Goal: Task Accomplishment & Management: Manage account settings

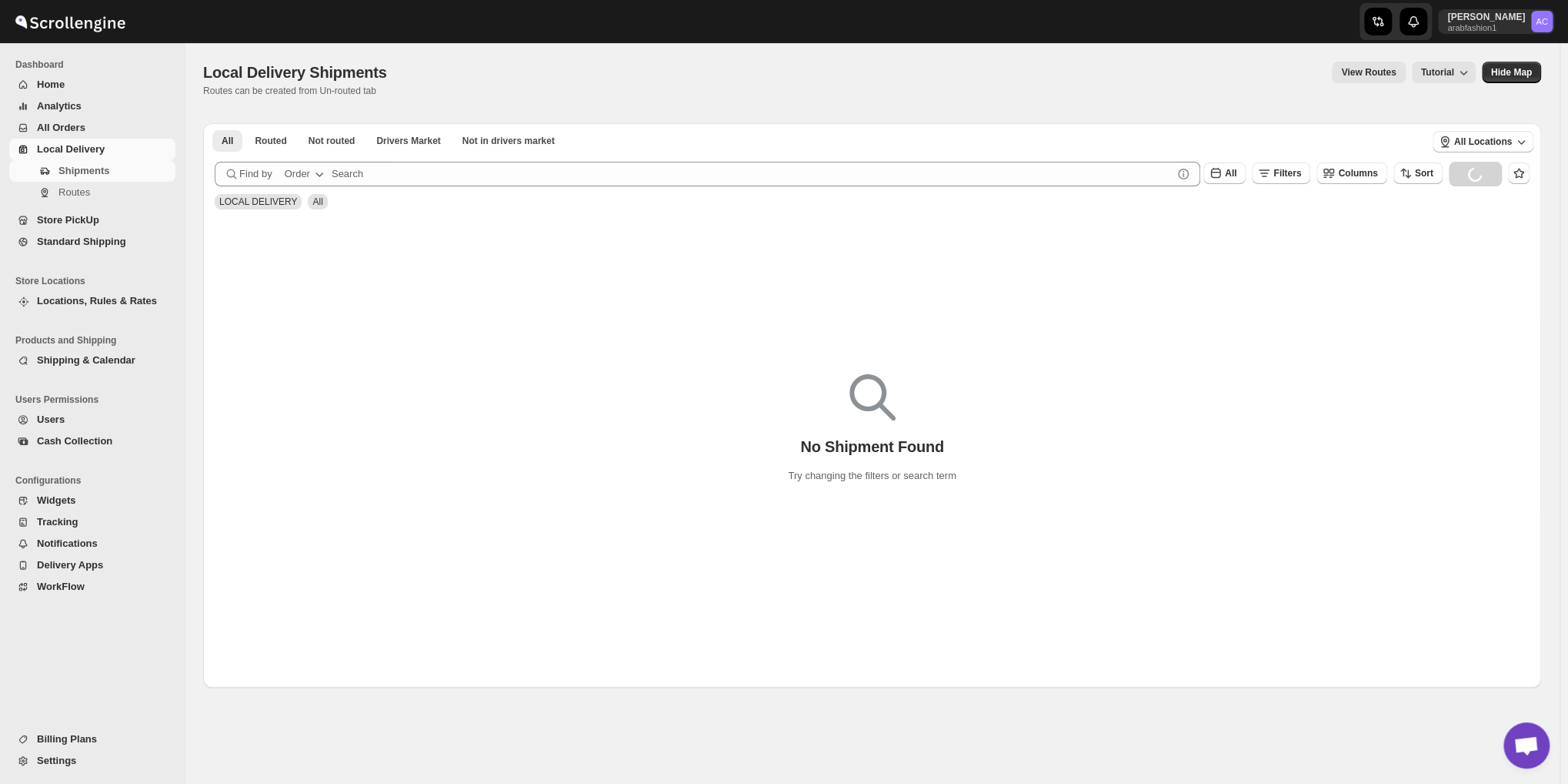
scroll to position [1830, 0]
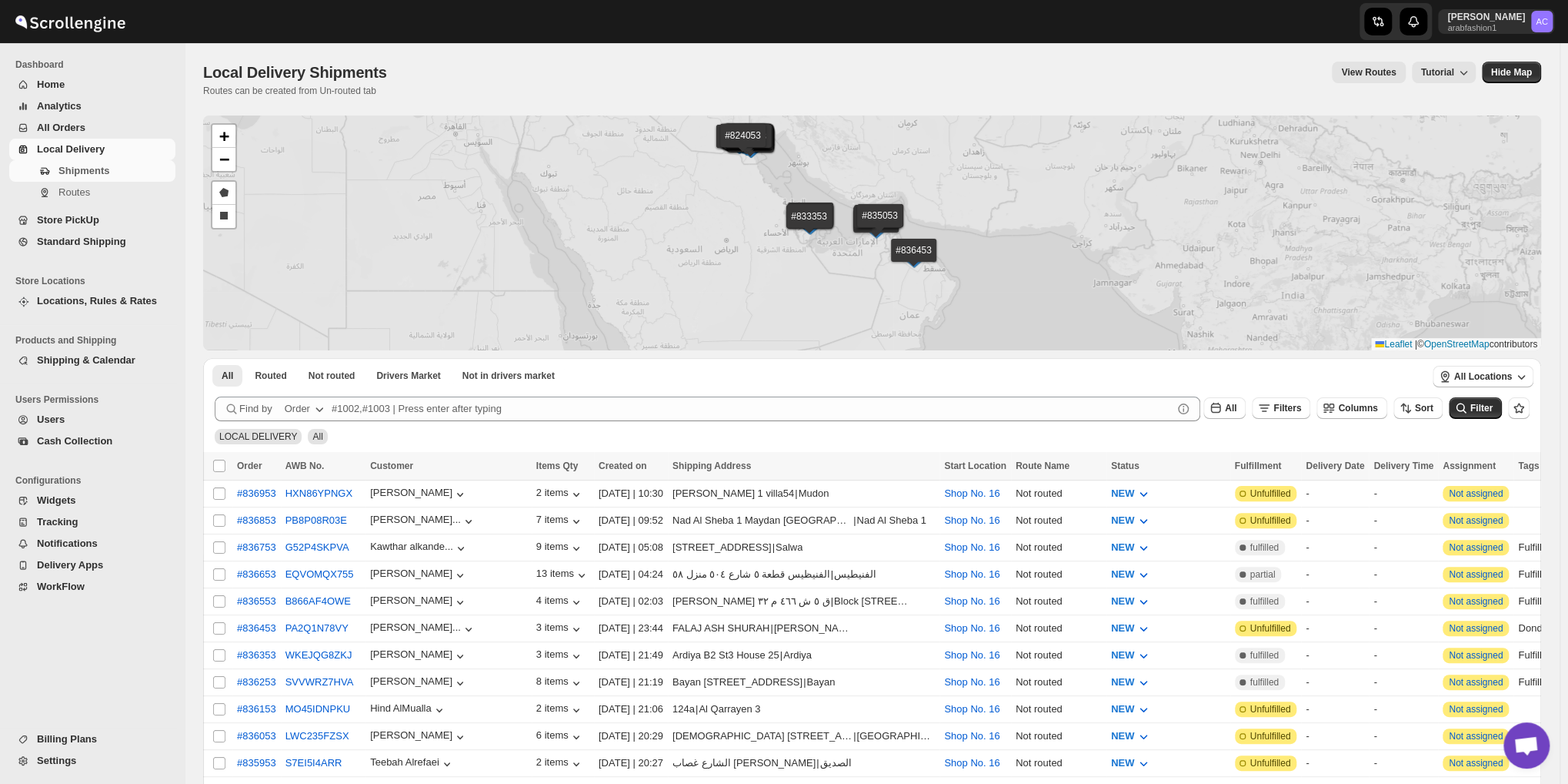
click at [340, 133] on div "#836953 #836853 #836753 #836653 #836553 #836453 #836353 #836253 #836153 #836053…" at bounding box center [871, 232] width 1338 height 234
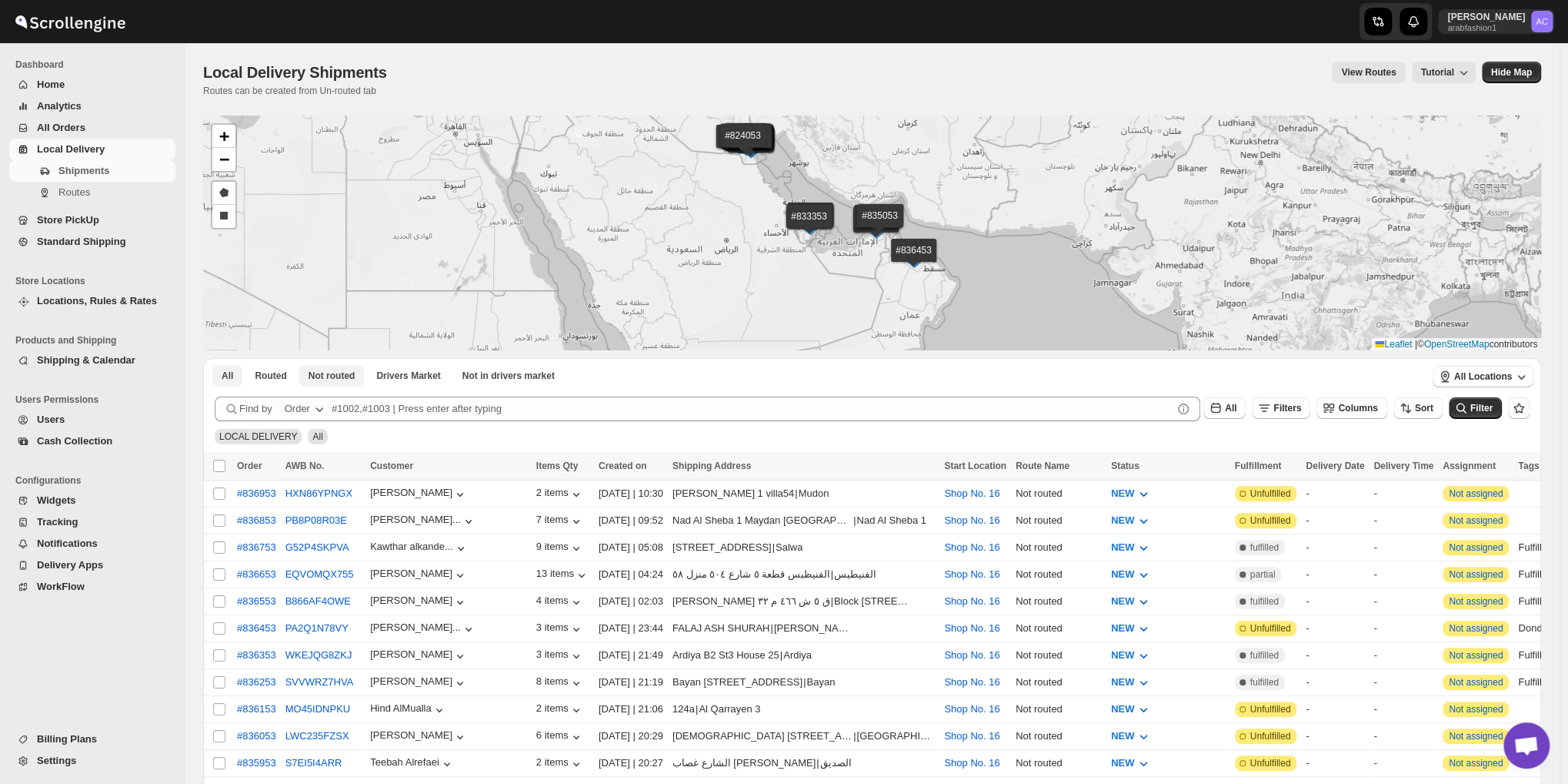
click at [323, 380] on span "Not routed" at bounding box center [332, 375] width 47 height 13
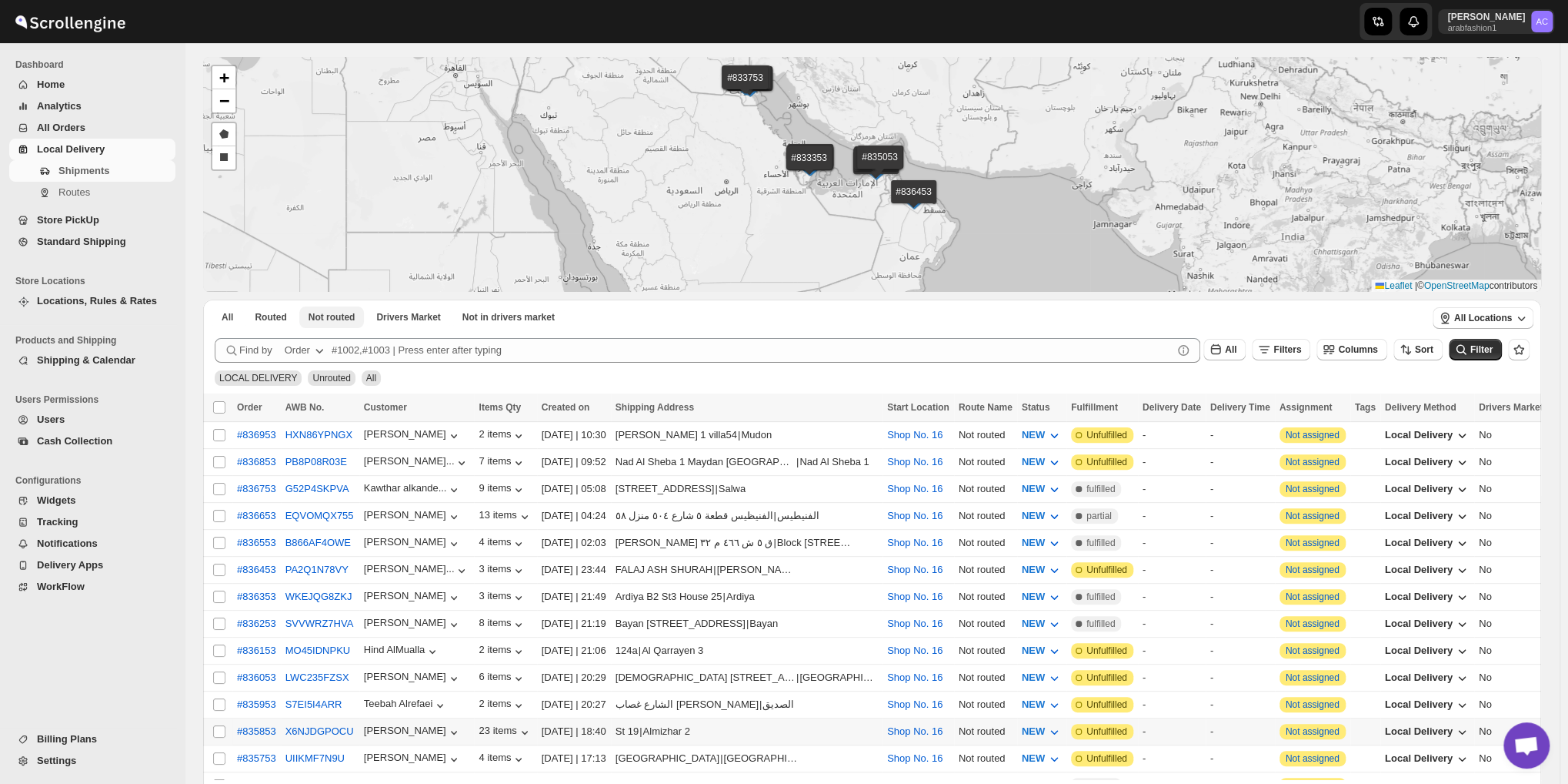
scroll to position [443, 0]
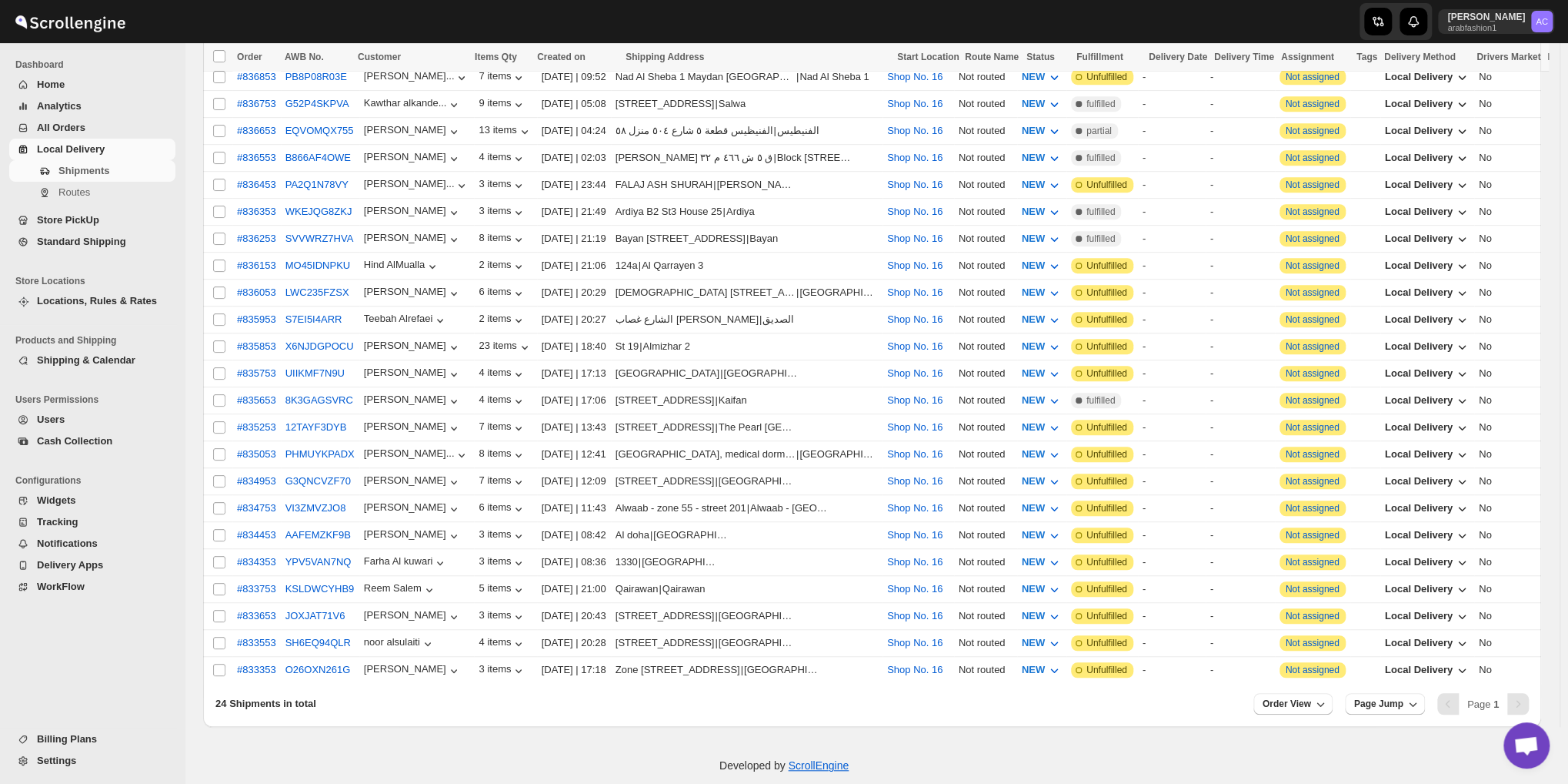
click at [1548, 742] on div "Developed by ScrollEngine" at bounding box center [784, 764] width 1568 height 77
click at [1540, 742] on span "Open chat" at bounding box center [1525, 744] width 46 height 46
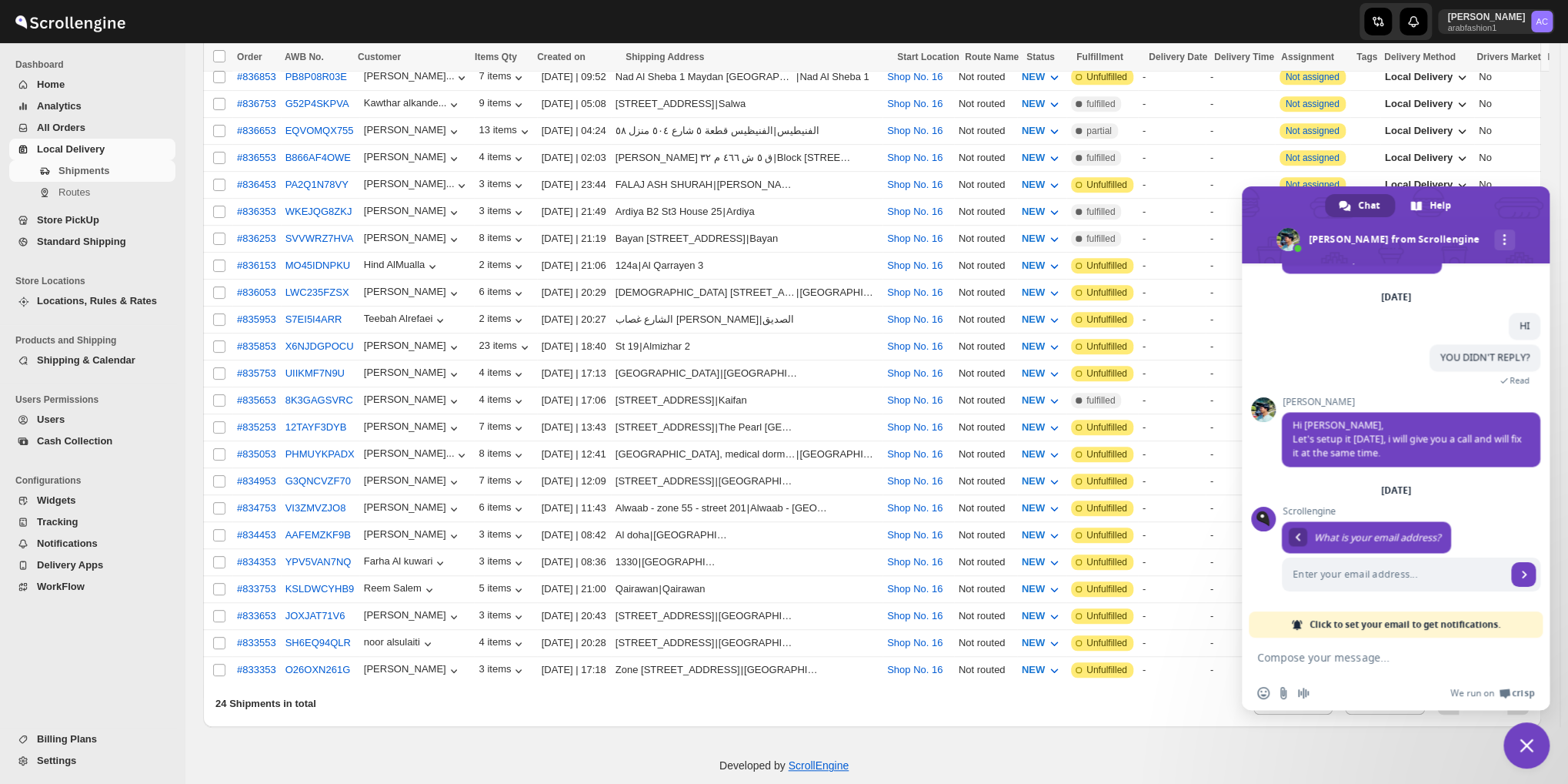
scroll to position [1858, 0]
click at [1379, 656] on textarea "Compose your message..." at bounding box center [1380, 656] width 246 height 38
type textarea "h"
type textarea "hey its been a week"
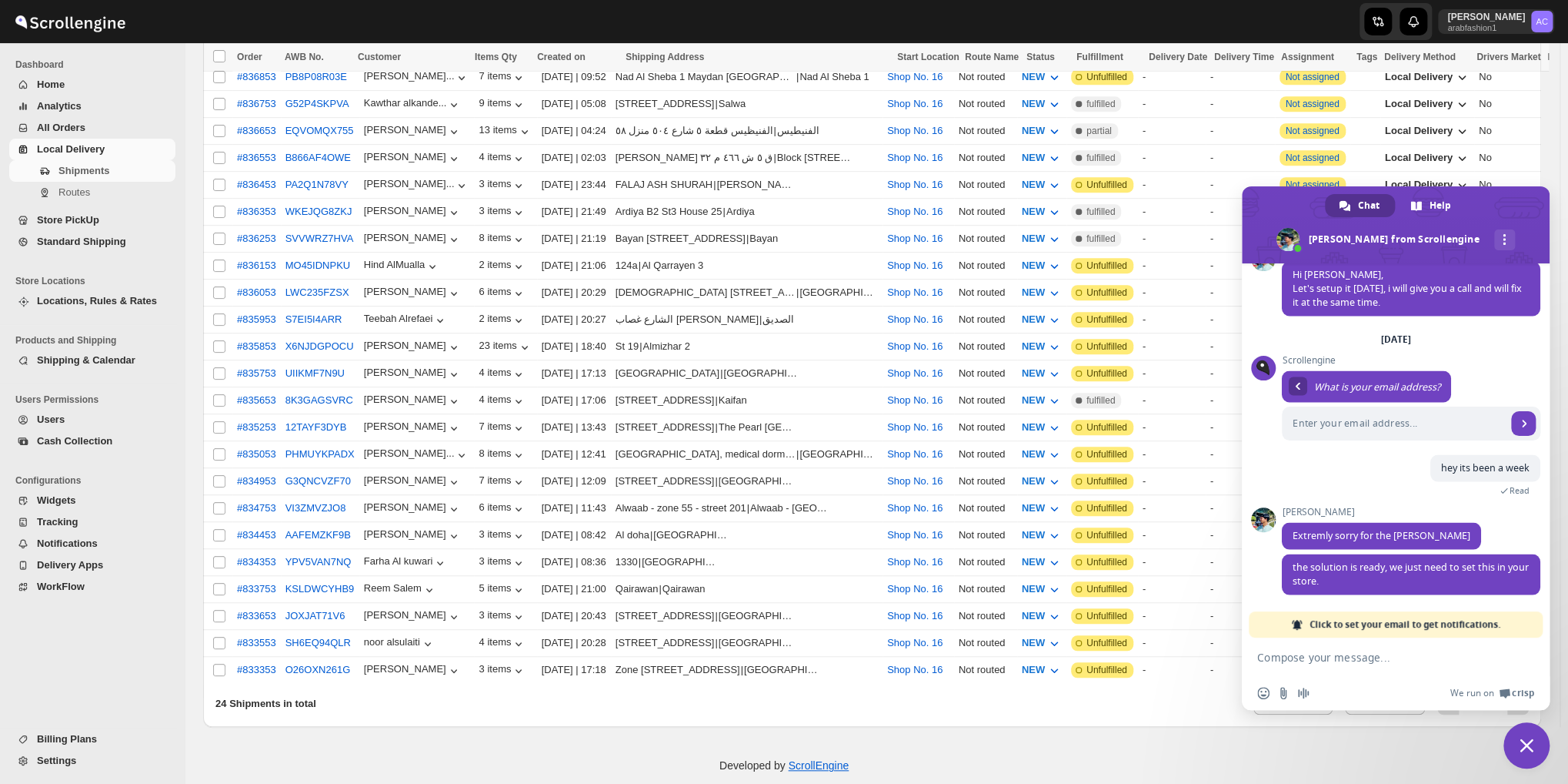
scroll to position [2029, 0]
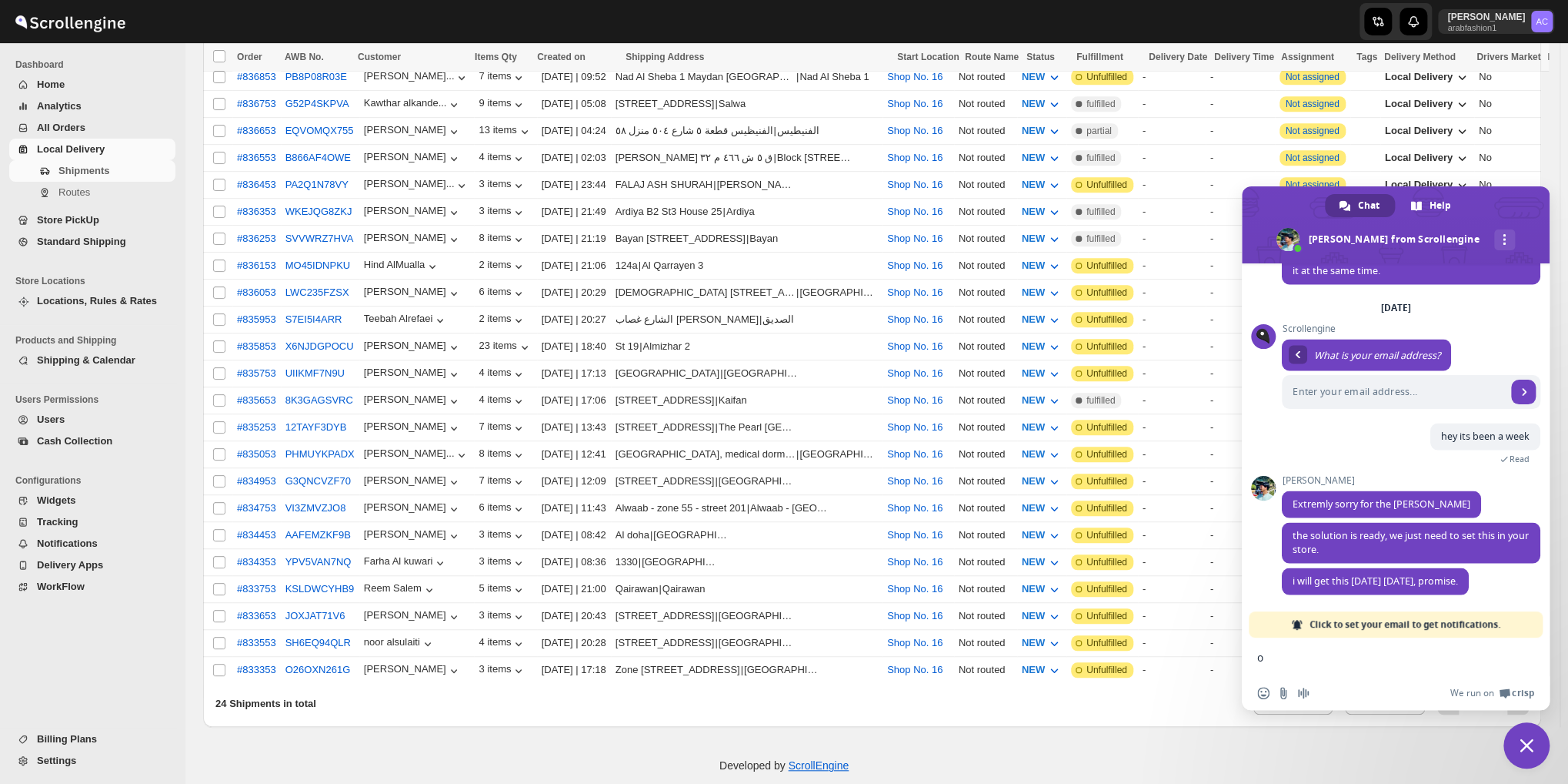
type textarea "ok"
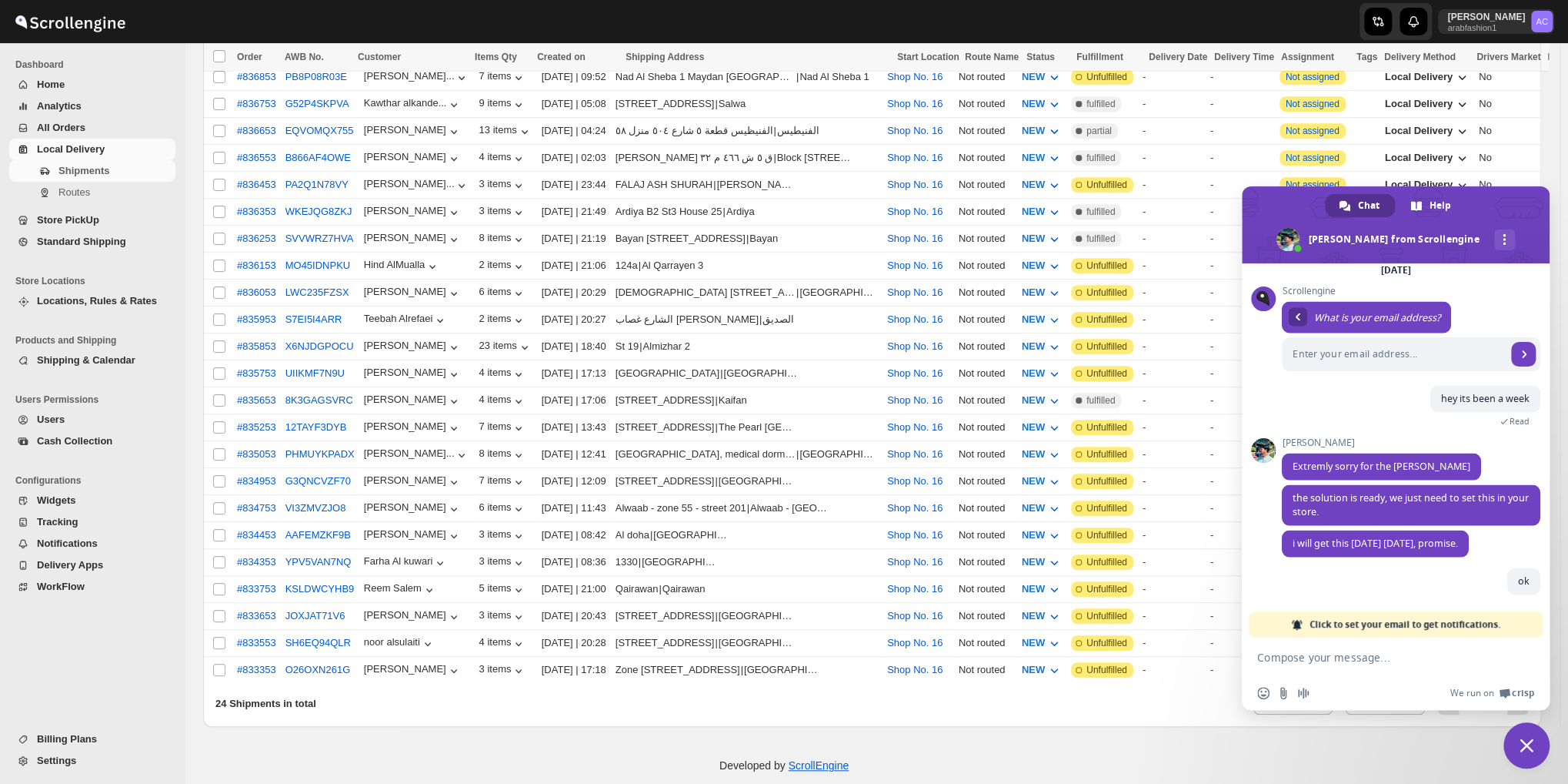
scroll to position [2067, 0]
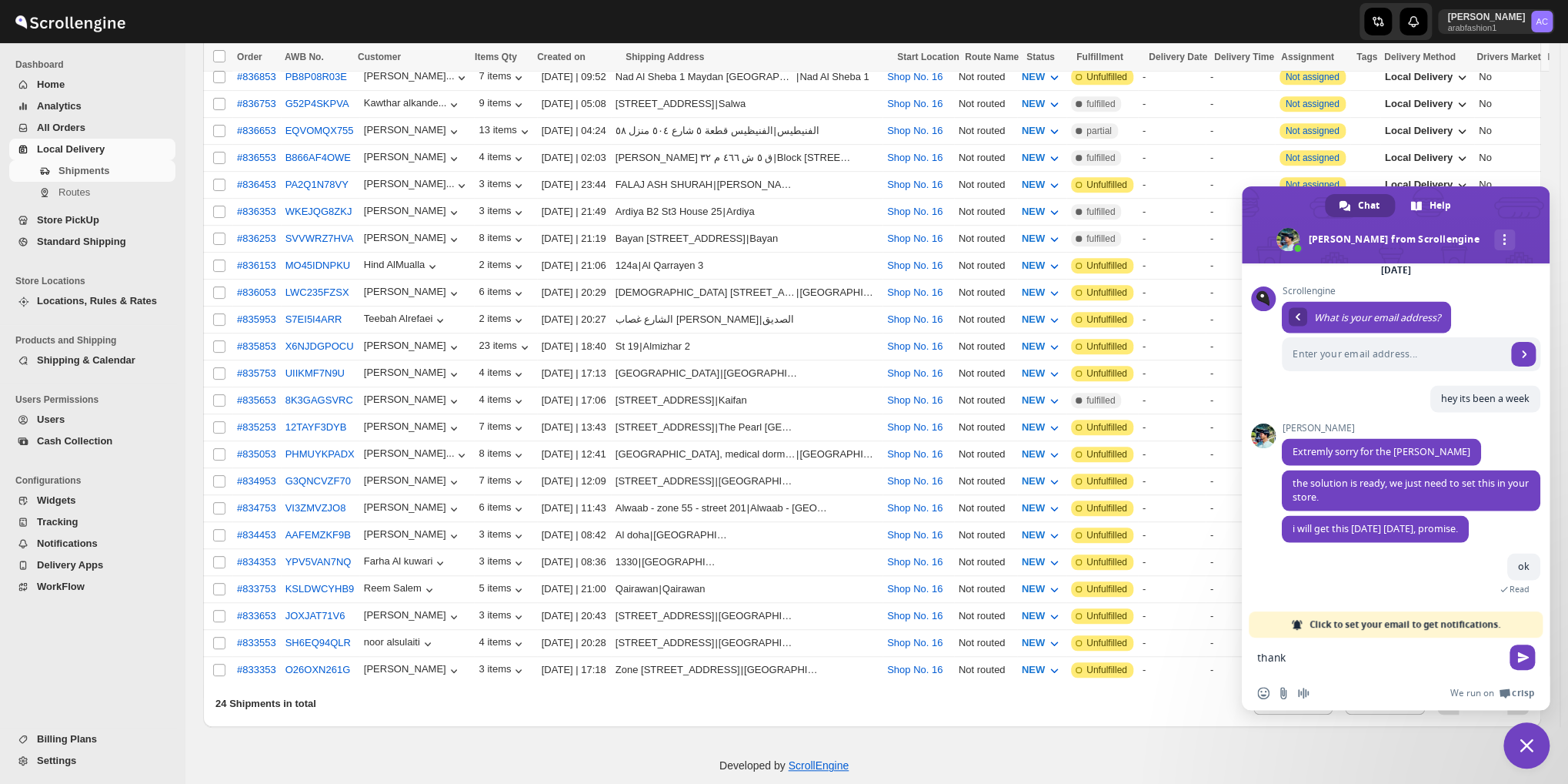
type textarea "thanks"
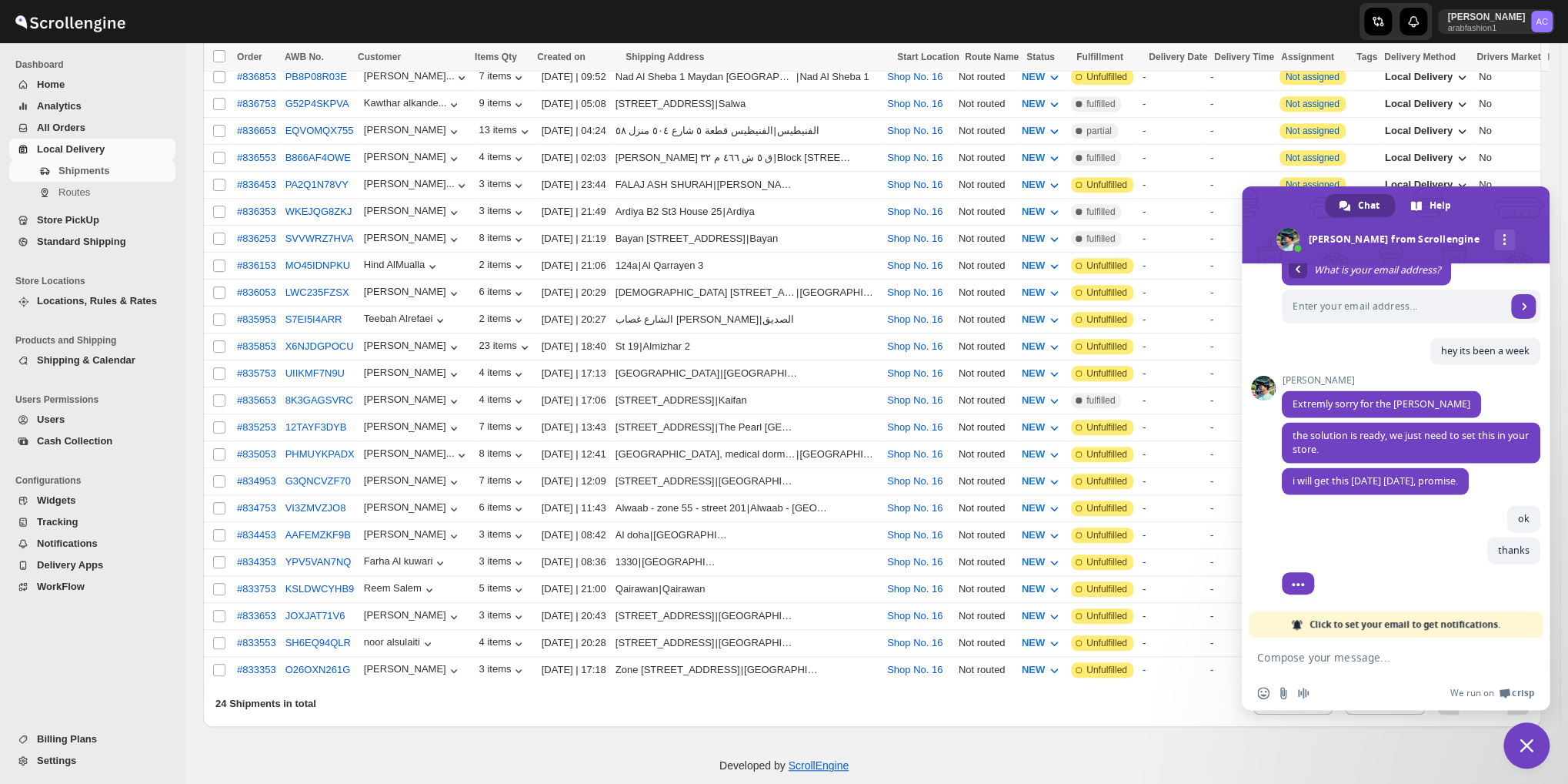
scroll to position [2130, 0]
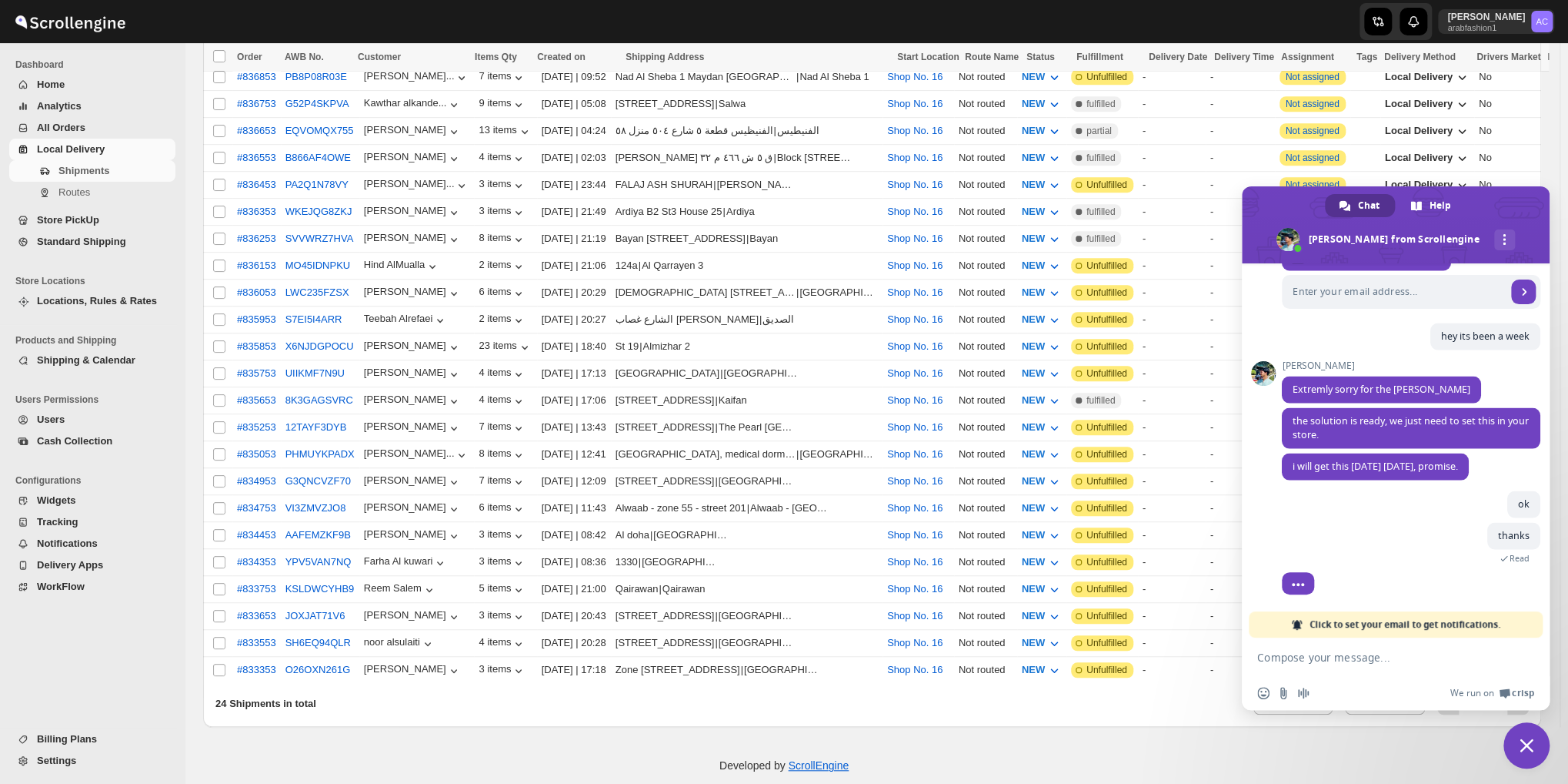
click at [1517, 735] on span "Close chat" at bounding box center [1525, 744] width 46 height 46
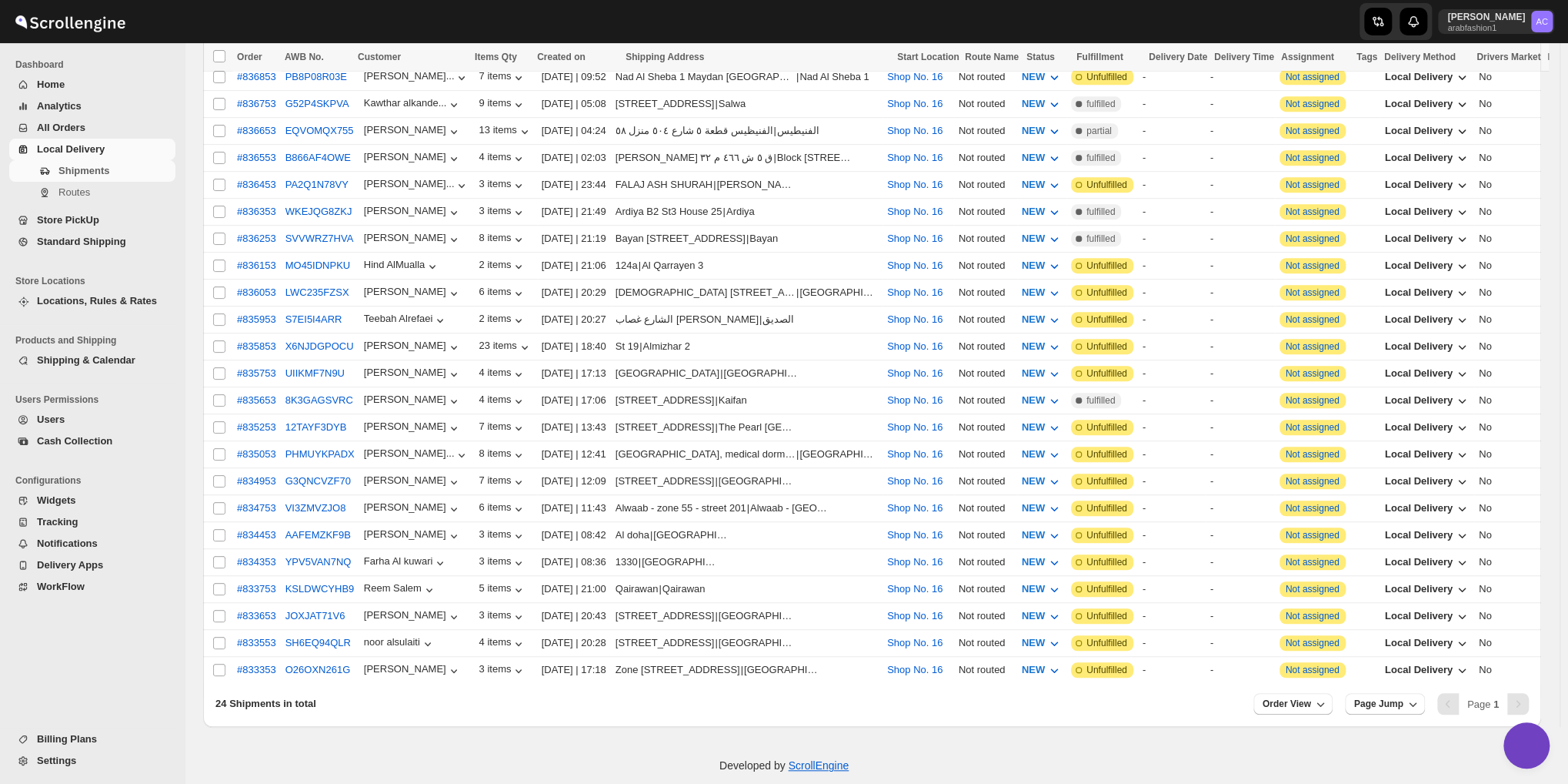
scroll to position [2100, 0]
click at [1402, 697] on span "Page Jump" at bounding box center [1378, 703] width 49 height 13
click at [1388, 697] on span "Page Jump" at bounding box center [1378, 703] width 49 height 13
click at [1303, 697] on span "Order View" at bounding box center [1287, 703] width 49 height 13
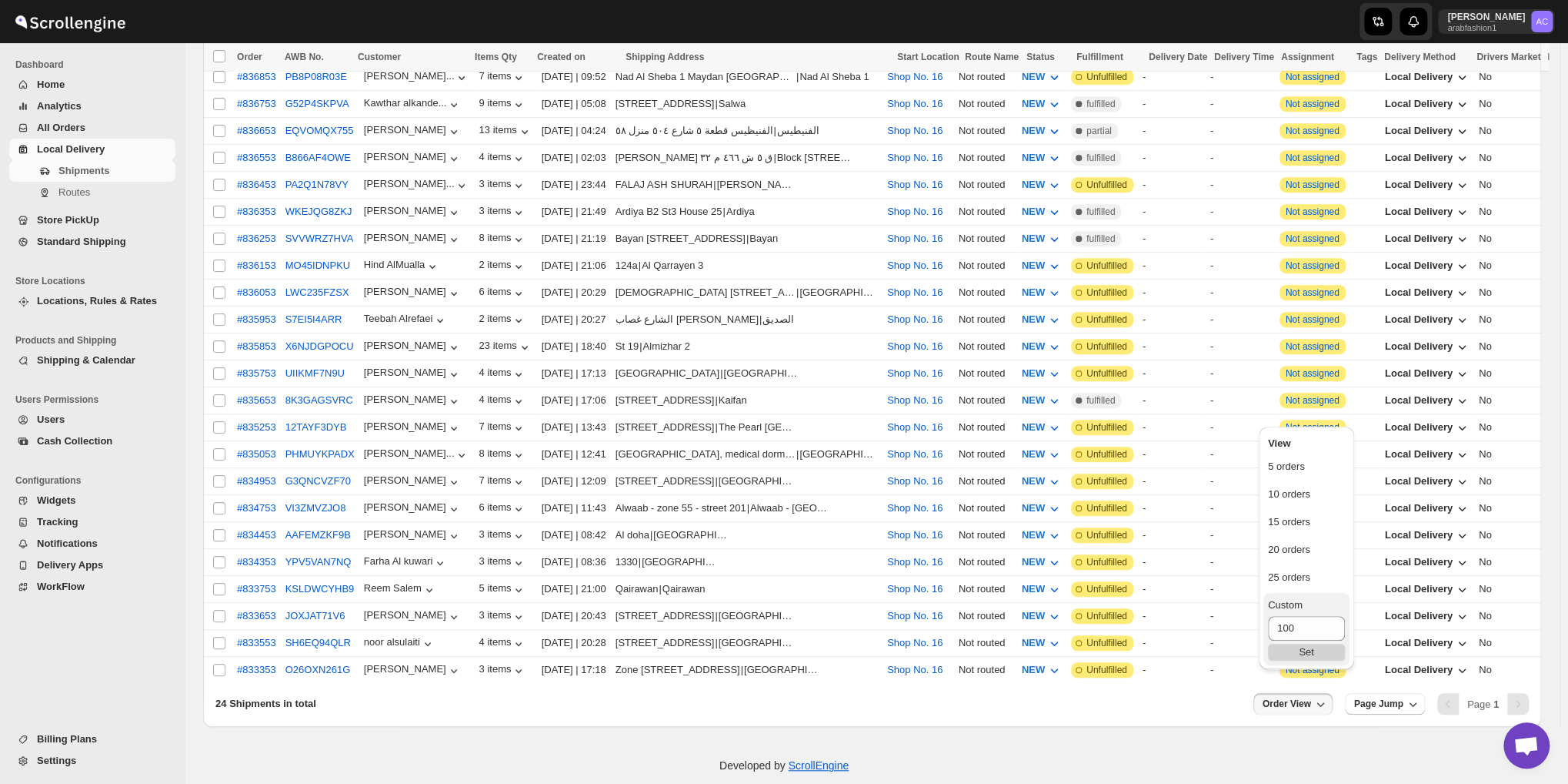
click at [1302, 645] on div "Set" at bounding box center [1306, 651] width 77 height 17
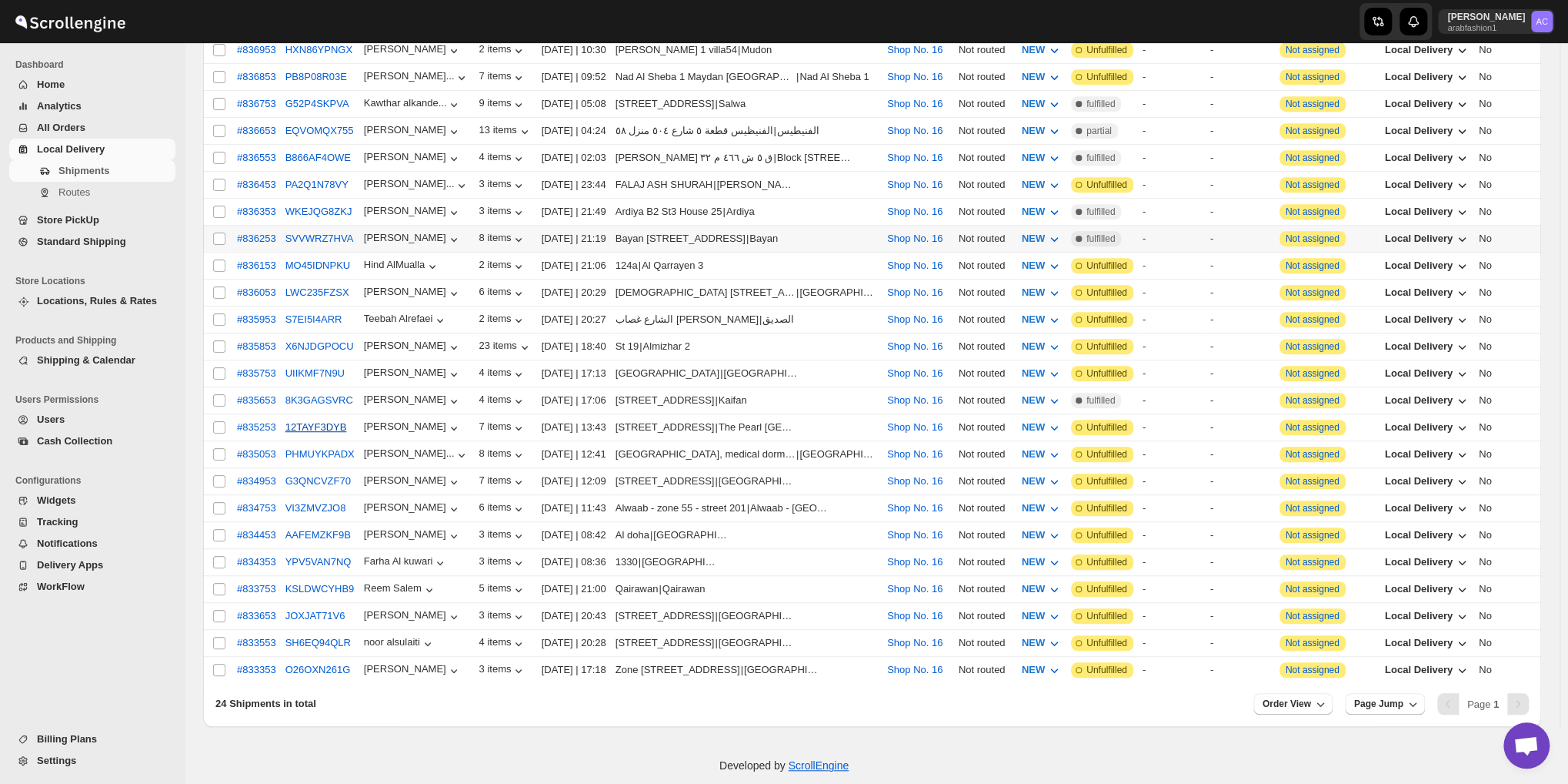
scroll to position [0, 0]
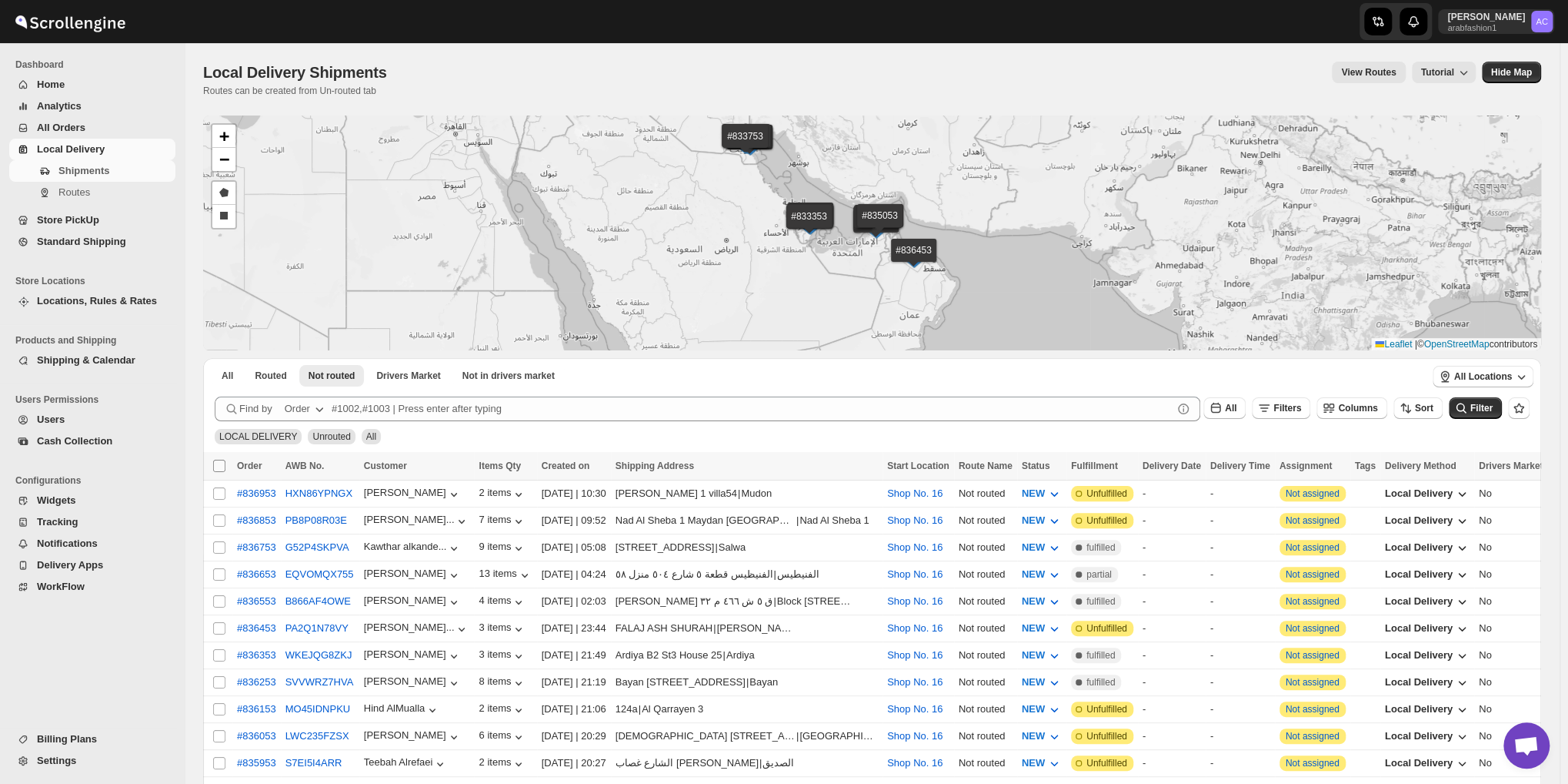
click at [219, 463] on input "Select all shipments" at bounding box center [219, 466] width 13 height 13
checkbox input "true"
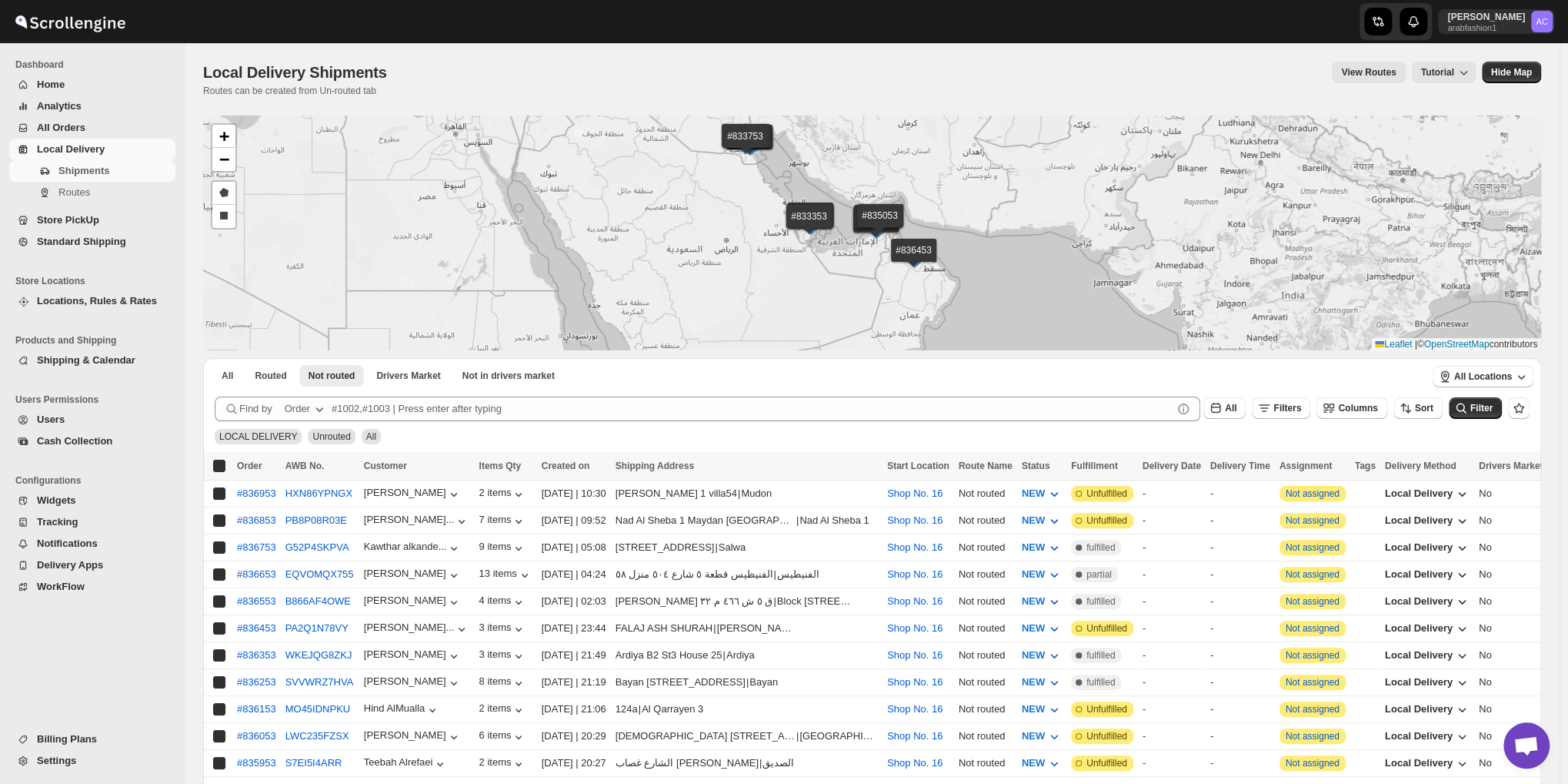
checkbox input "true"
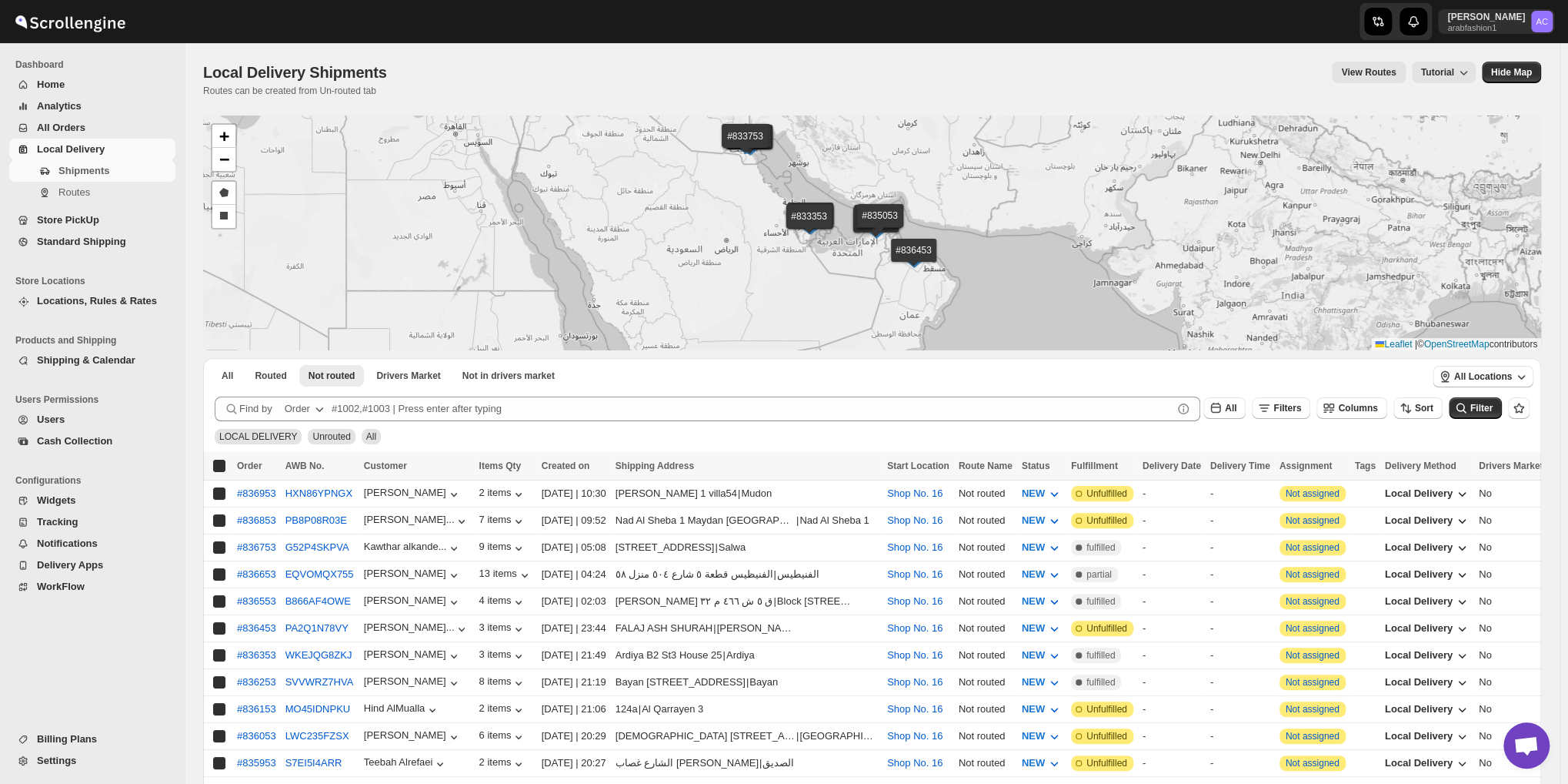
checkbox input "true"
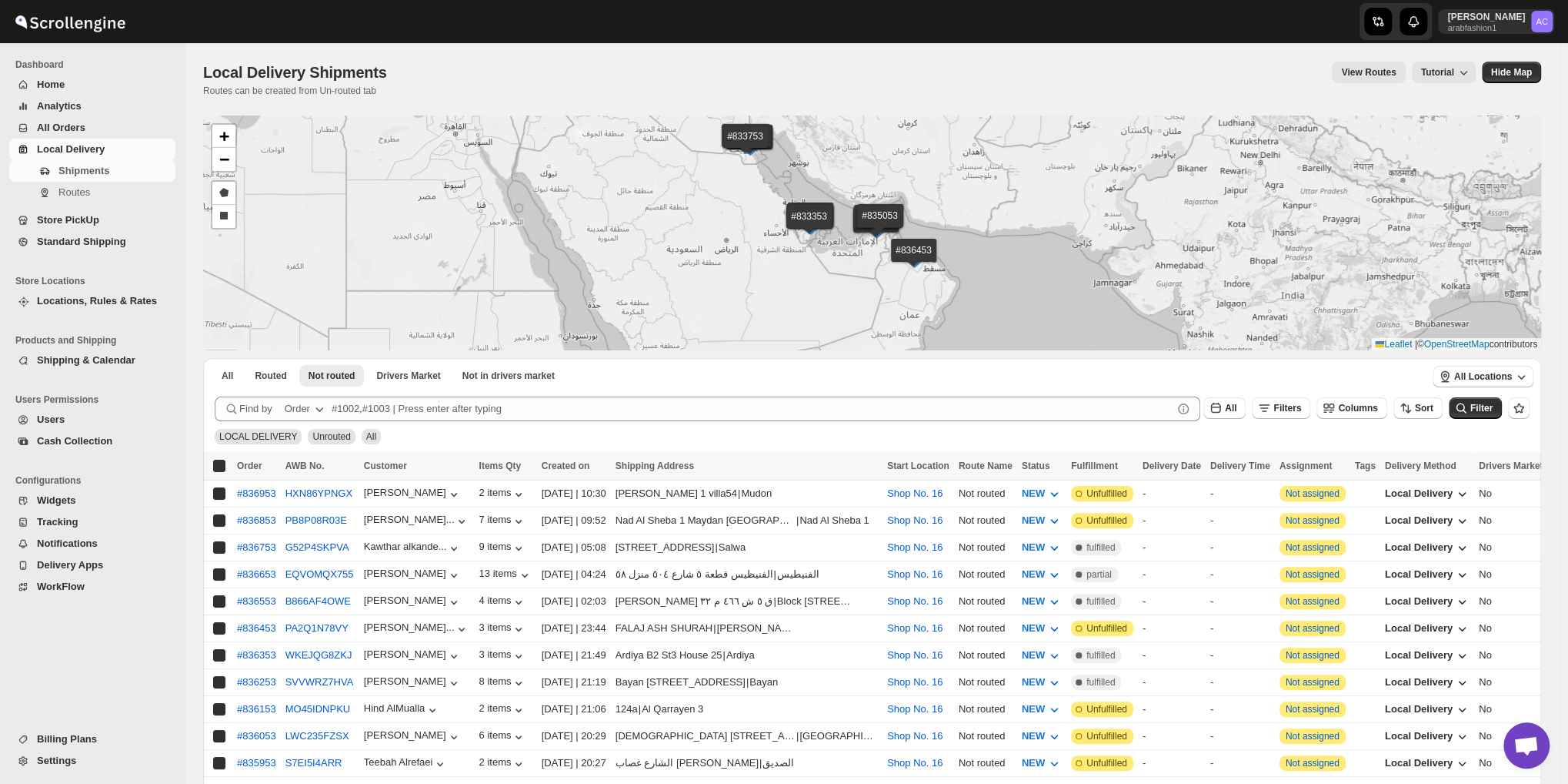
checkbox input "true"
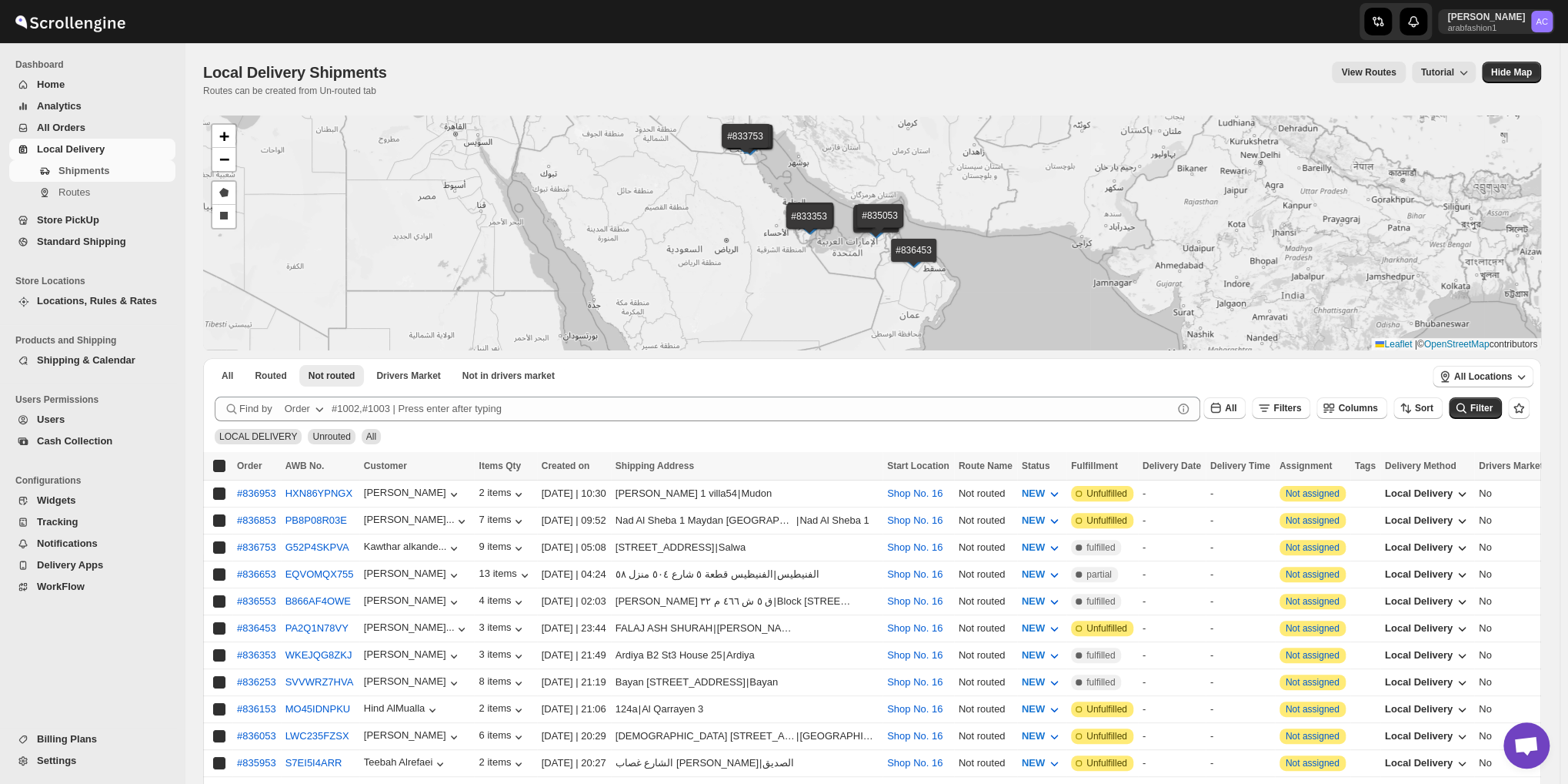
checkbox input "true"
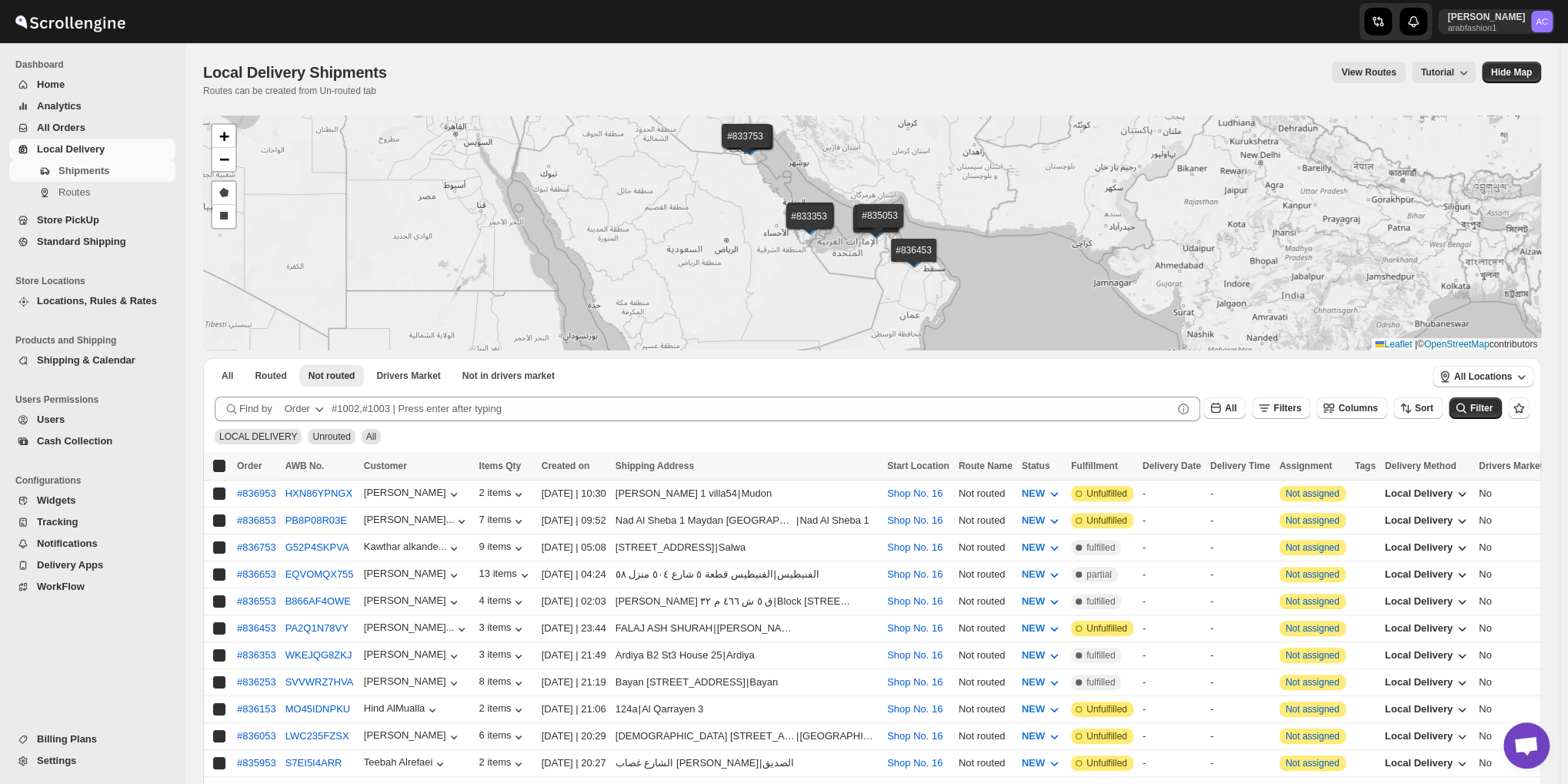
checkbox input "true"
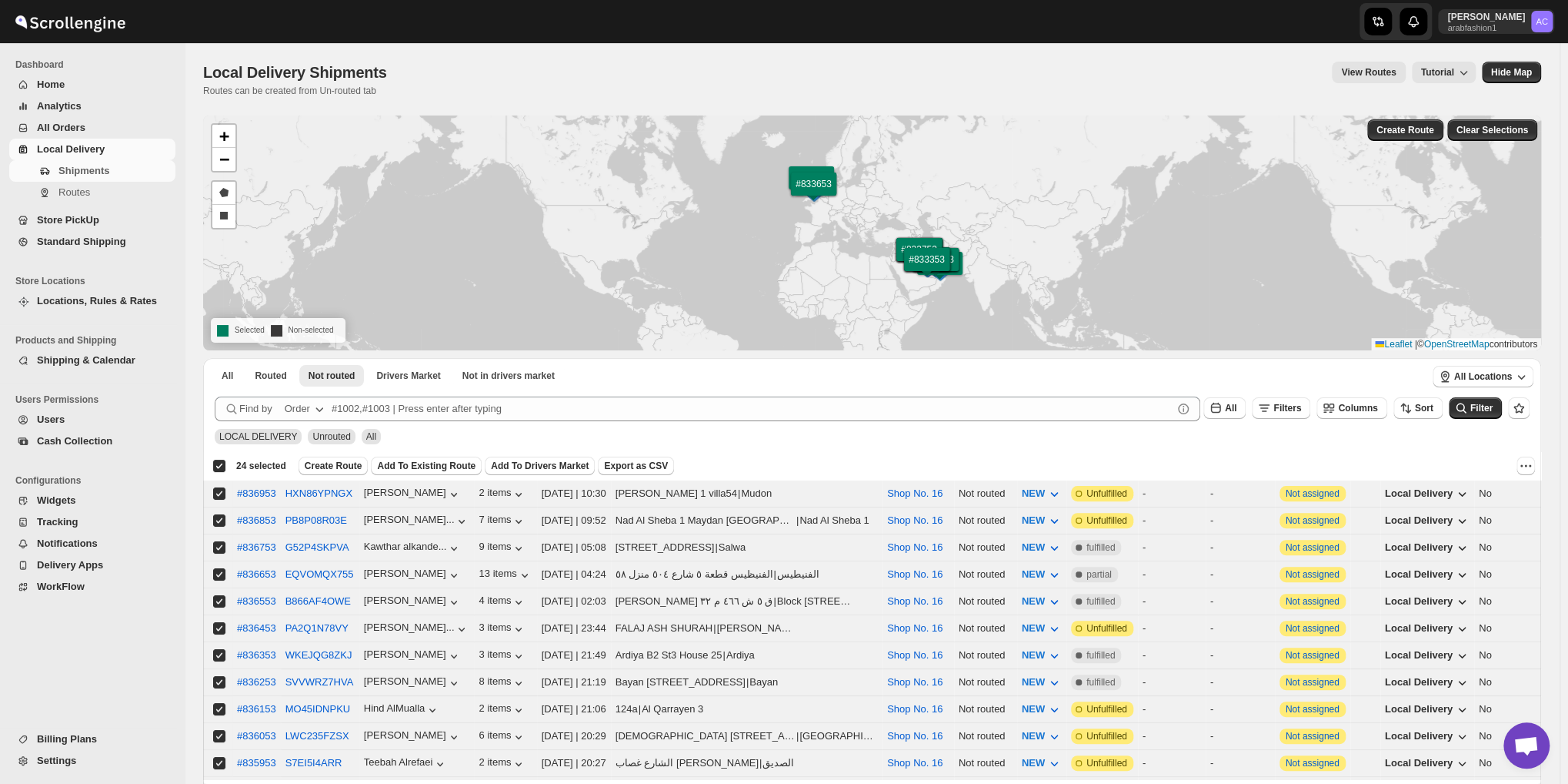
click at [219, 463] on div "Deselect all 24 shipments 24 selected" at bounding box center [250, 466] width 74 height 14
checkbox input "false"
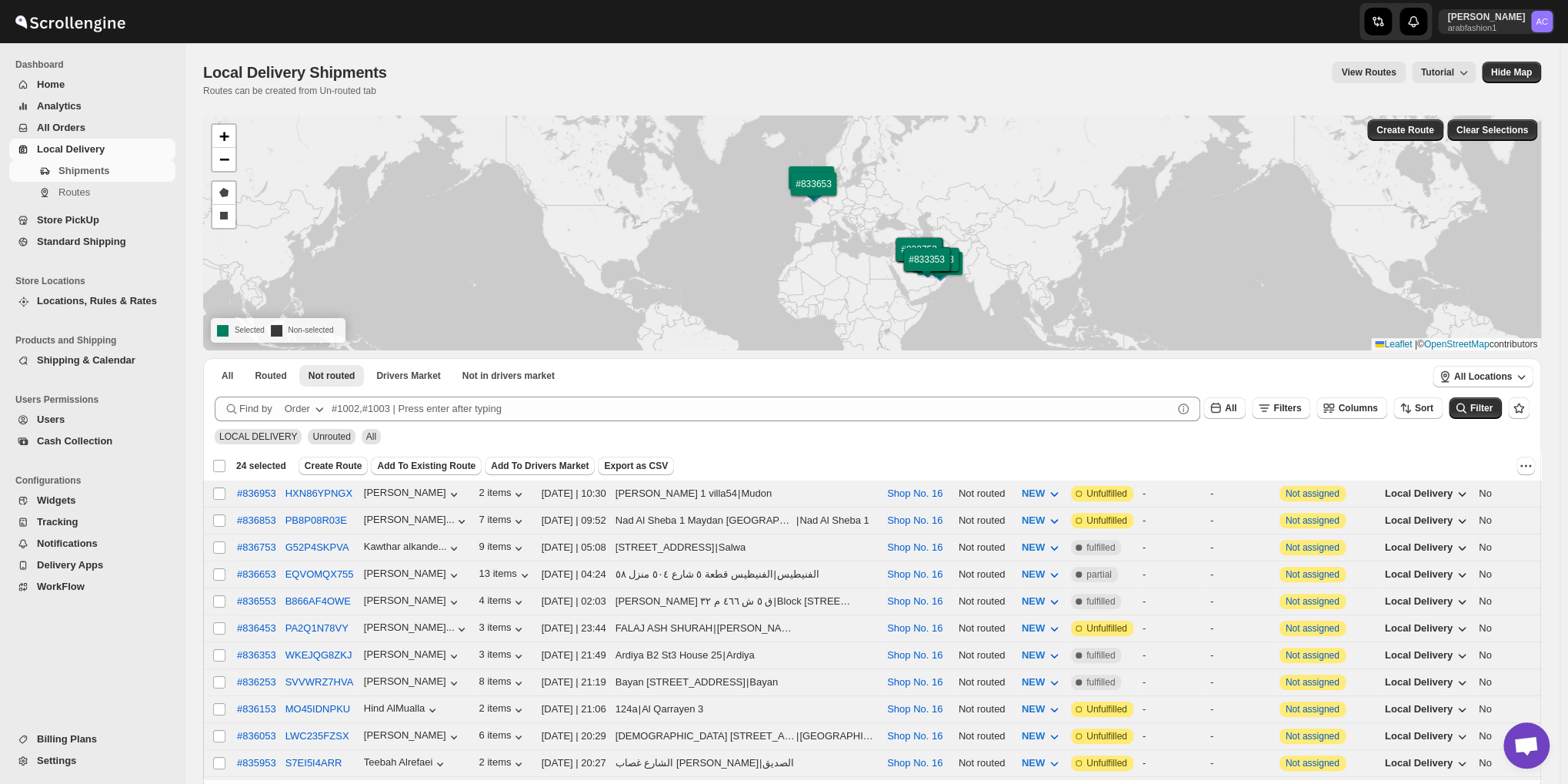
checkbox input "false"
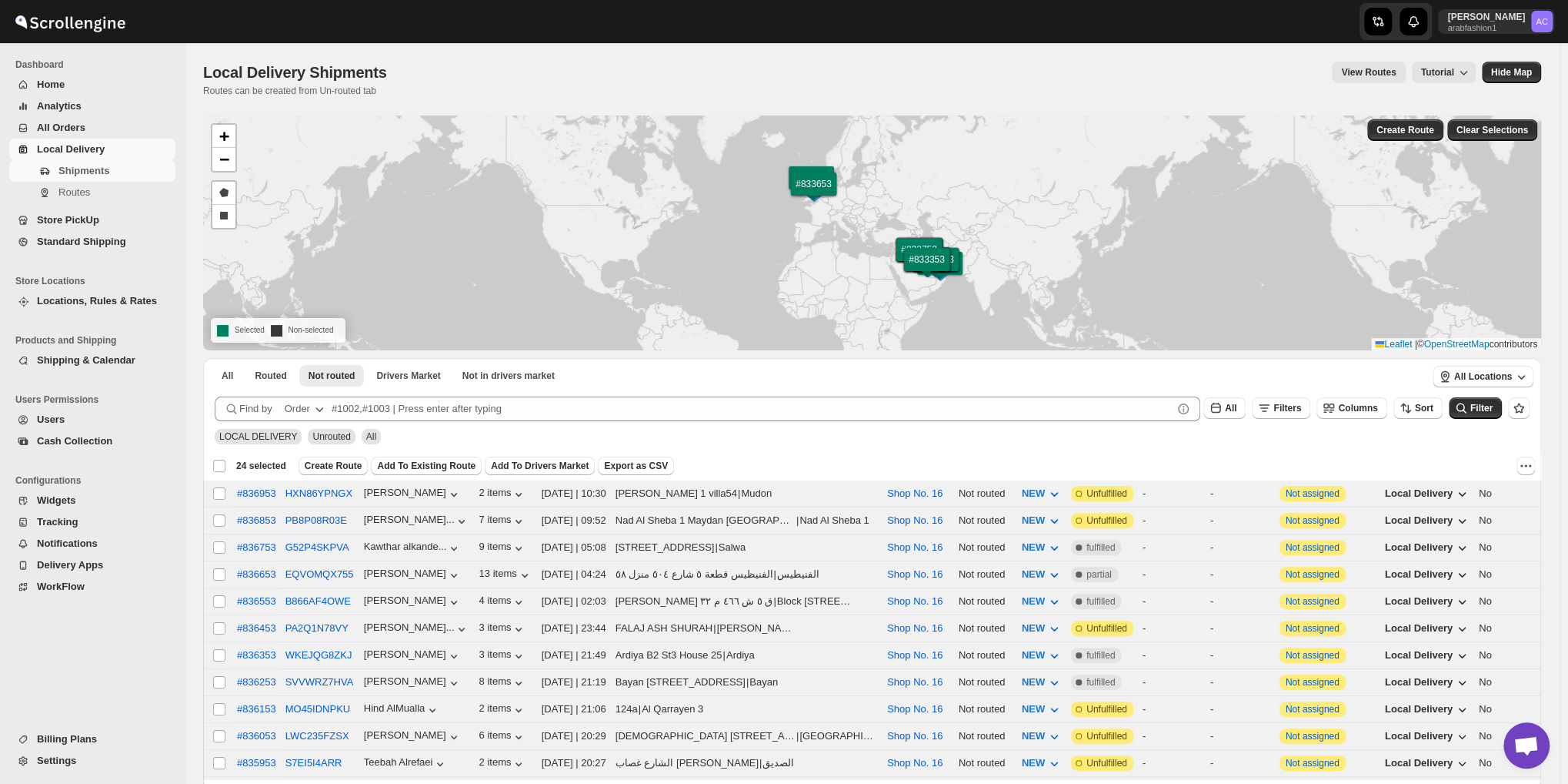
checkbox input "false"
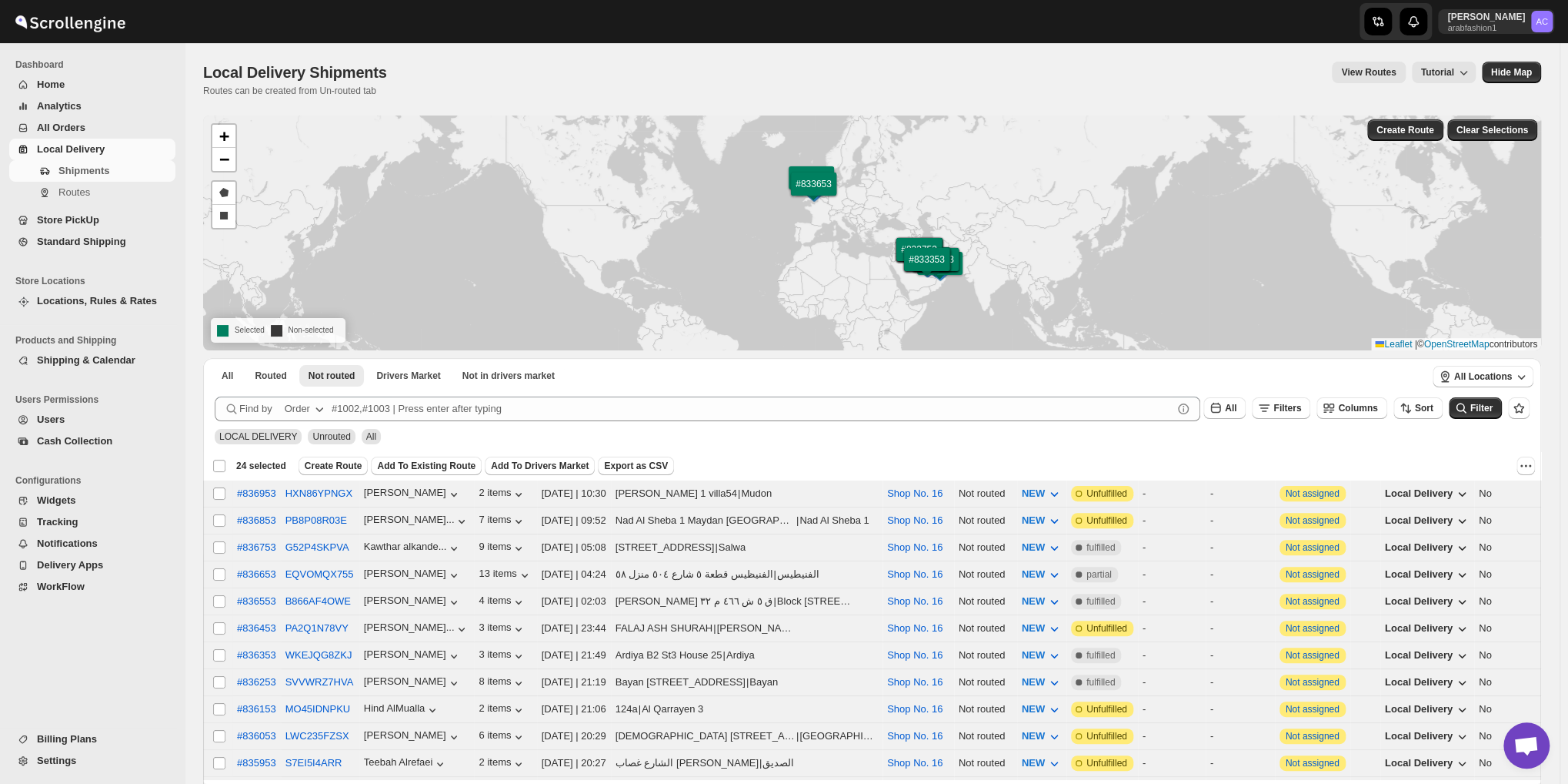
checkbox input "false"
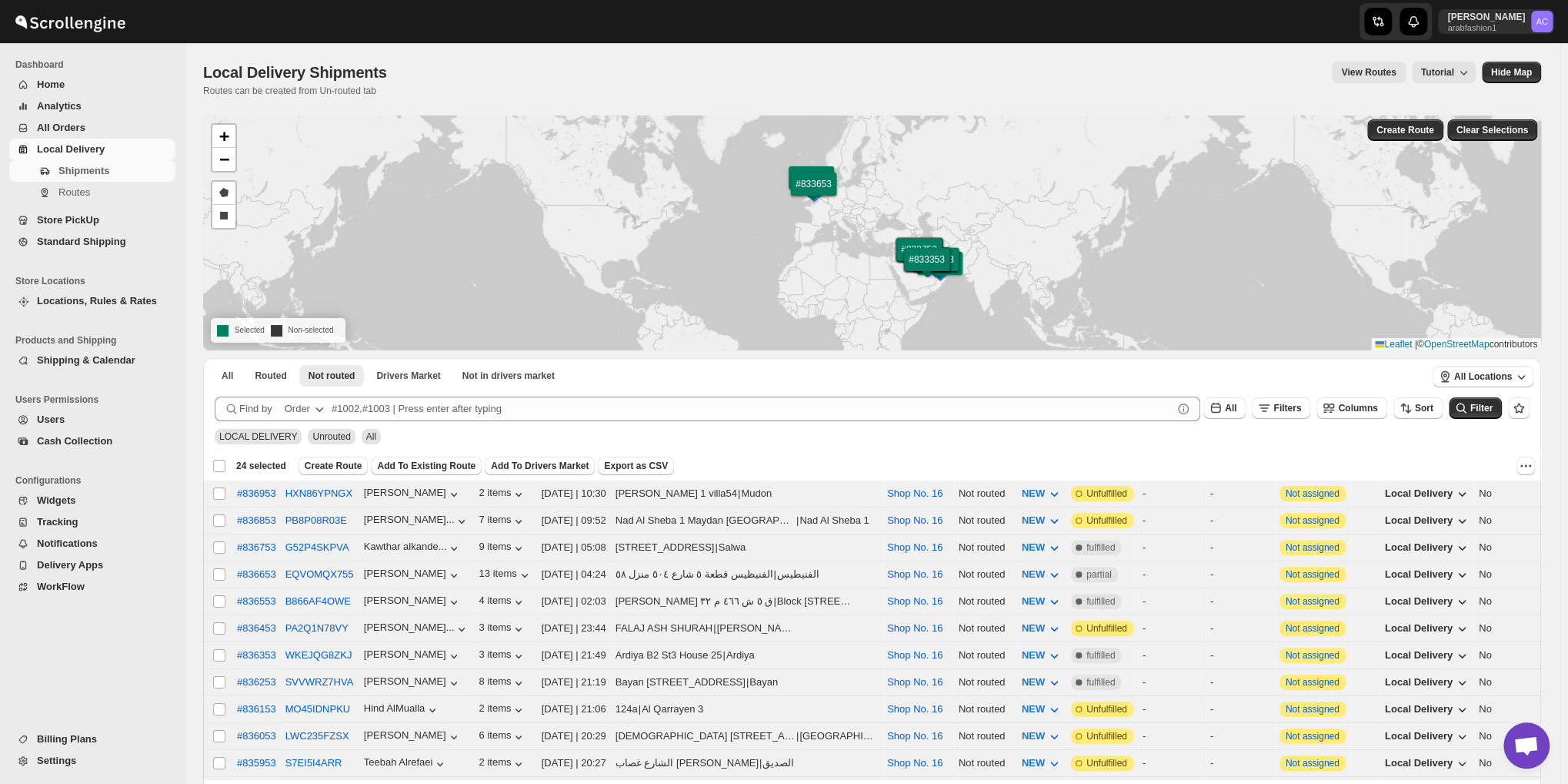
checkbox input "false"
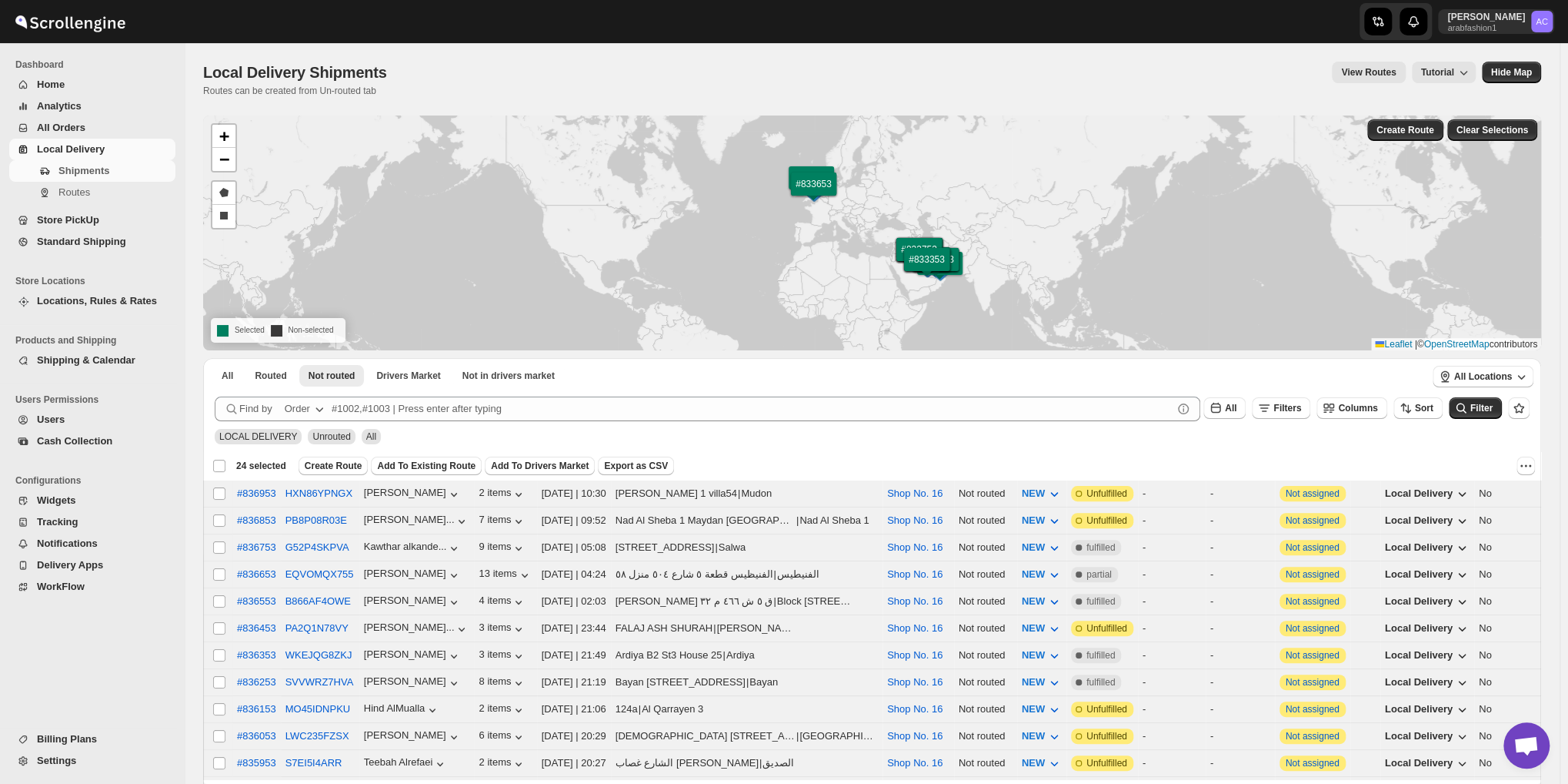
checkbox input "false"
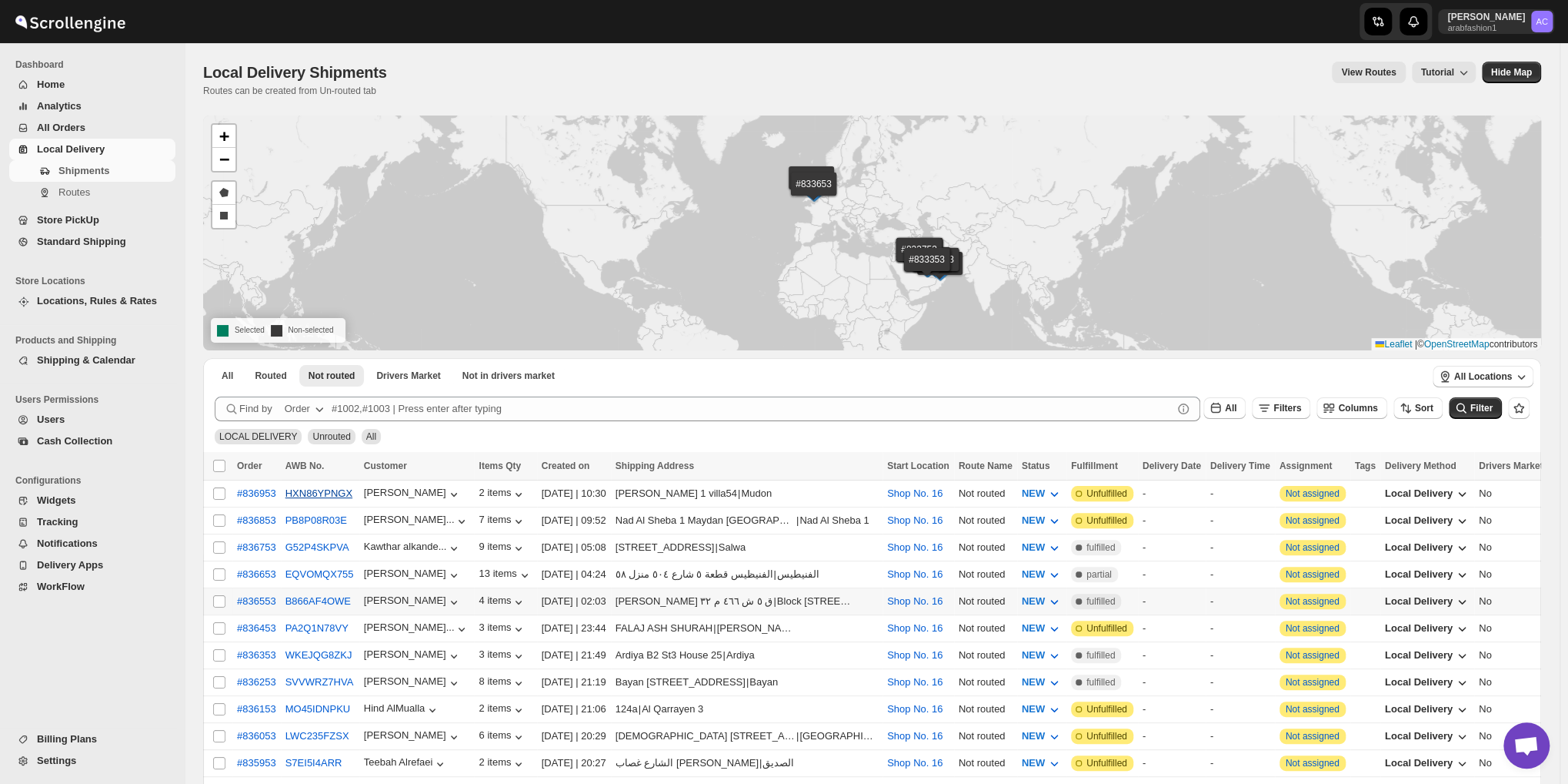
scroll to position [443, 0]
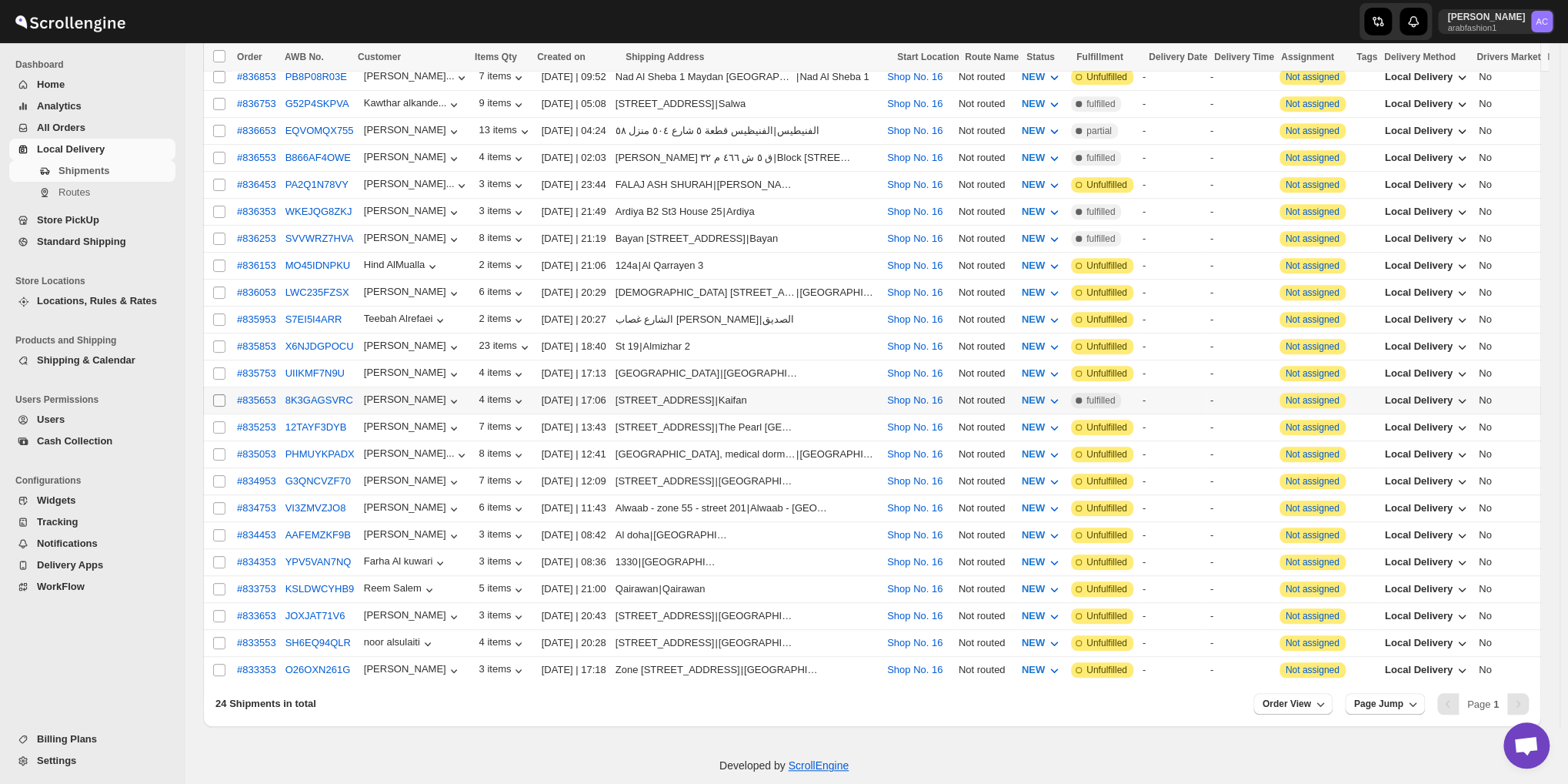
click at [216, 394] on input "Select shipment" at bounding box center [219, 400] width 13 height 13
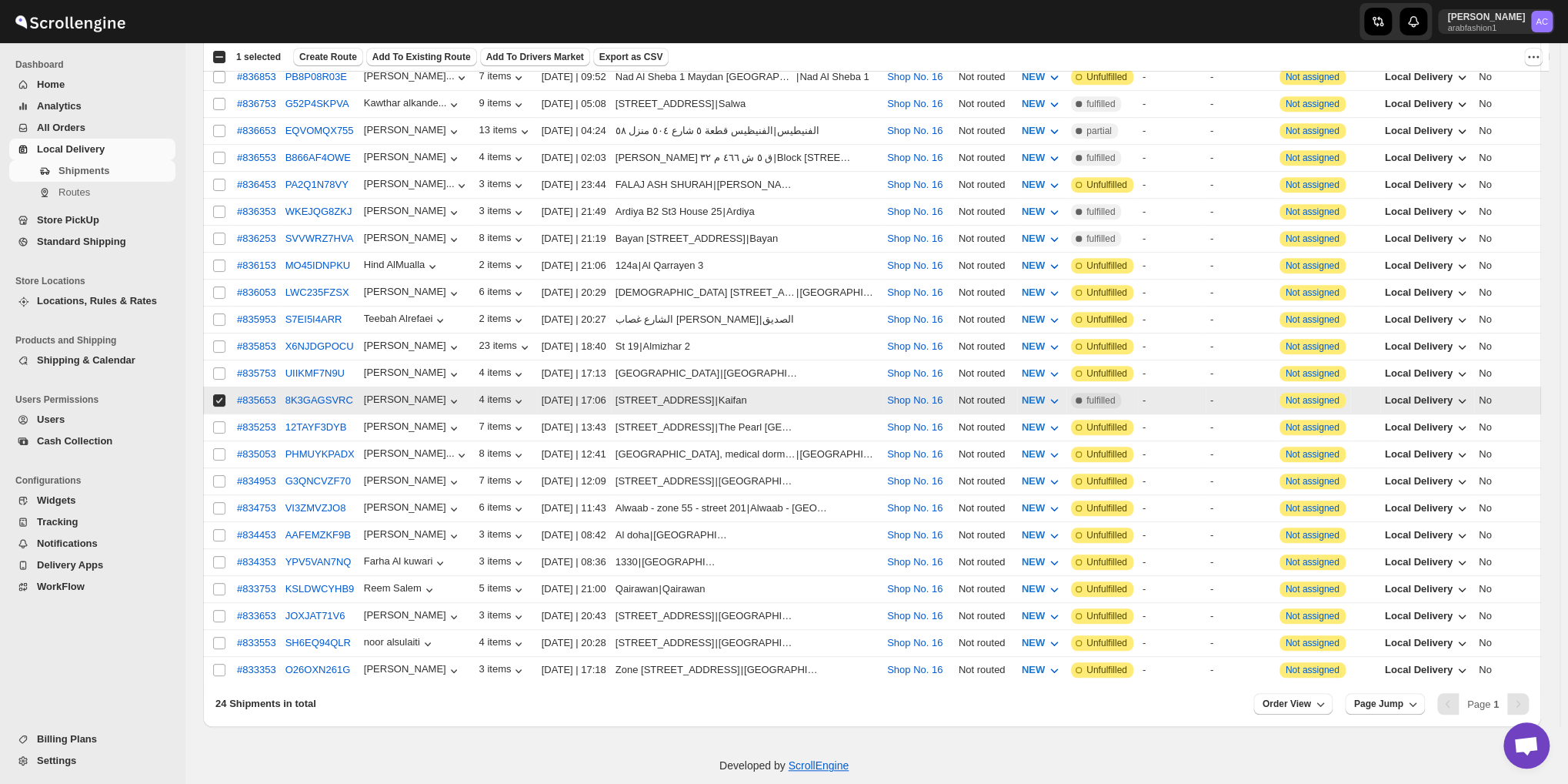
click at [225, 393] on span at bounding box center [220, 400] width 14 height 14
click at [225, 394] on input "Select shipment" at bounding box center [219, 400] width 13 height 13
click at [221, 394] on input "Select shipment" at bounding box center [219, 400] width 13 height 13
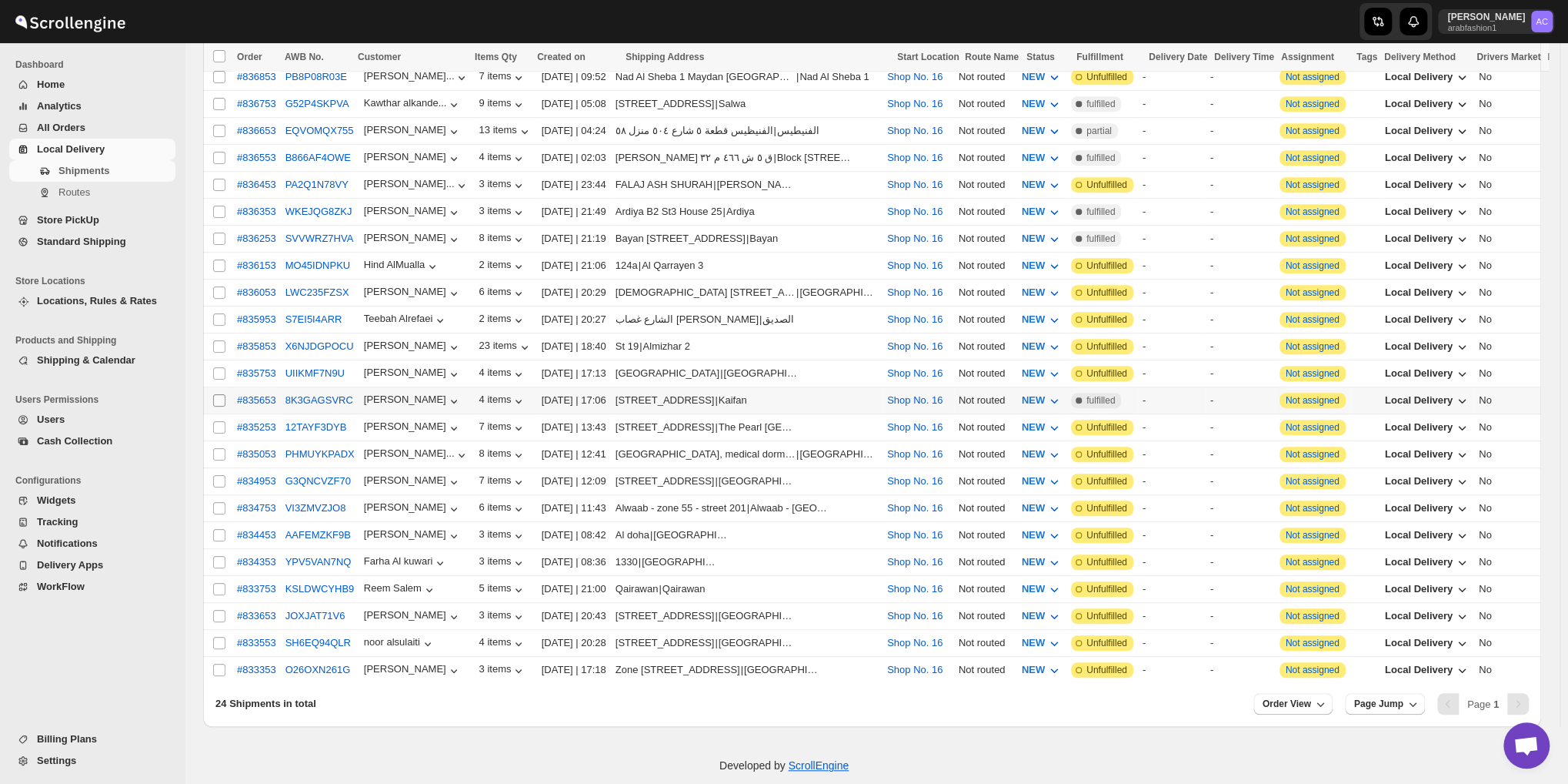
click at [221, 394] on input "Select shipment" at bounding box center [219, 400] width 13 height 13
checkbox input "true"
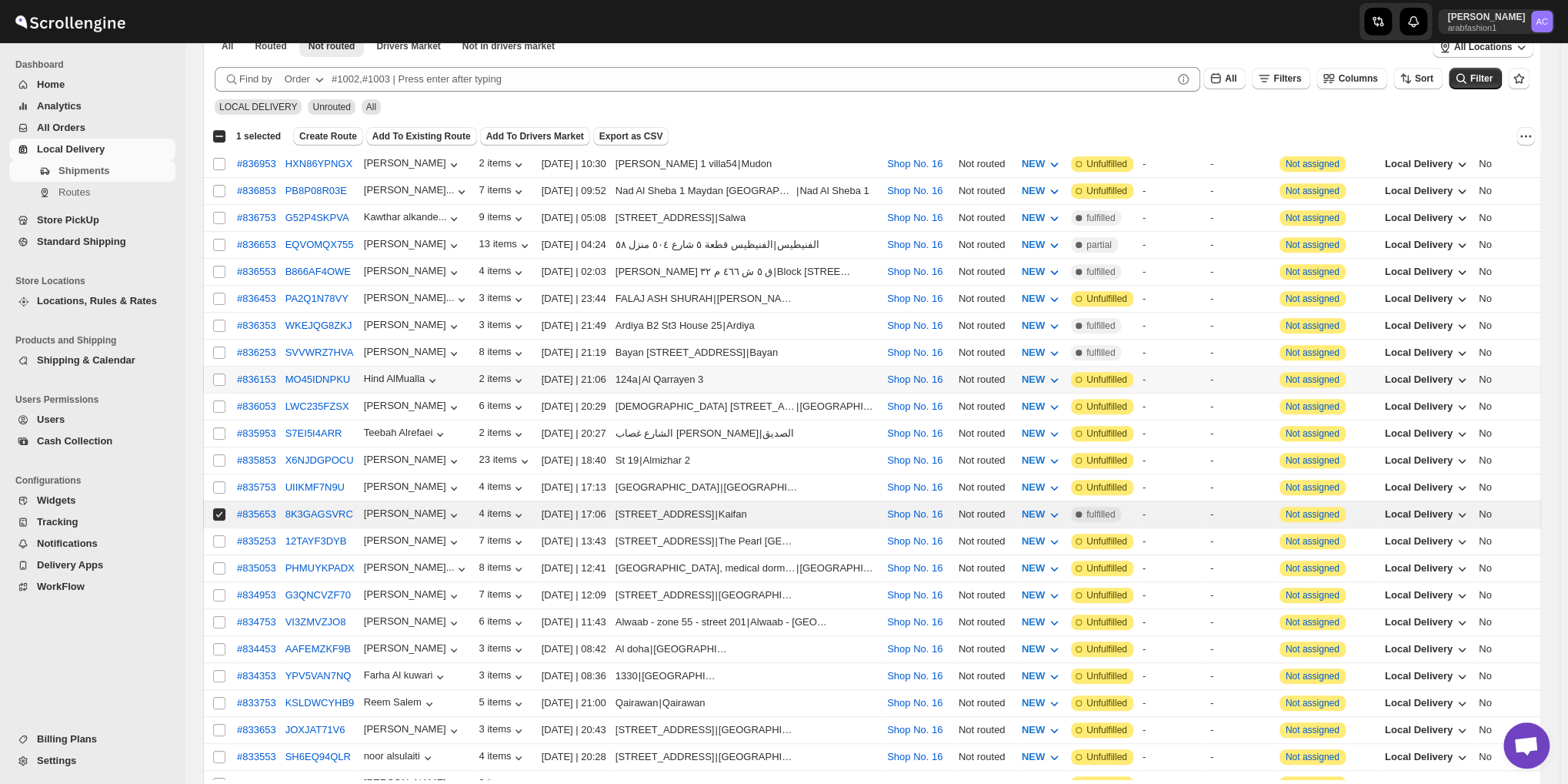
scroll to position [315, 0]
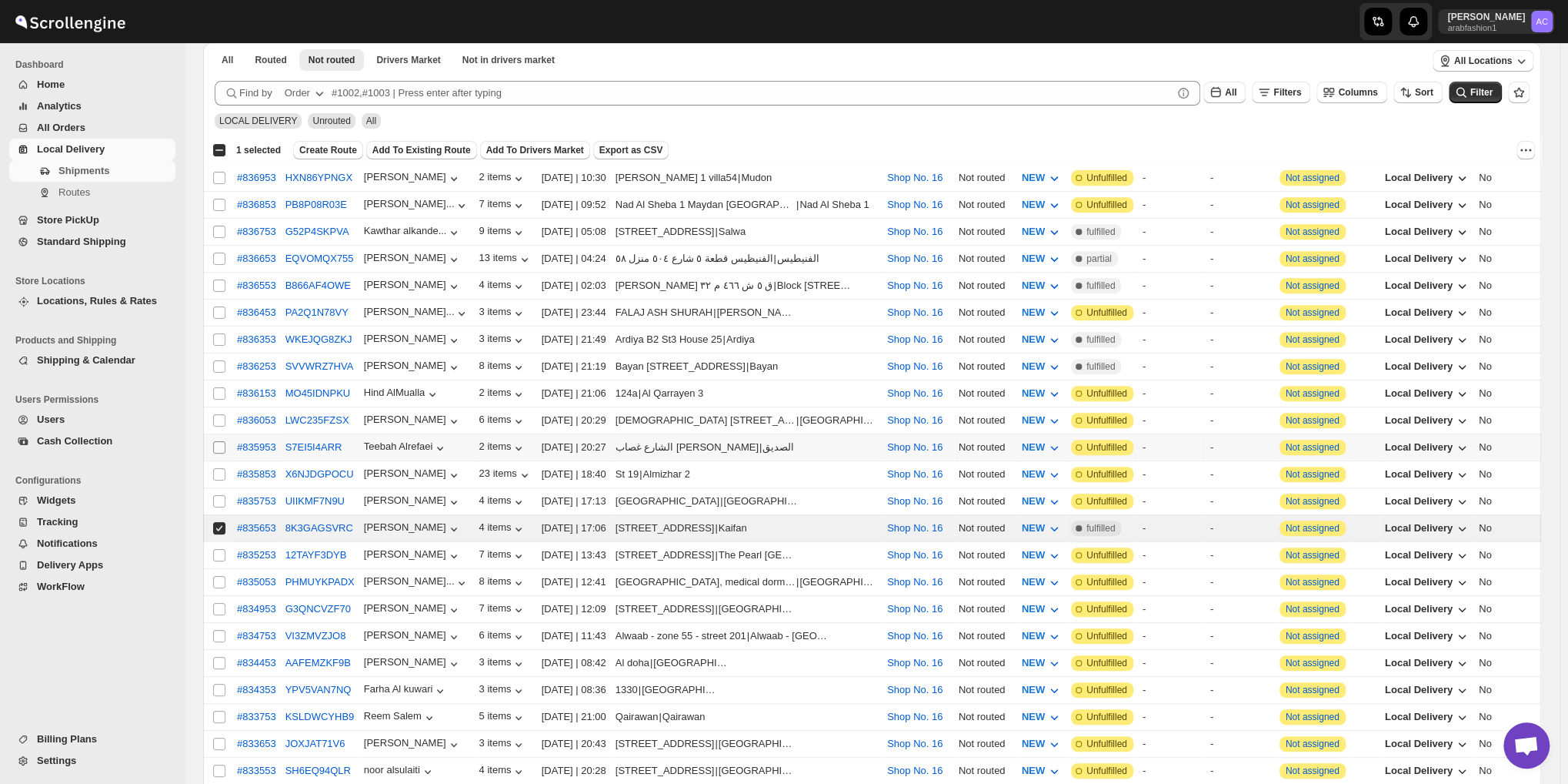
click at [220, 441] on input "Select shipment" at bounding box center [219, 447] width 13 height 13
checkbox input "true"
click at [220, 333] on input "Select shipment" at bounding box center [219, 339] width 13 height 13
checkbox input "true"
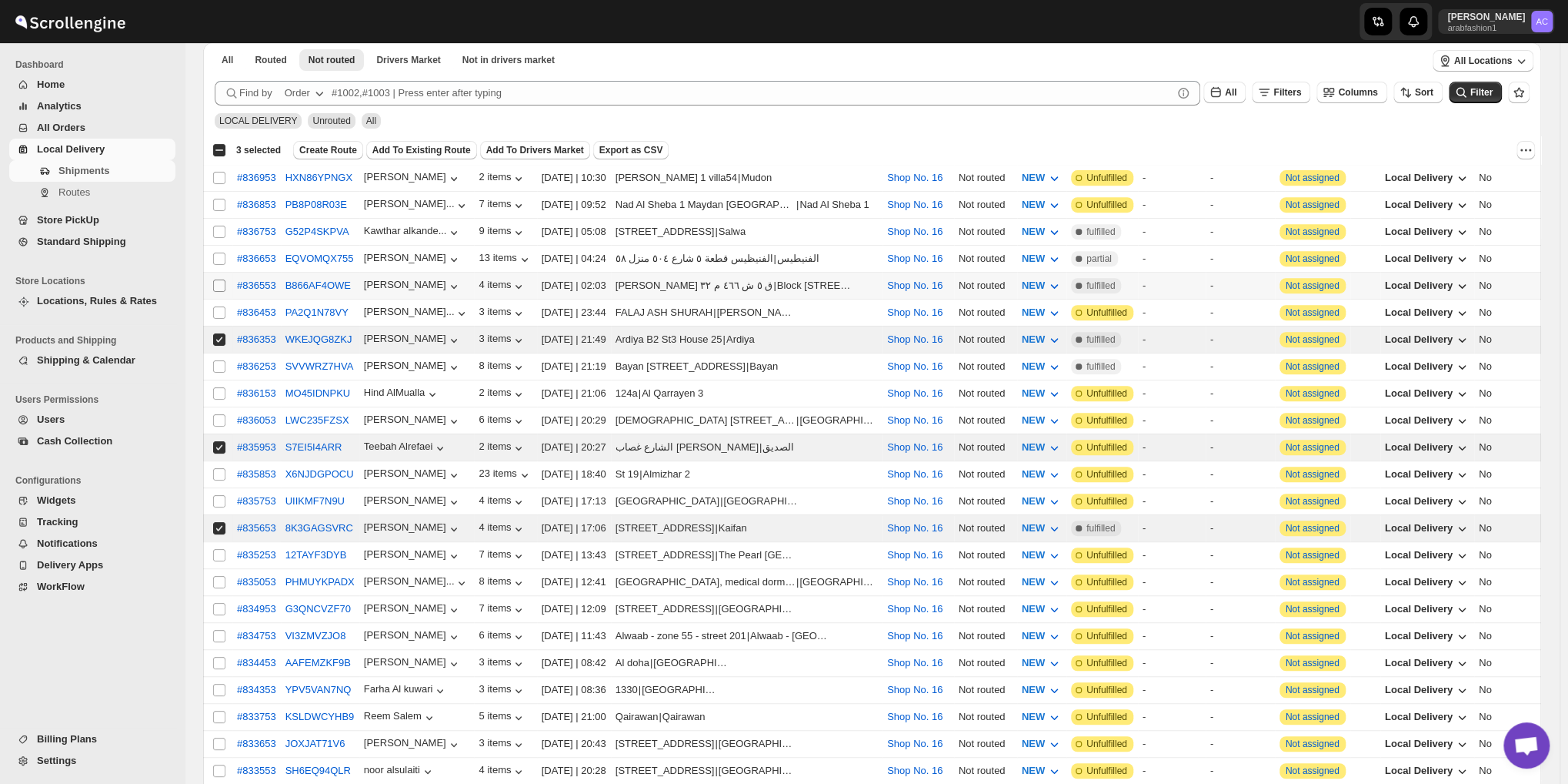
click at [218, 280] on input "Select shipment" at bounding box center [219, 285] width 13 height 13
checkbox input "true"
click at [215, 253] on input "Select shipment" at bounding box center [219, 259] width 13 height 13
checkbox input "true"
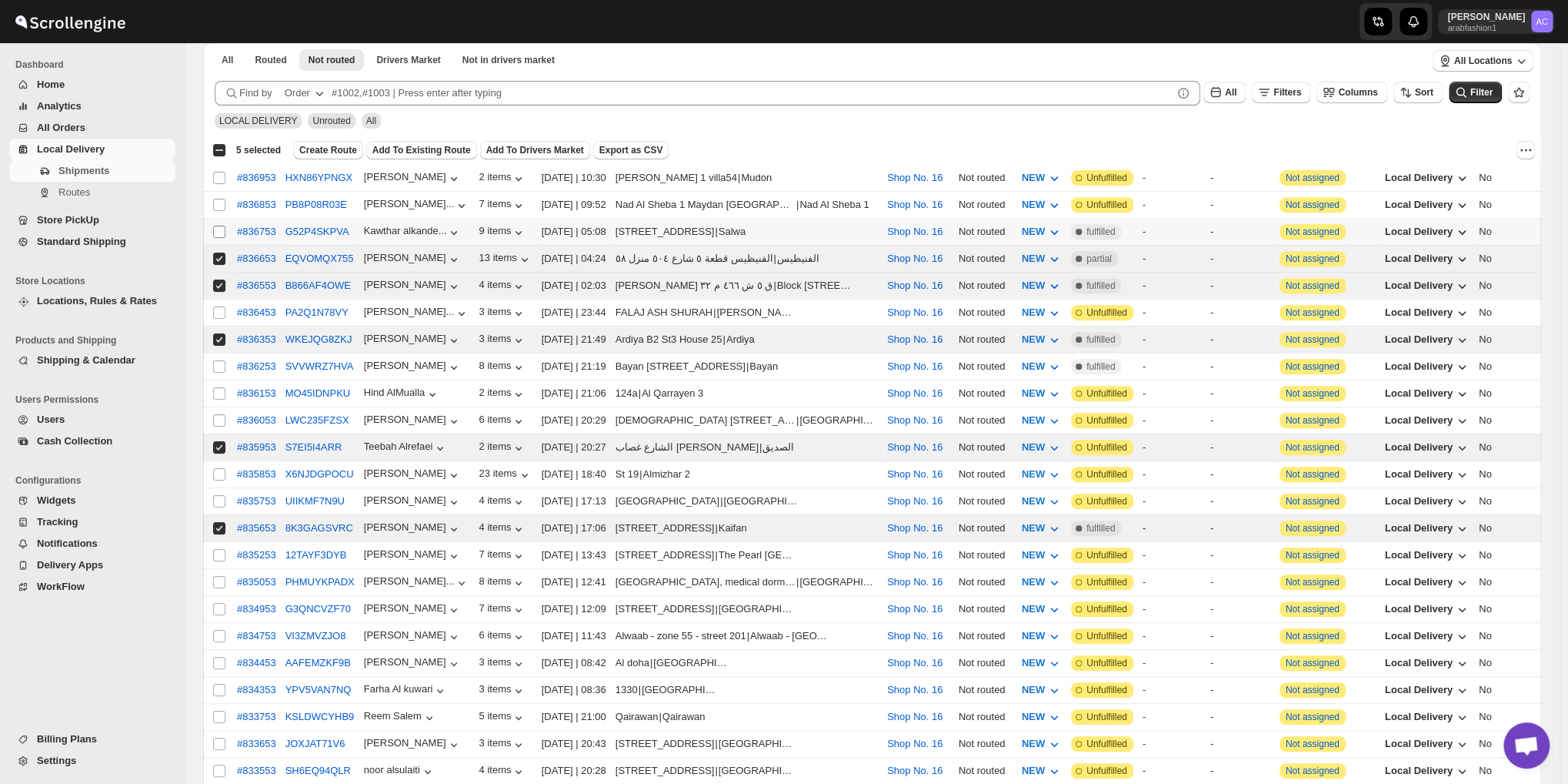
click at [215, 228] on input "Select shipment" at bounding box center [219, 231] width 13 height 13
checkbox input "true"
click at [329, 147] on span "Create Route" at bounding box center [328, 149] width 58 height 13
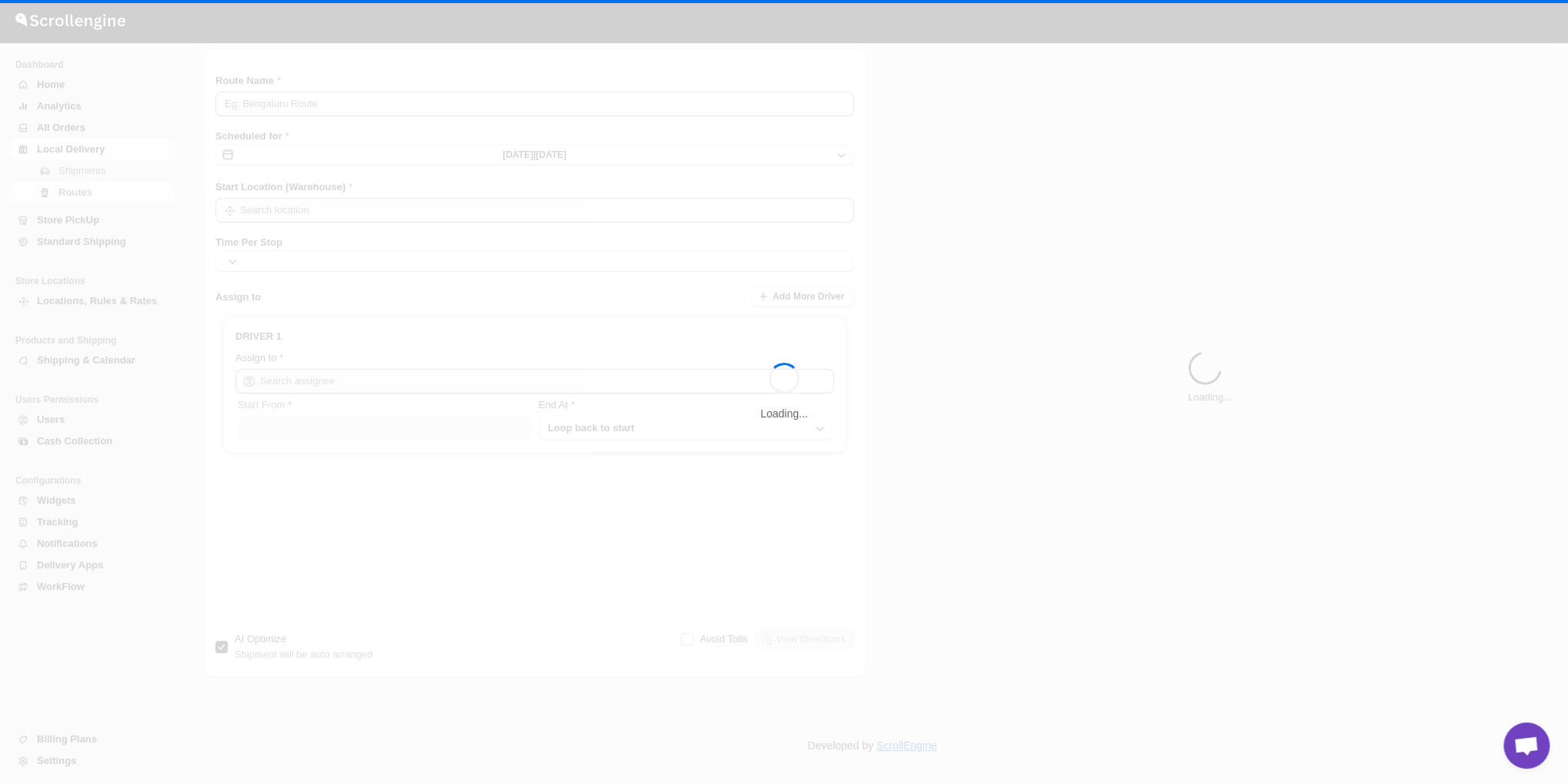
type input "Route - 30/08-1111"
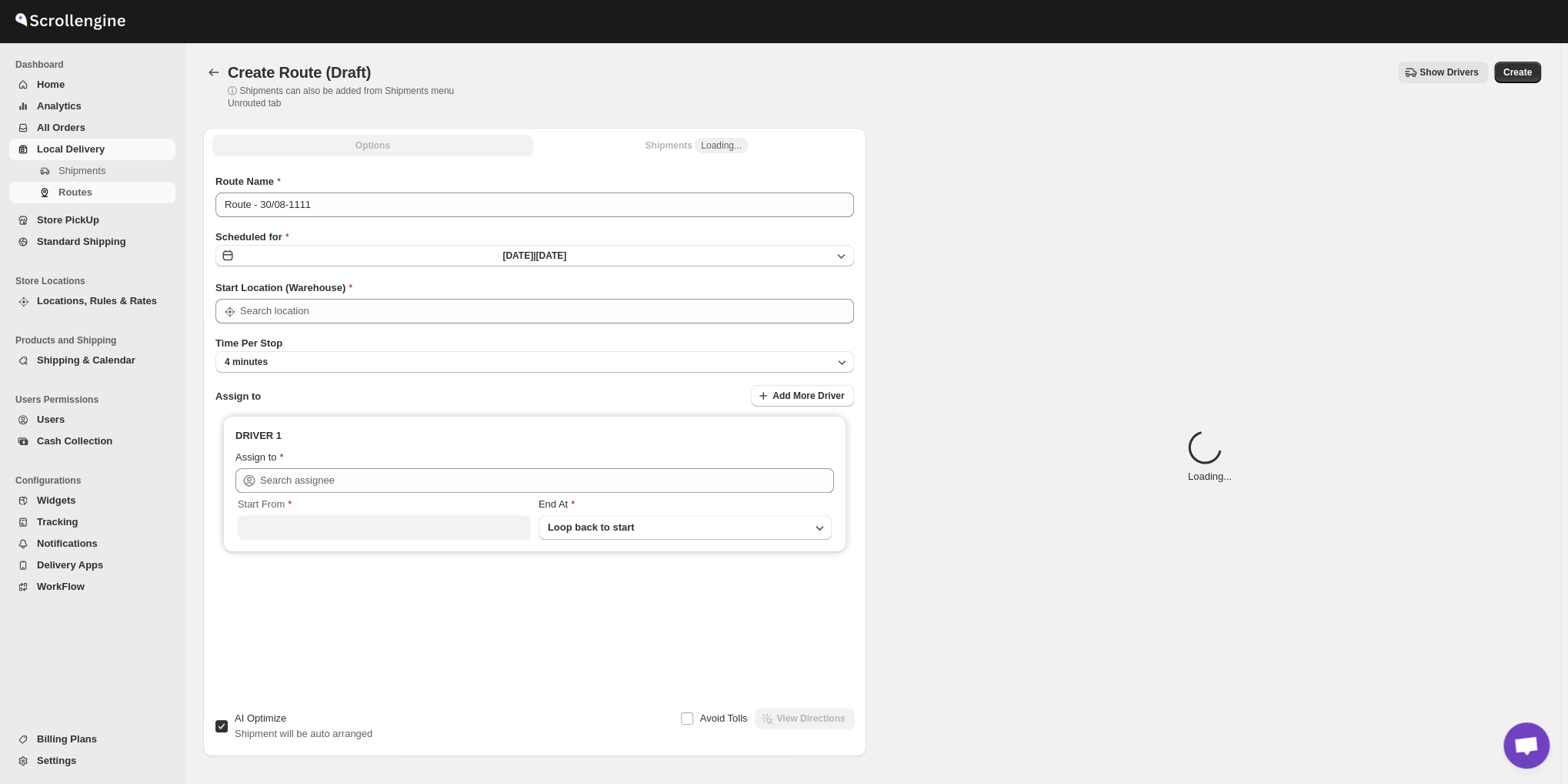
type input "Shop No. 16"
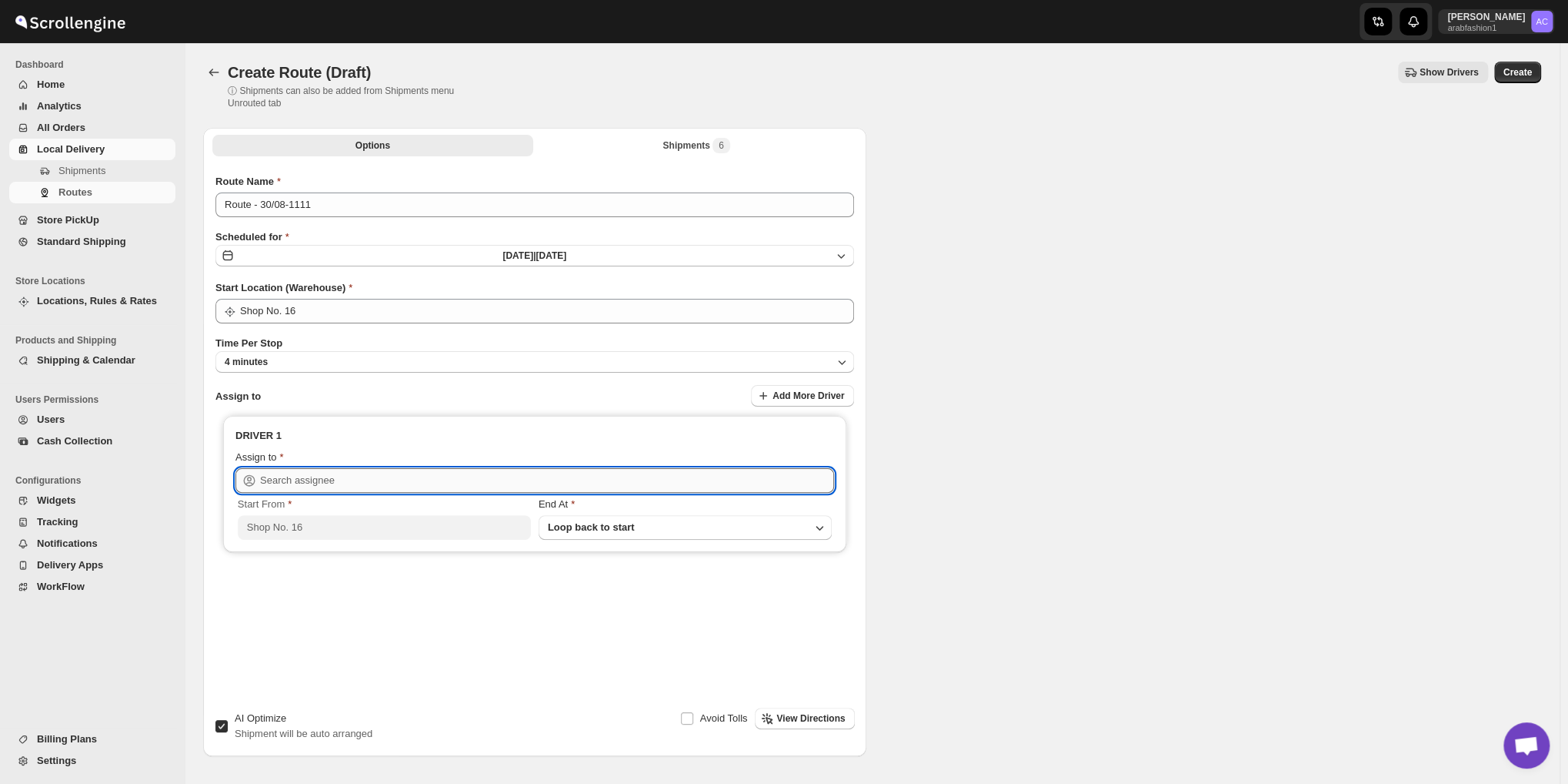
click at [313, 482] on input "text" at bounding box center [546, 479] width 574 height 24
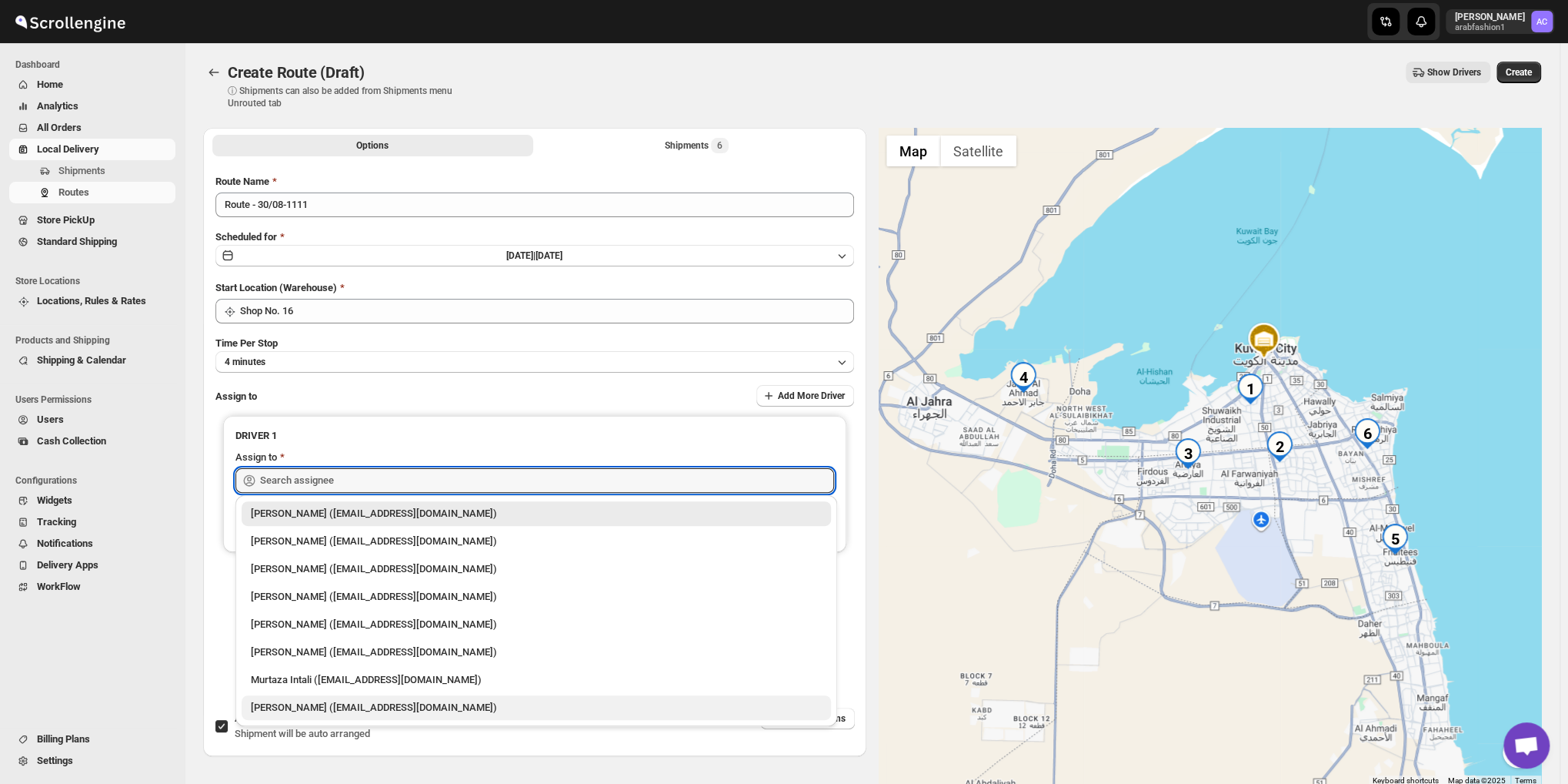
click at [361, 715] on div "[PERSON_NAME] ([EMAIL_ADDRESS][DOMAIN_NAME])" at bounding box center [536, 708] width 571 height 16
type input "[PERSON_NAME] ([EMAIL_ADDRESS][DOMAIN_NAME])"
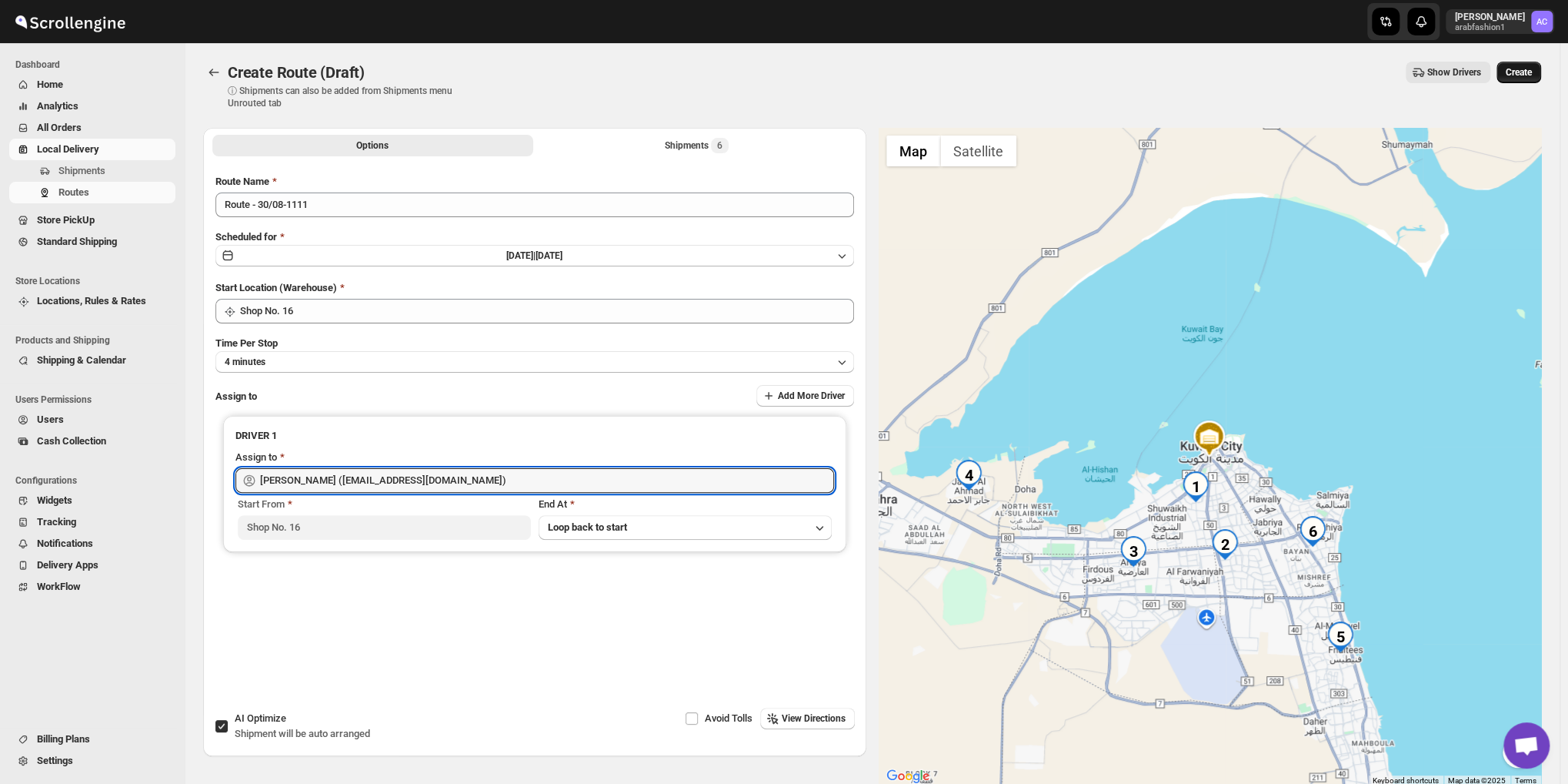
click at [1532, 76] on span "Create" at bounding box center [1518, 72] width 26 height 13
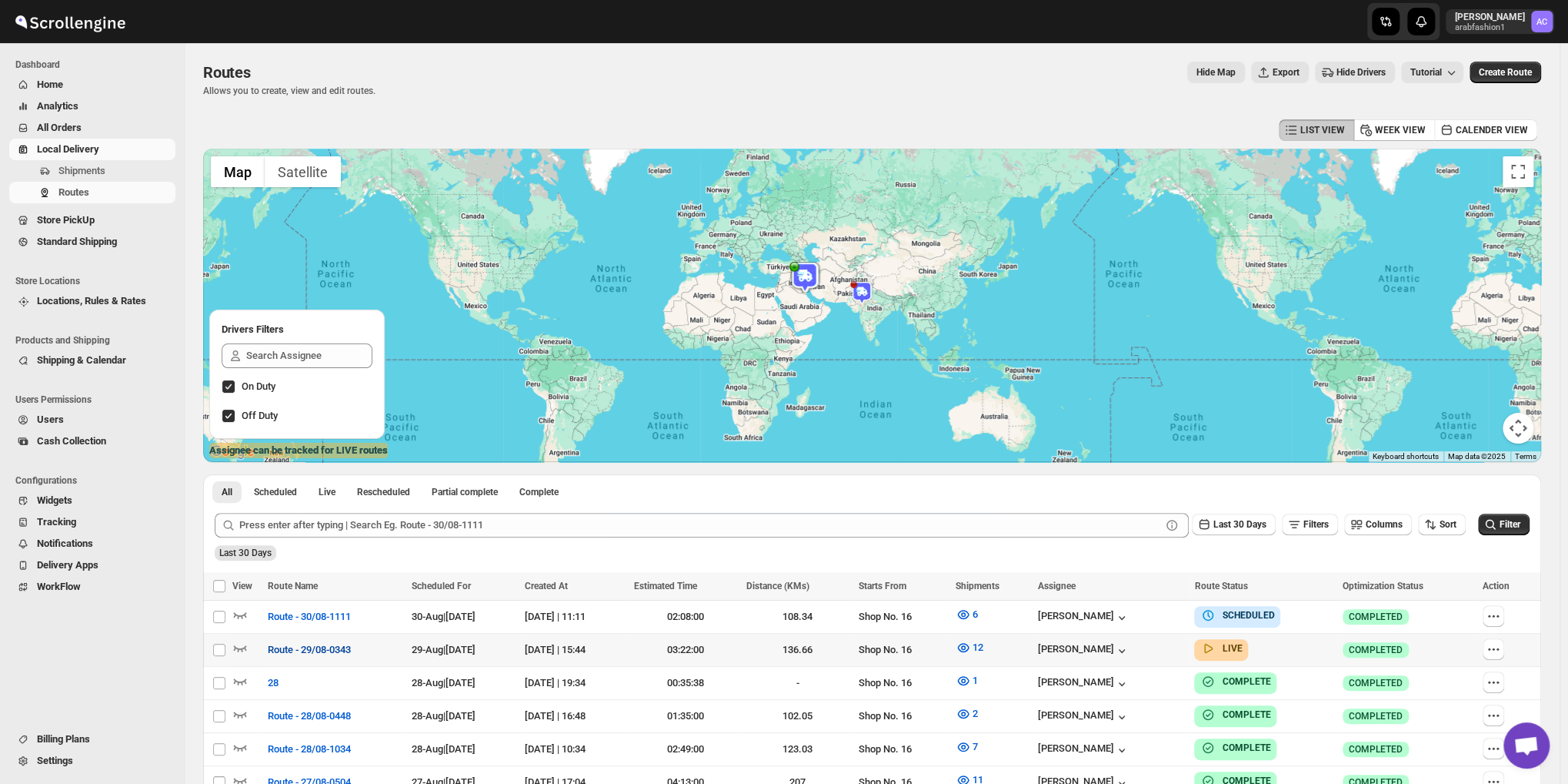
click at [306, 650] on span "Route - 29/08-0343" at bounding box center [308, 649] width 83 height 16
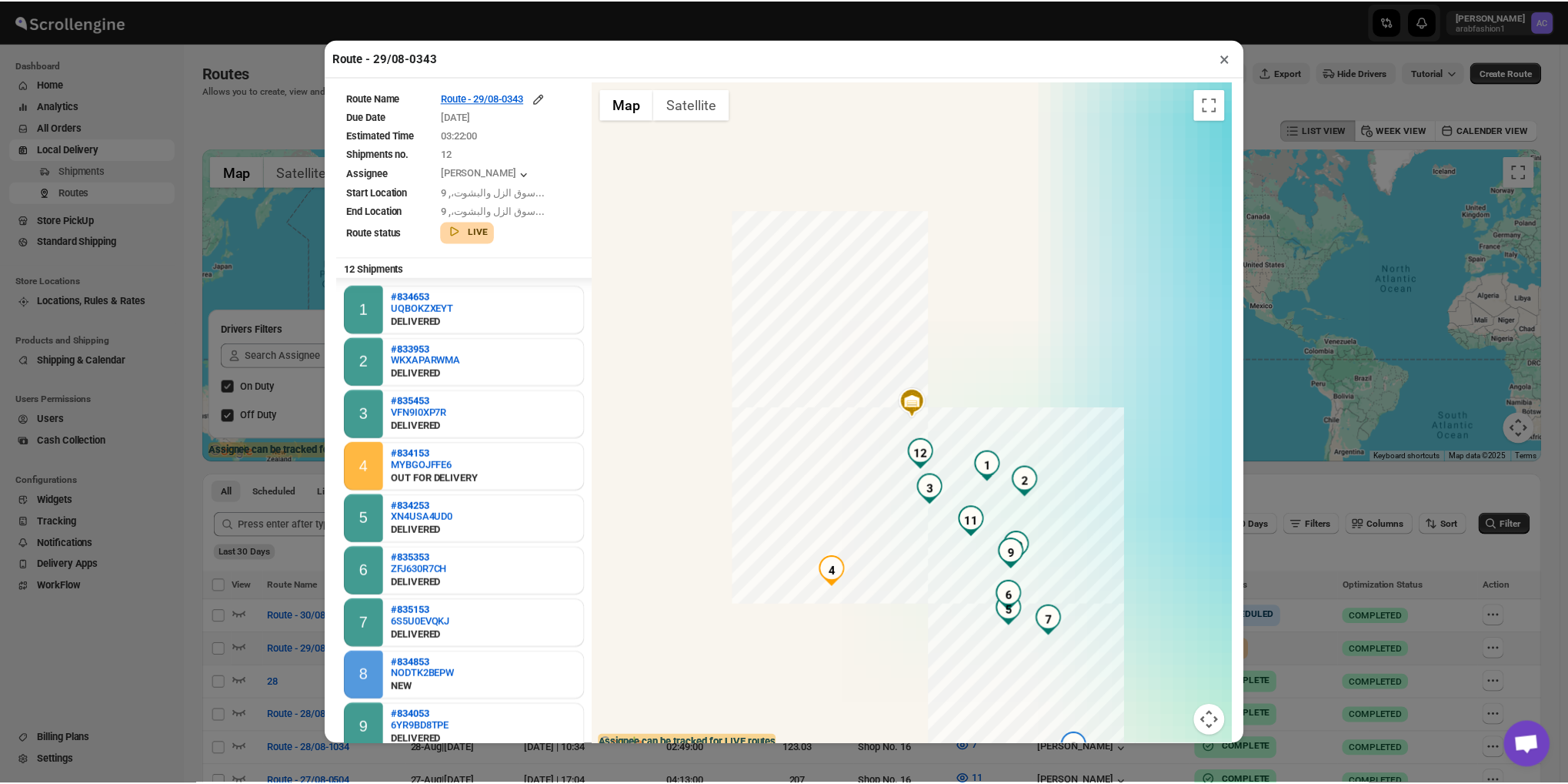
scroll to position [159, 0]
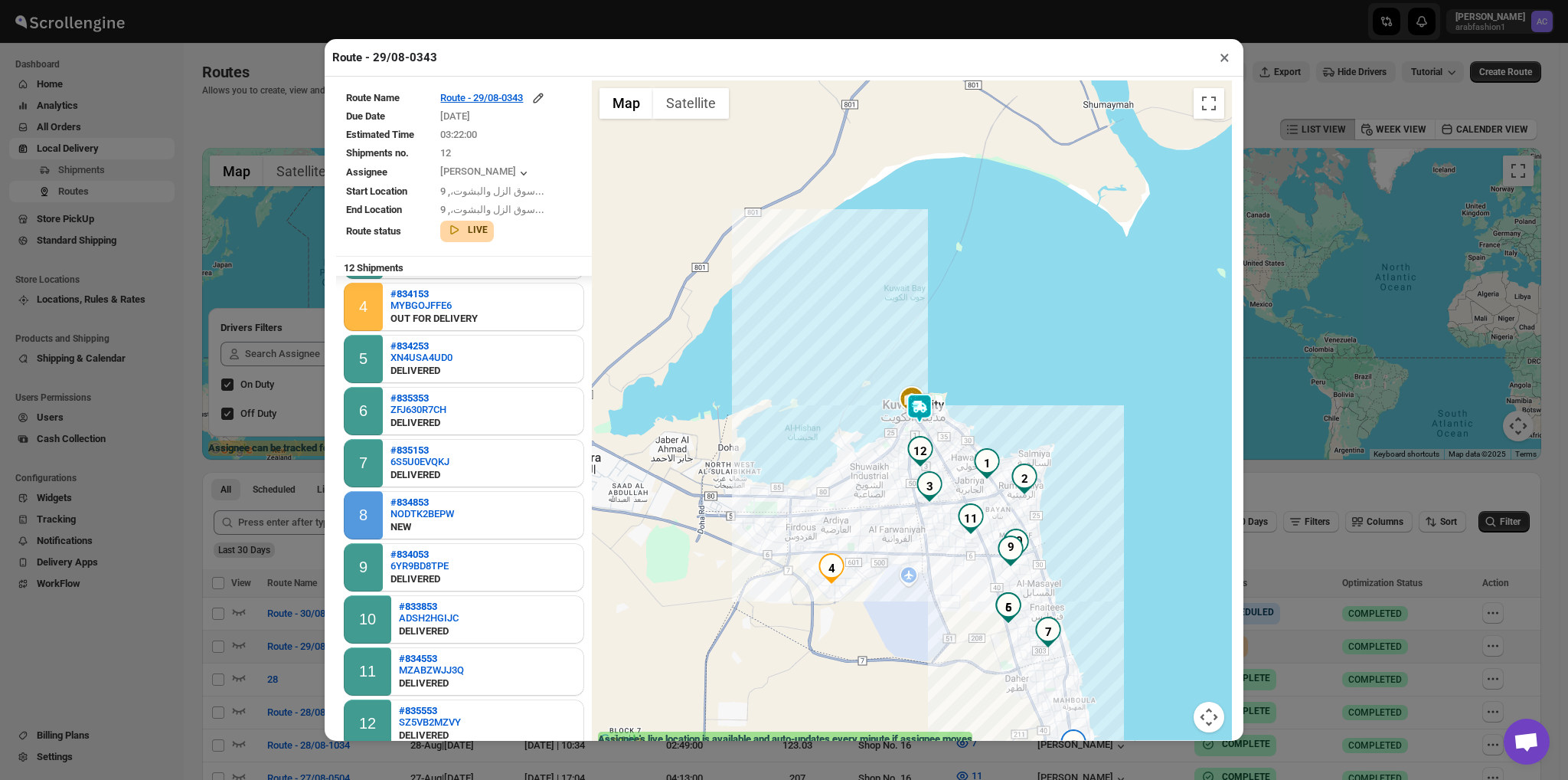
click at [274, 626] on div "Route - 29/08-0343 × Route Name Route - 29/08-0343 Due Date [DATE] Estimated Ti…" at bounding box center [784, 390] width 1568 height 780
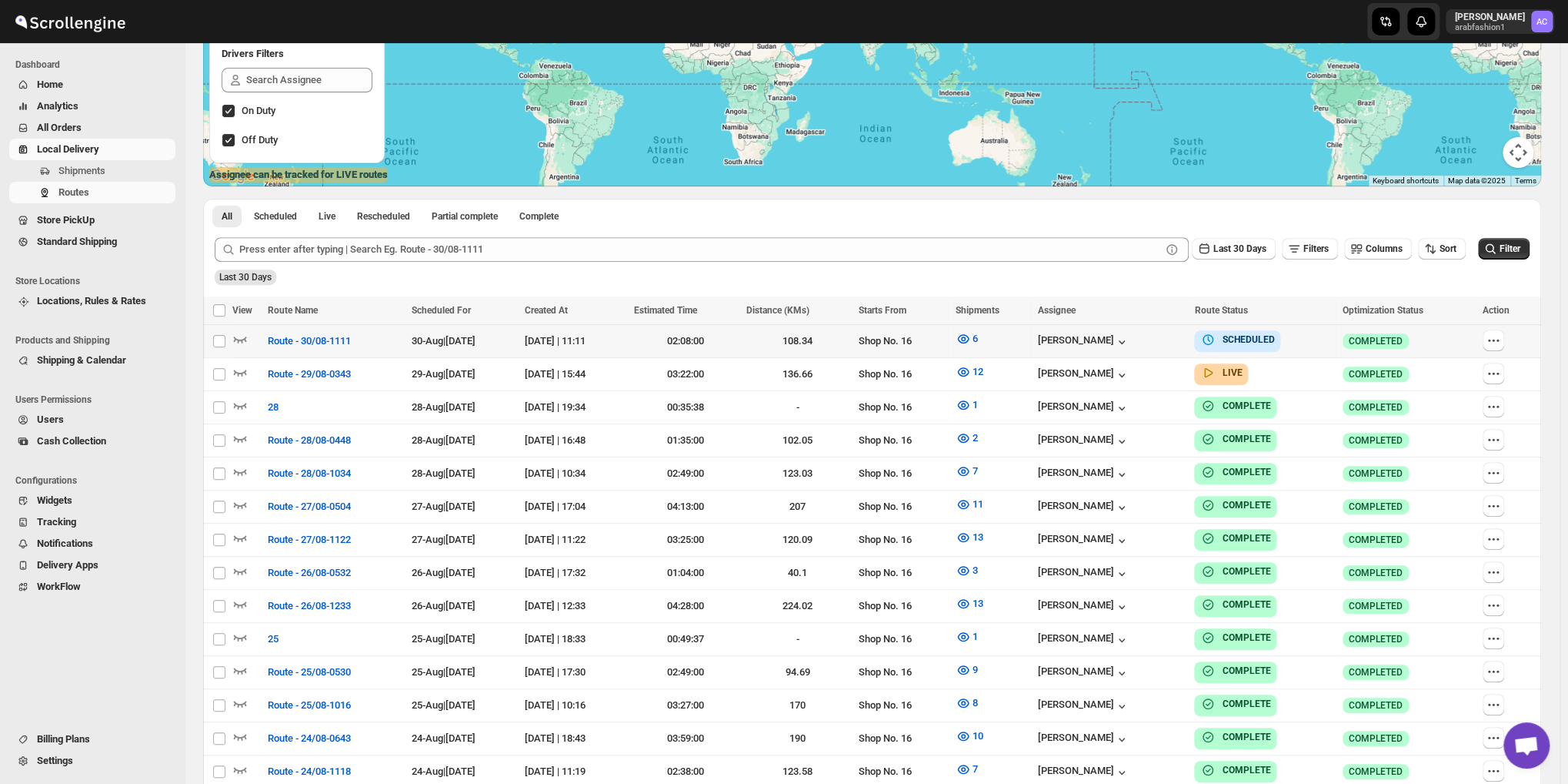
scroll to position [0, 0]
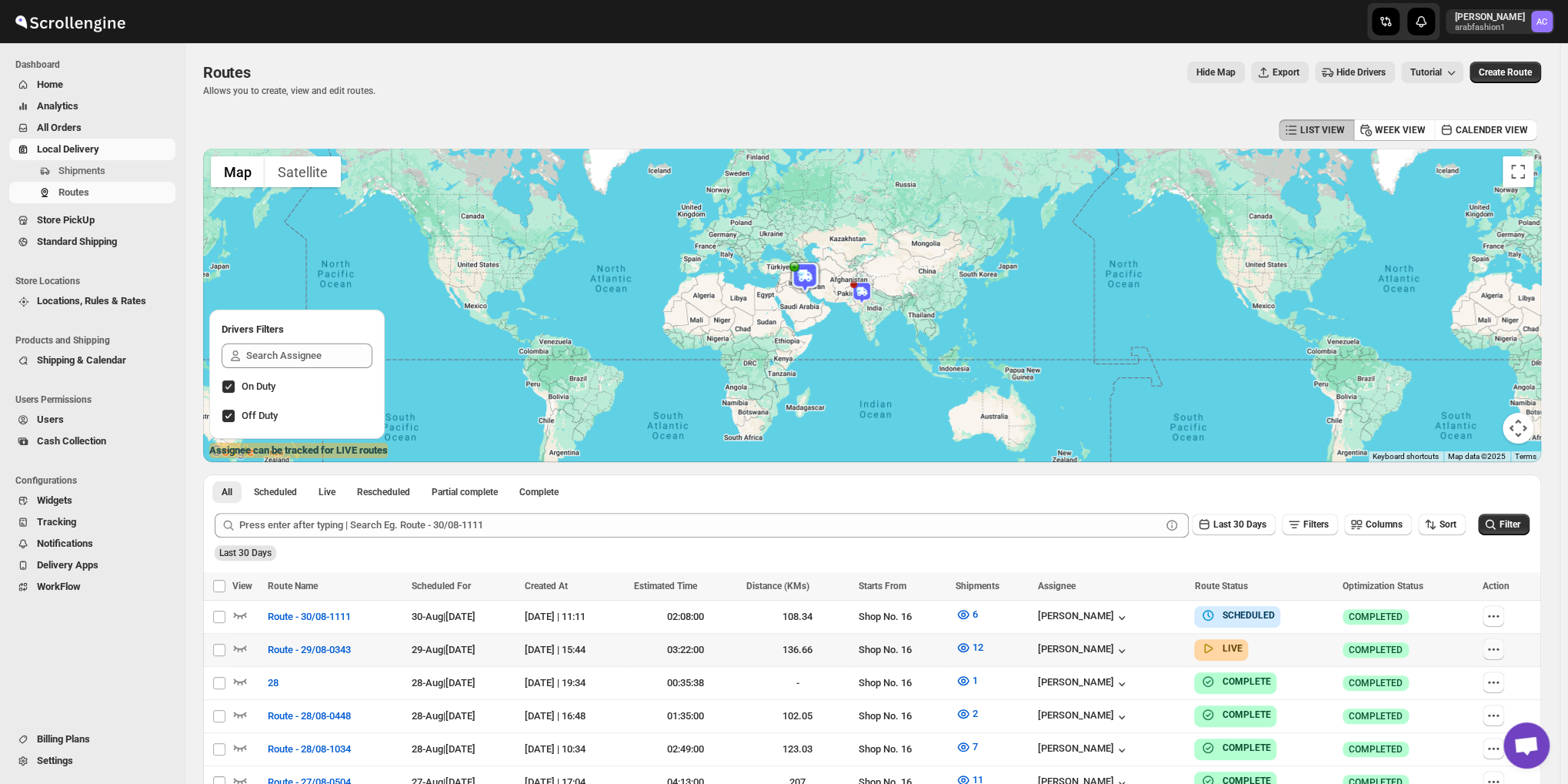
click at [1501, 645] on icon "button" at bounding box center [1493, 649] width 16 height 16
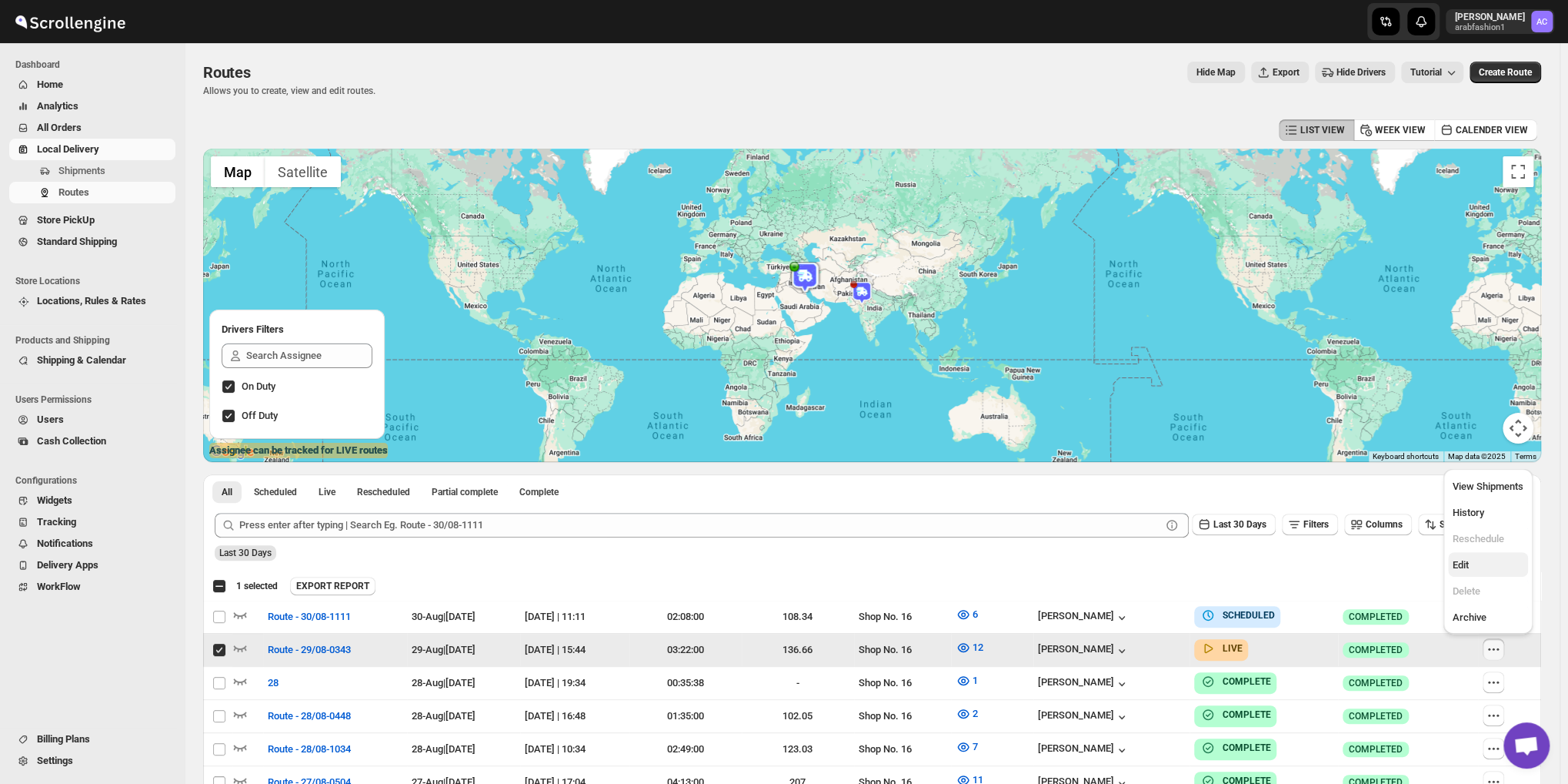
click at [1459, 558] on span "Edit" at bounding box center [1460, 564] width 17 height 12
checkbox input "false"
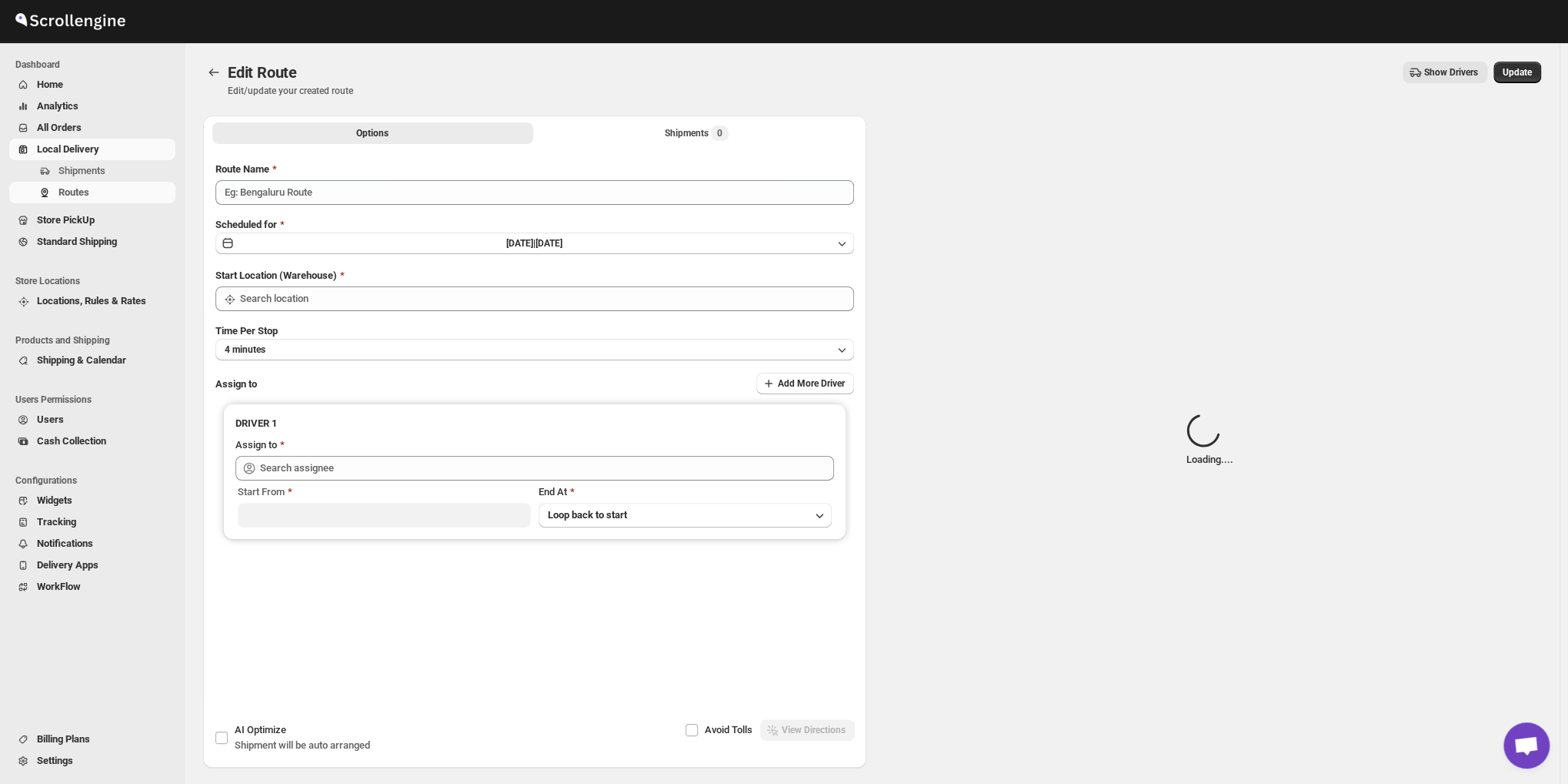
type input "Route - 29/08-0343"
type input "Shop No. 16"
type input "[PERSON_NAME] ([EMAIL_ADDRESS][DOMAIN_NAME])"
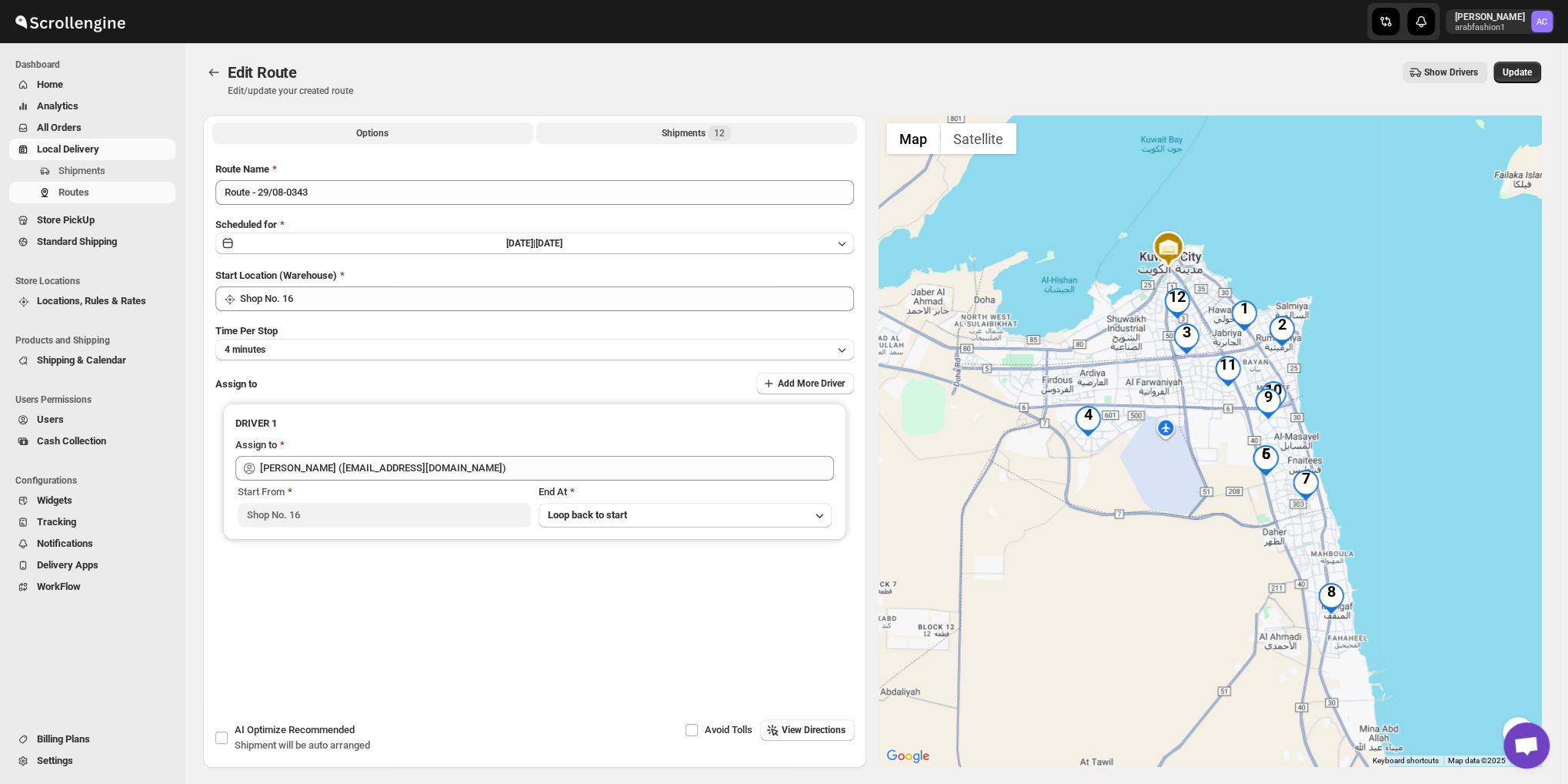
click at [666, 137] on div "Shipments 12" at bounding box center [696, 133] width 69 height 16
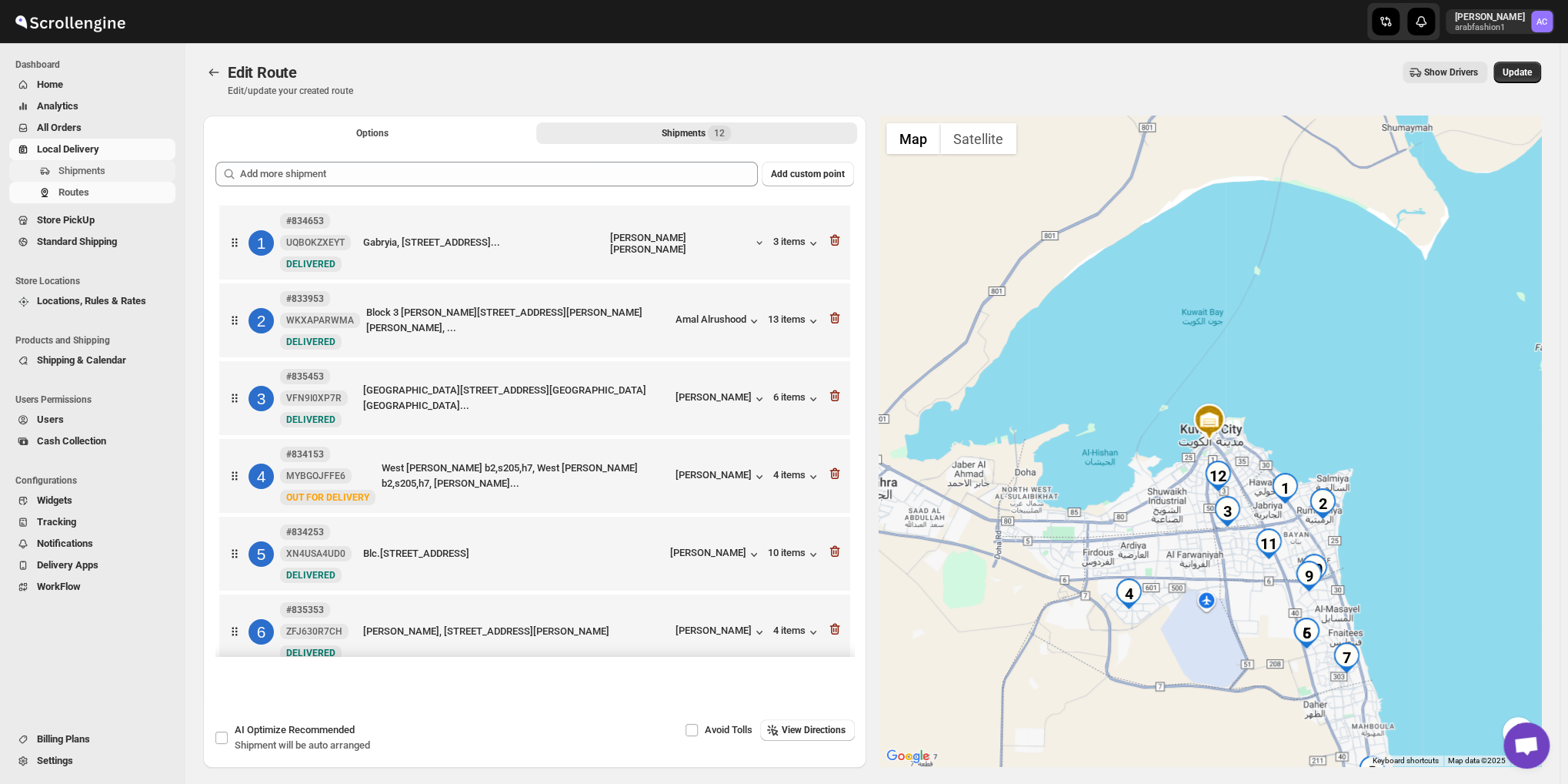
click at [85, 169] on span "Shipments" at bounding box center [82, 171] width 47 height 12
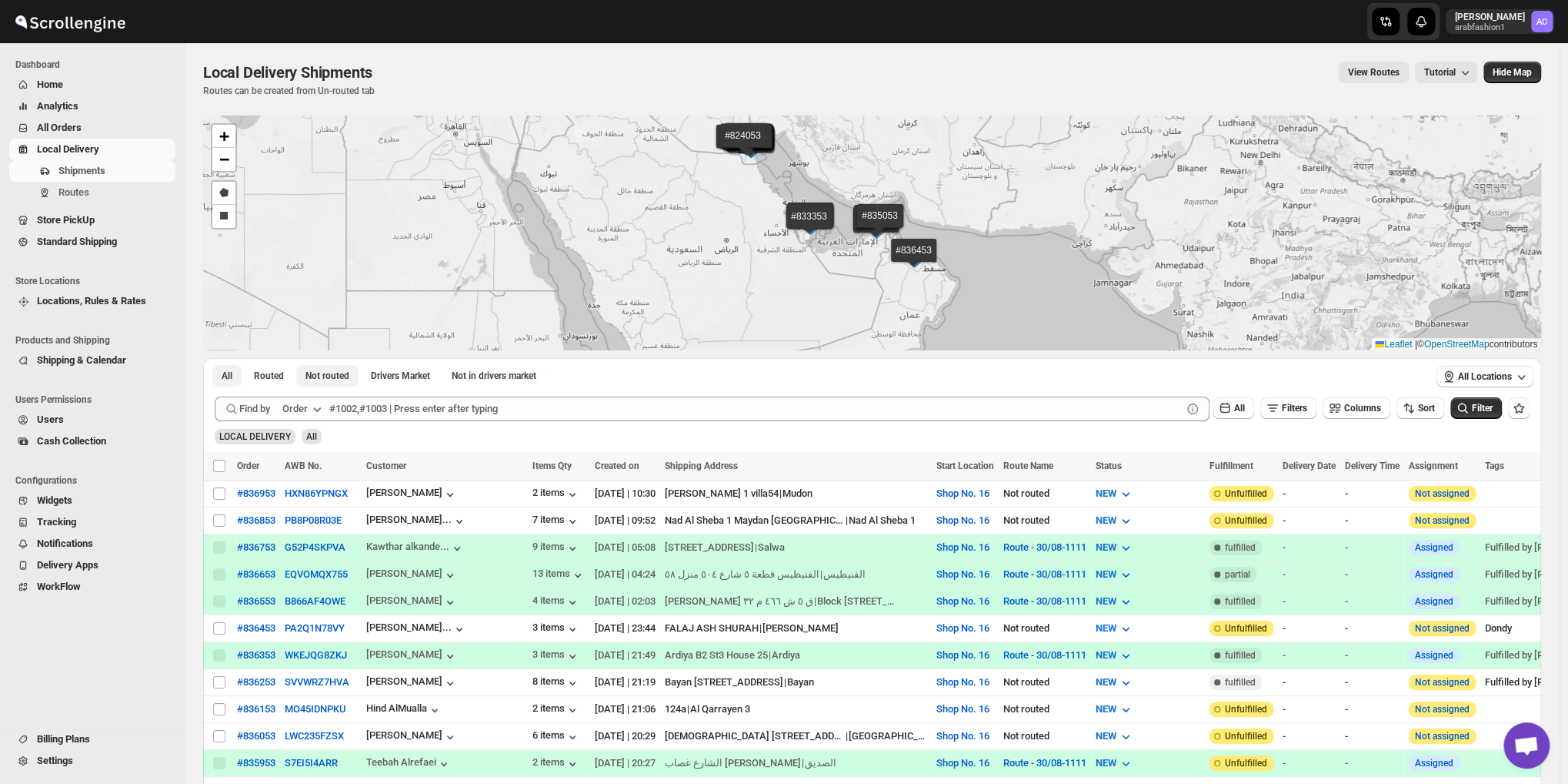
click at [319, 380] on span "Not routed" at bounding box center [327, 375] width 44 height 13
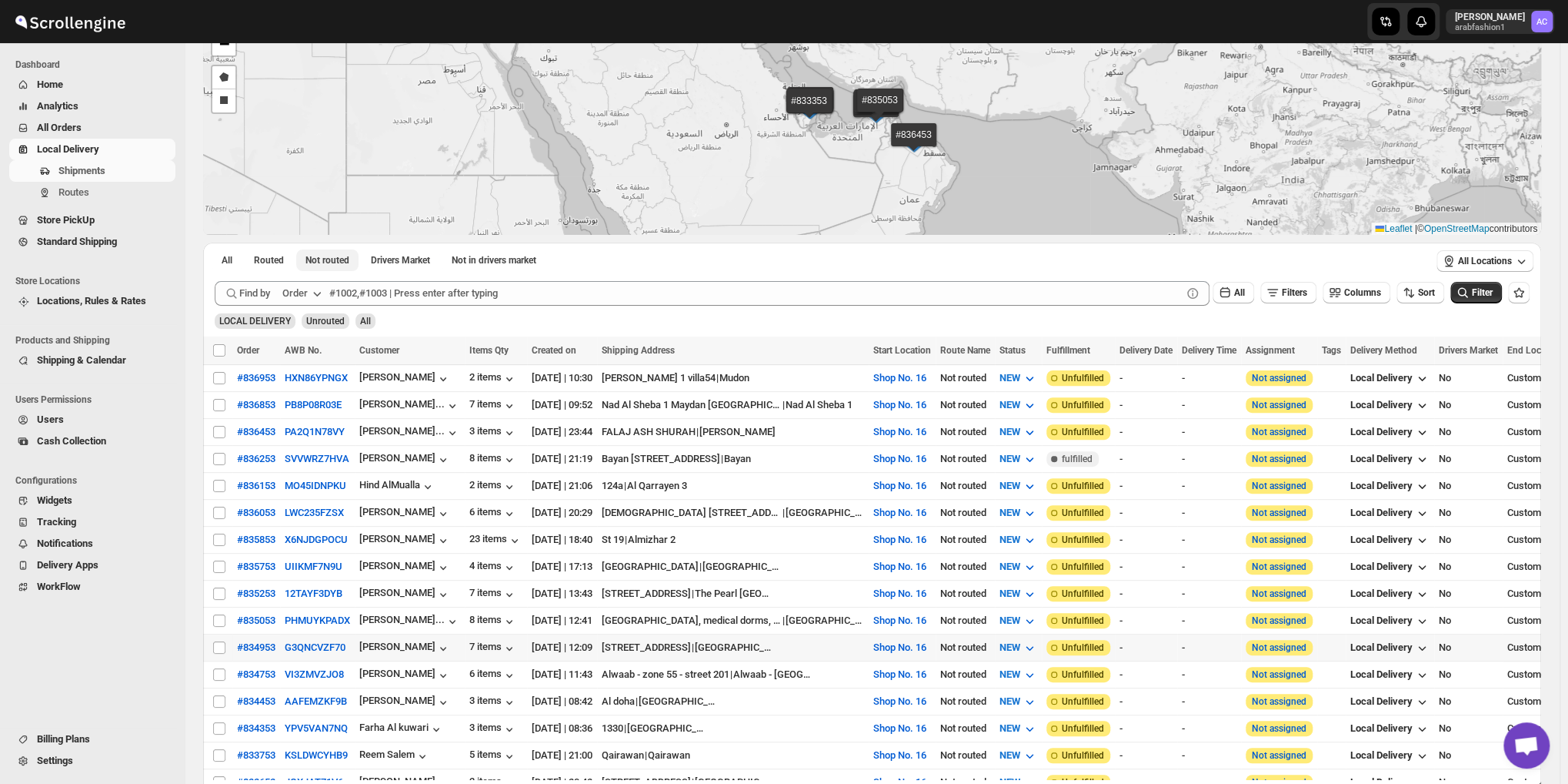
scroll to position [289, 0]
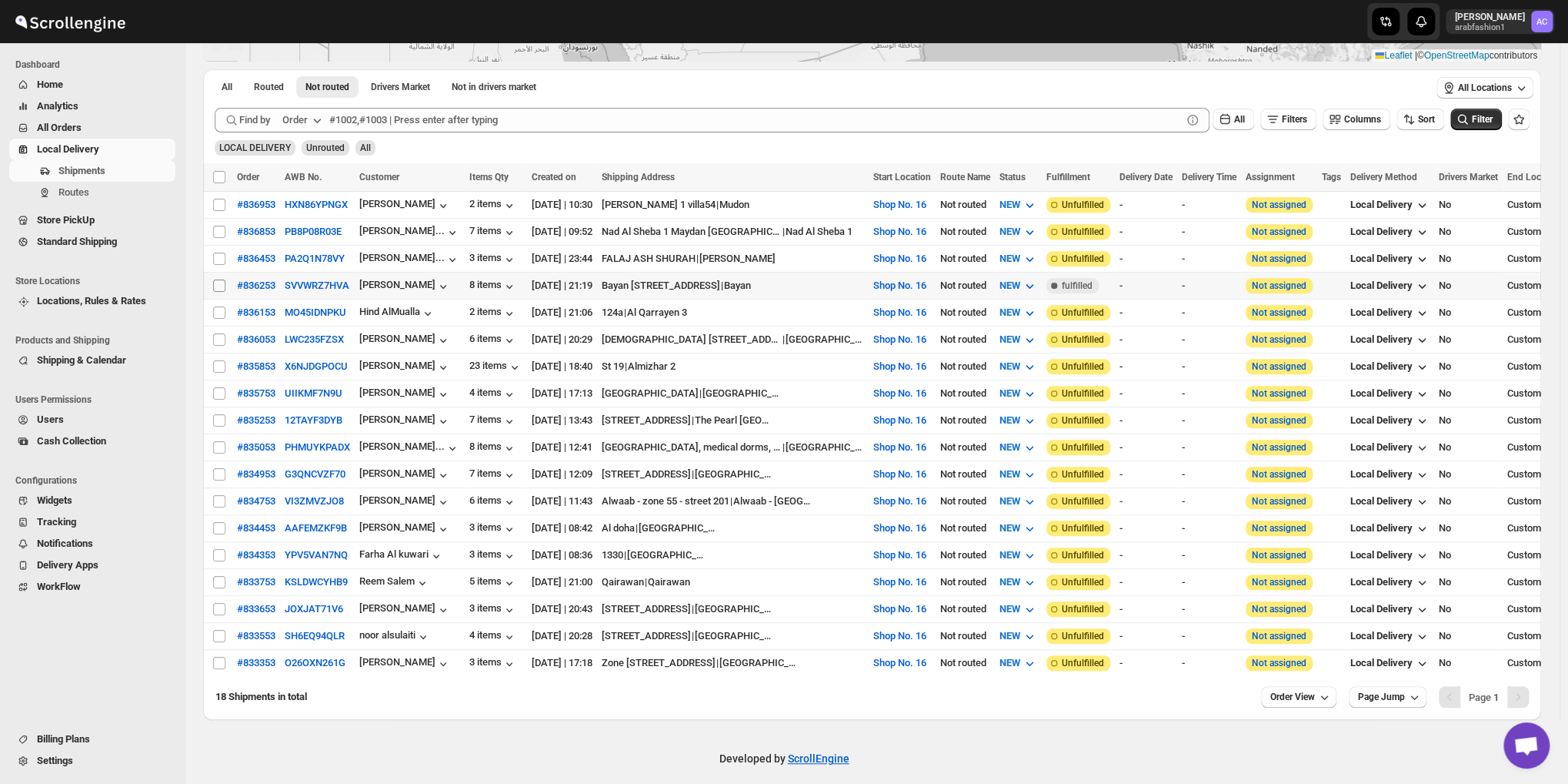
click at [220, 283] on input "Select shipment" at bounding box center [219, 285] width 13 height 13
checkbox input "true"
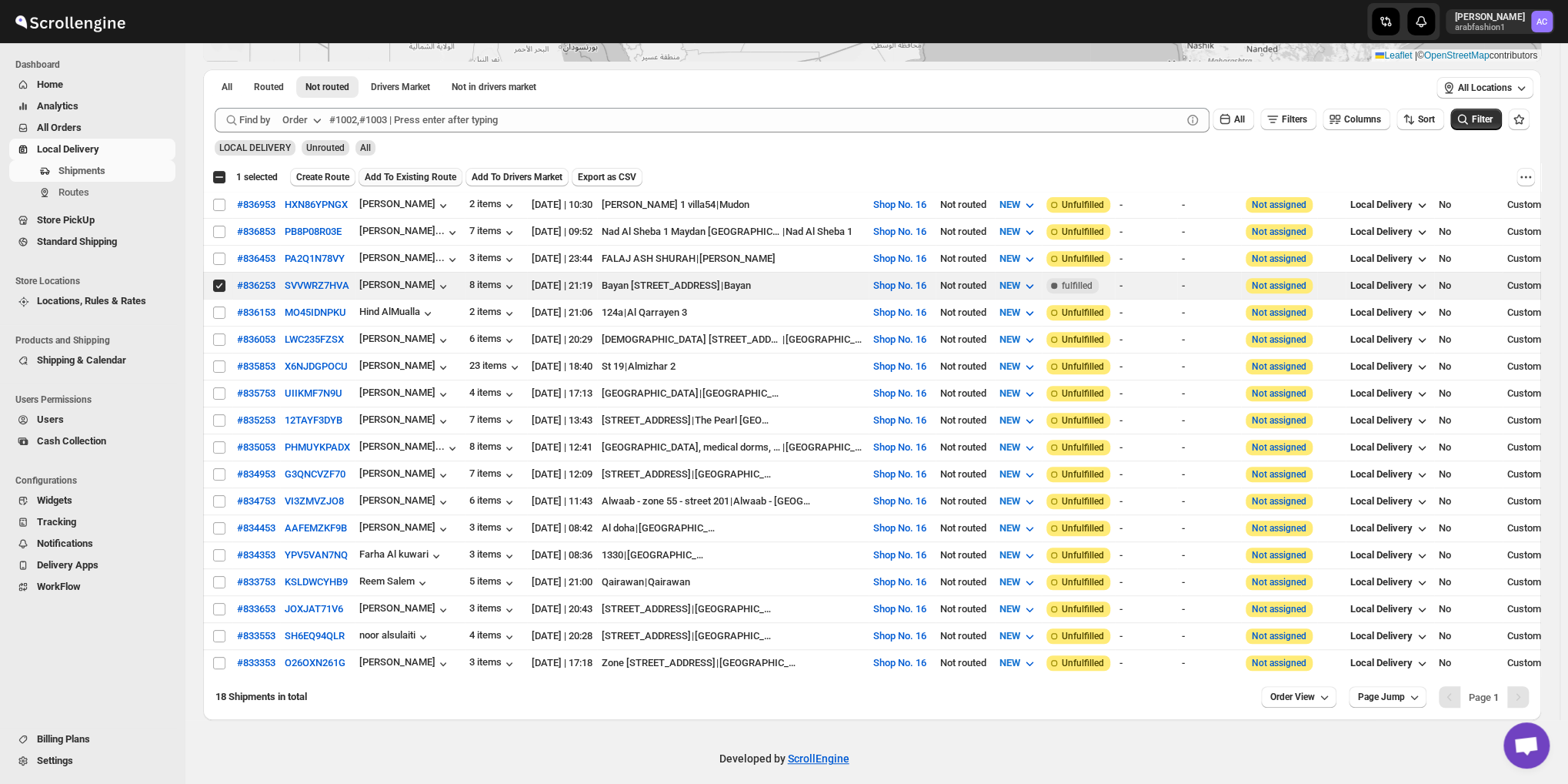
click at [402, 177] on span "Add To Existing Route" at bounding box center [411, 177] width 92 height 13
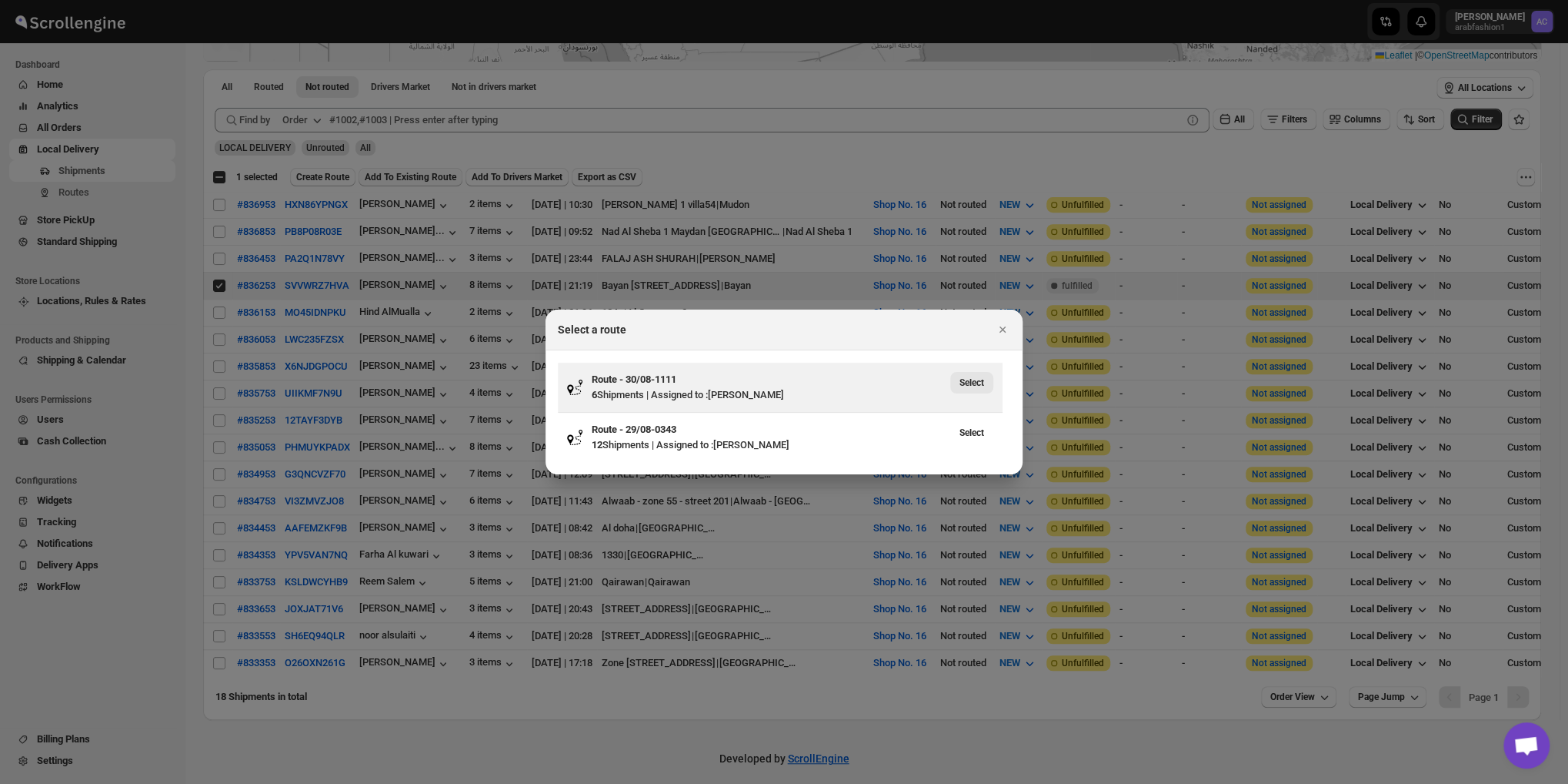
click at [976, 380] on span "Select" at bounding box center [971, 382] width 24 height 13
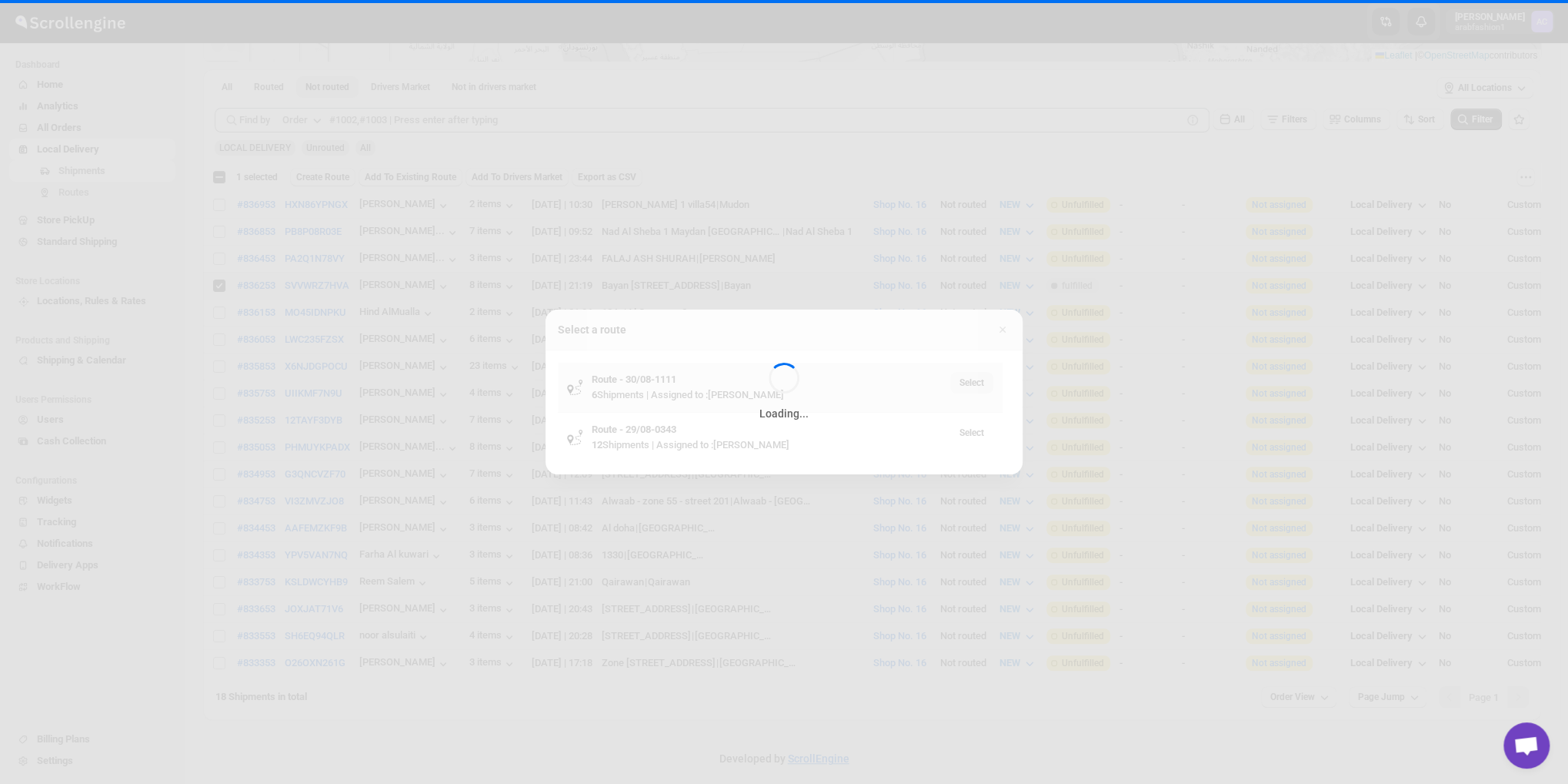
scroll to position [61, 0]
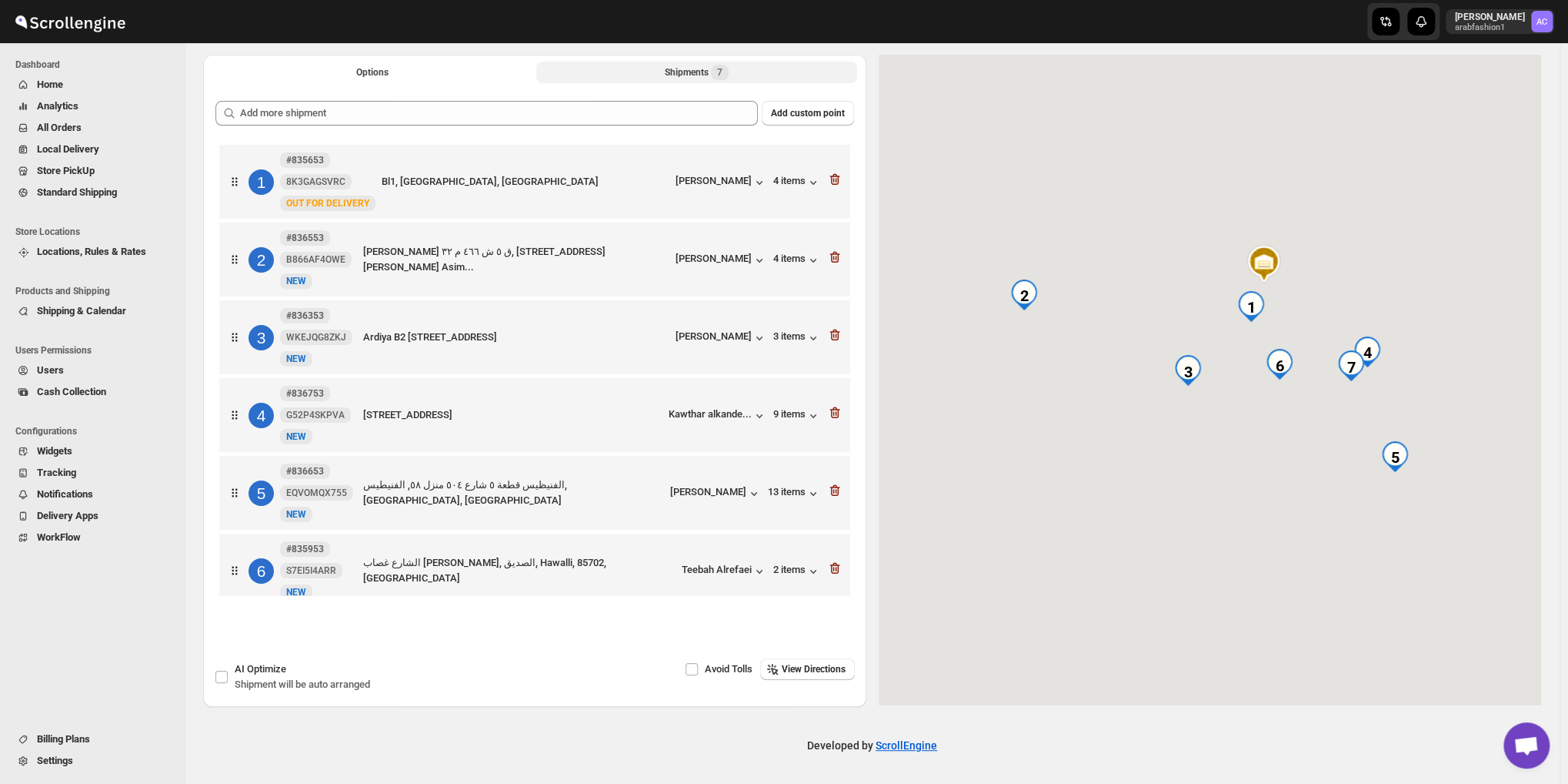
click at [662, 80] on button "Shipments 7" at bounding box center [696, 72] width 321 height 21
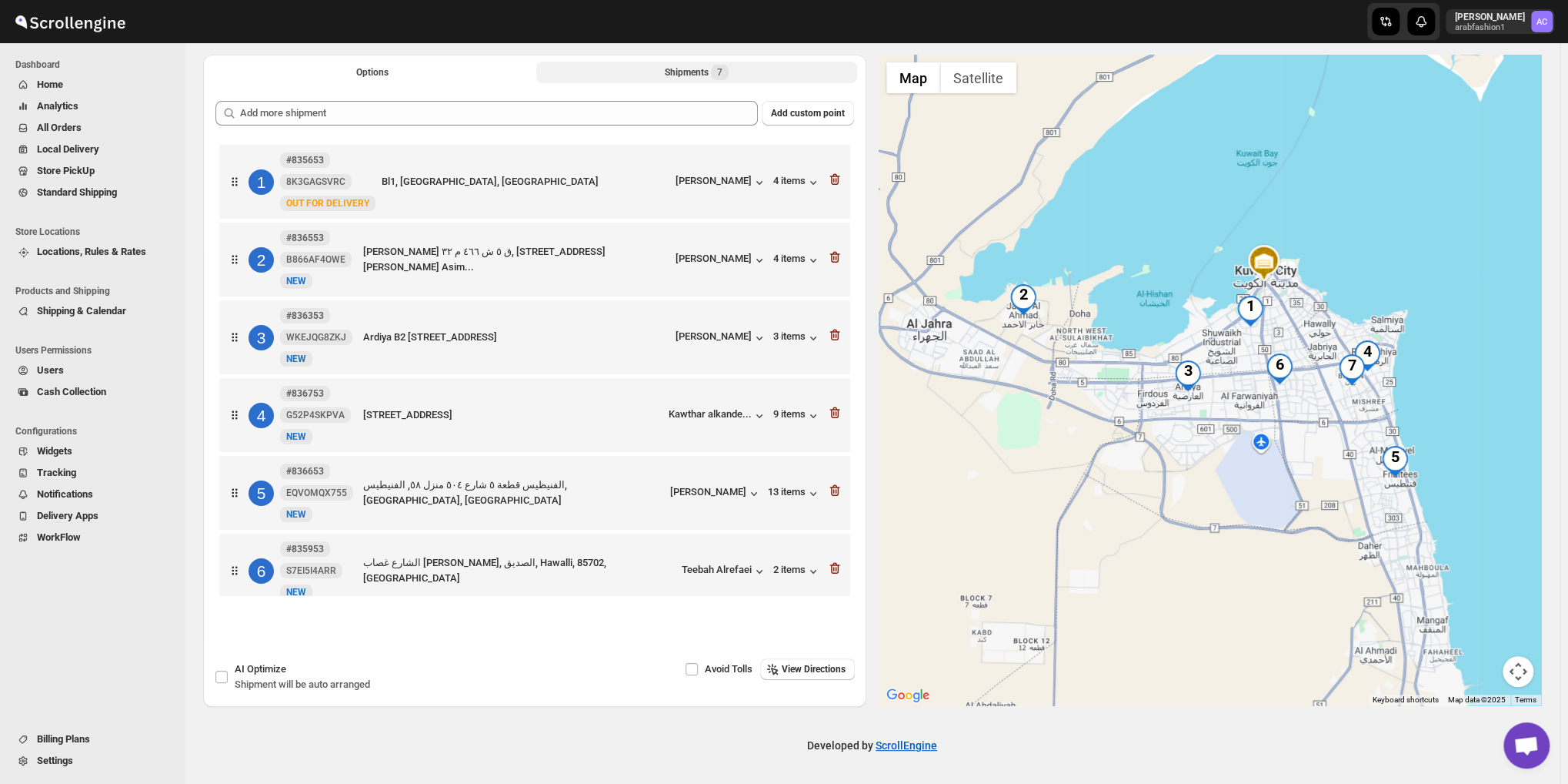
click at [672, 74] on div "Shipments 7" at bounding box center [696, 72] width 63 height 16
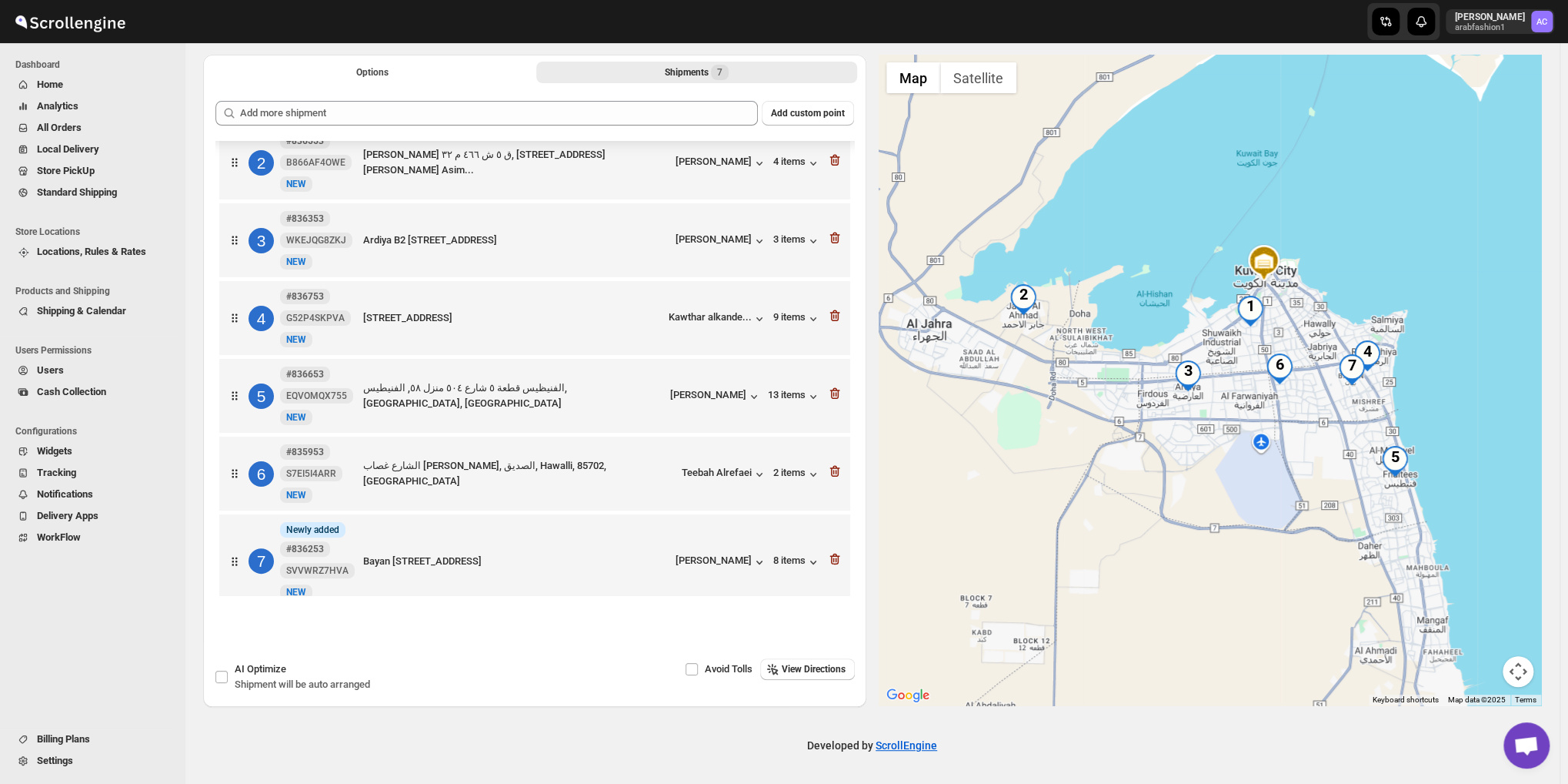
scroll to position [123, 0]
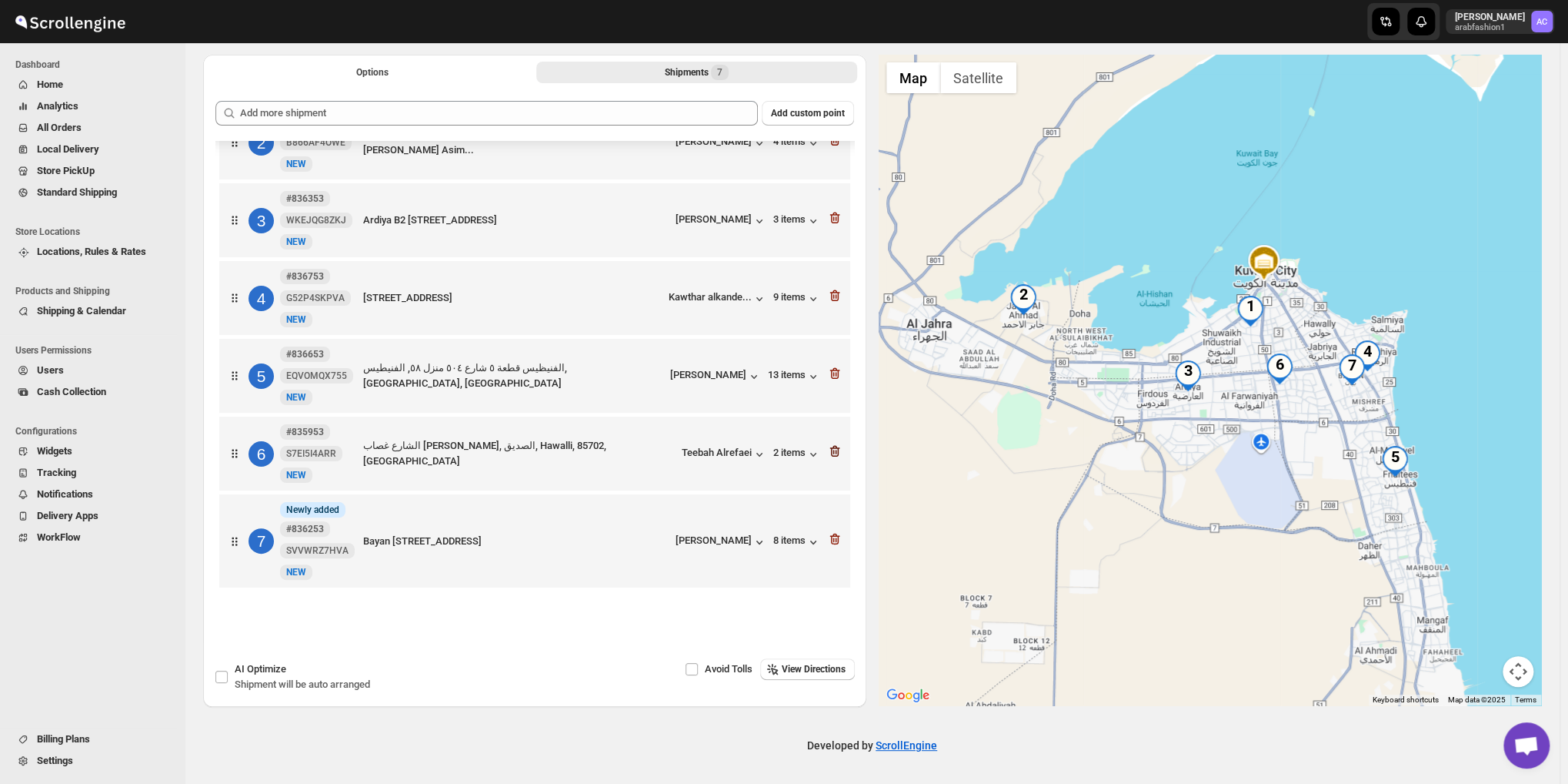
click at [829, 452] on icon "button" at bounding box center [834, 451] width 16 height 16
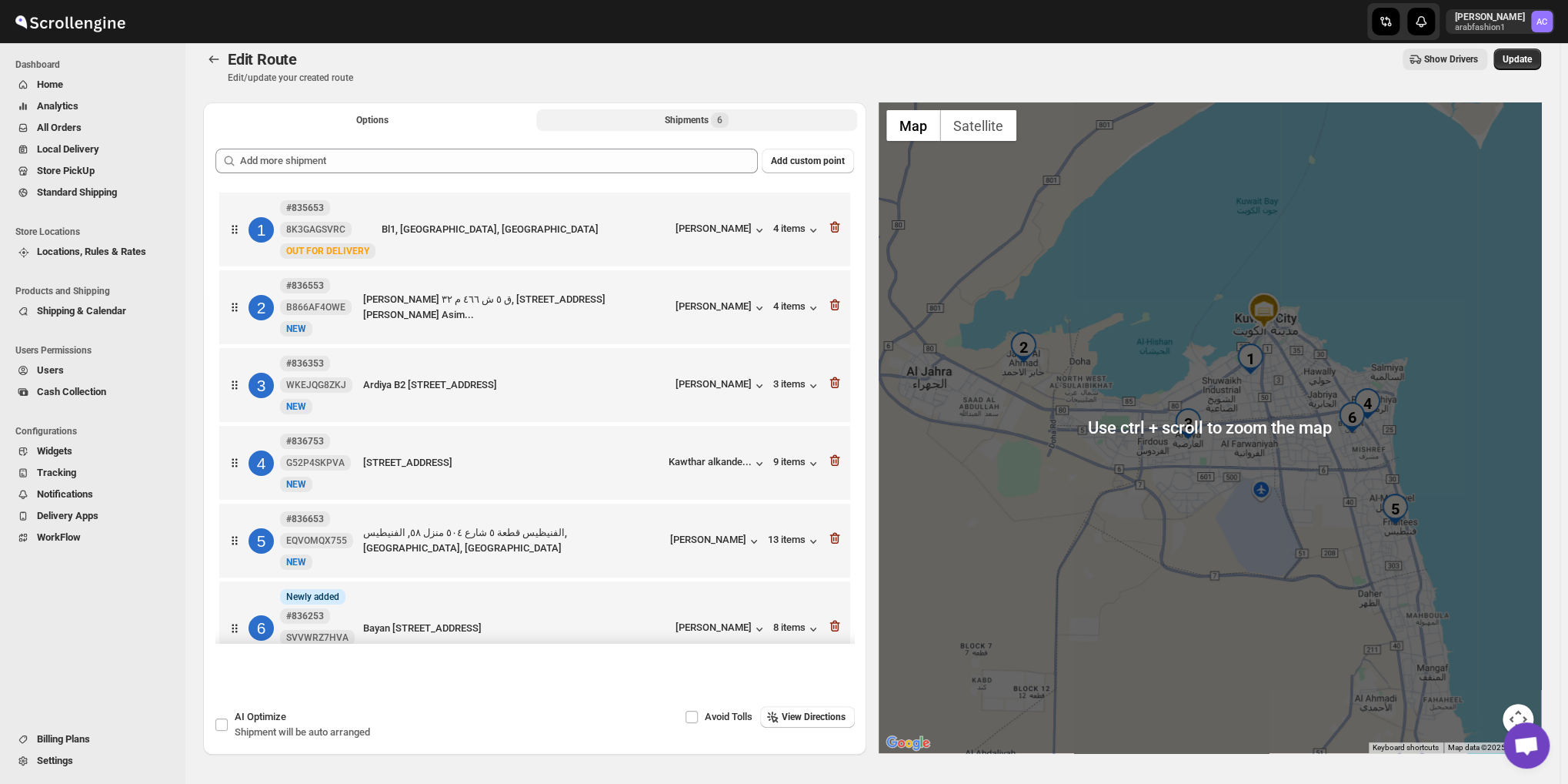
scroll to position [0, 0]
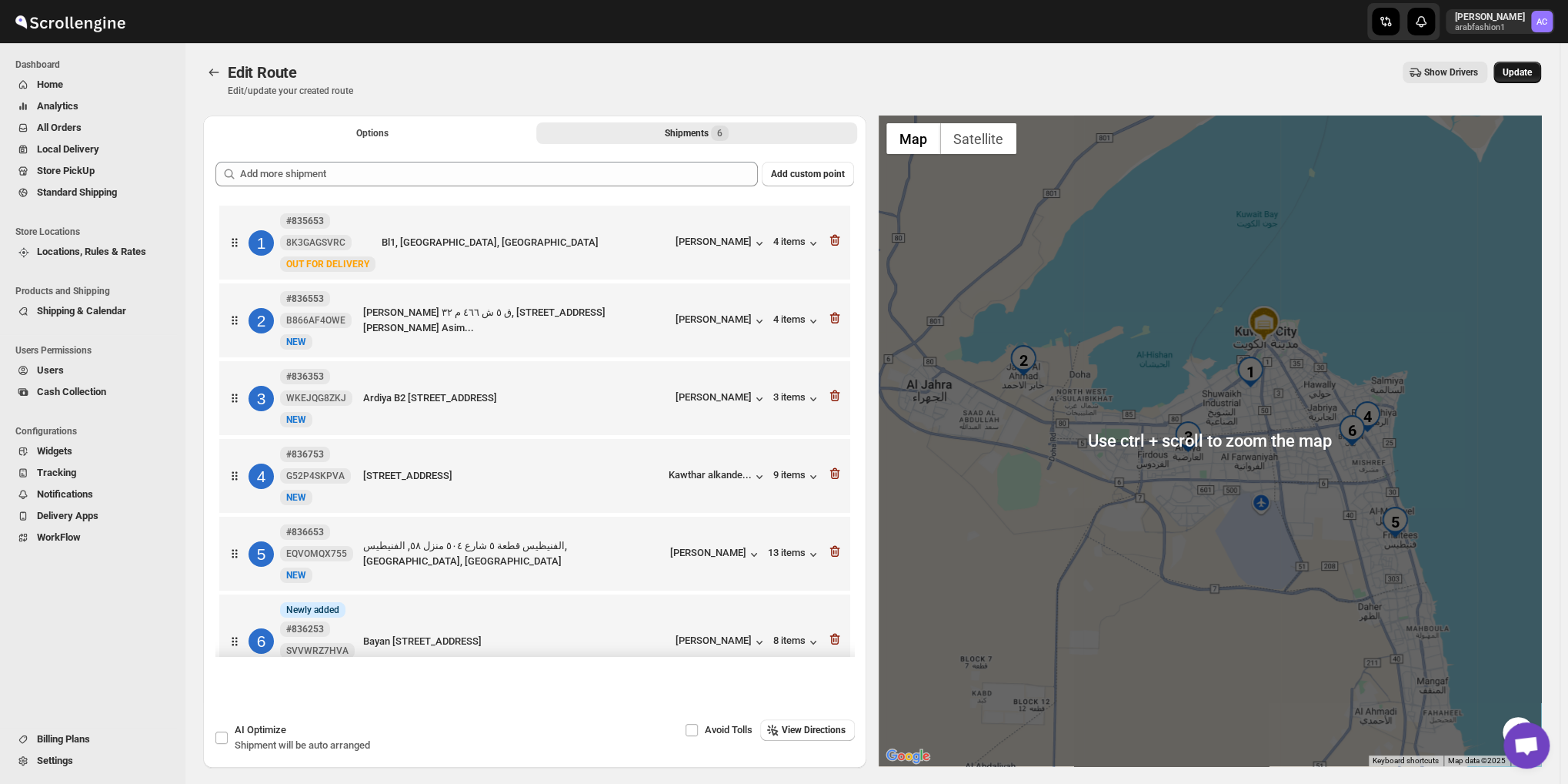
click at [1513, 74] on span "Update" at bounding box center [1517, 72] width 29 height 13
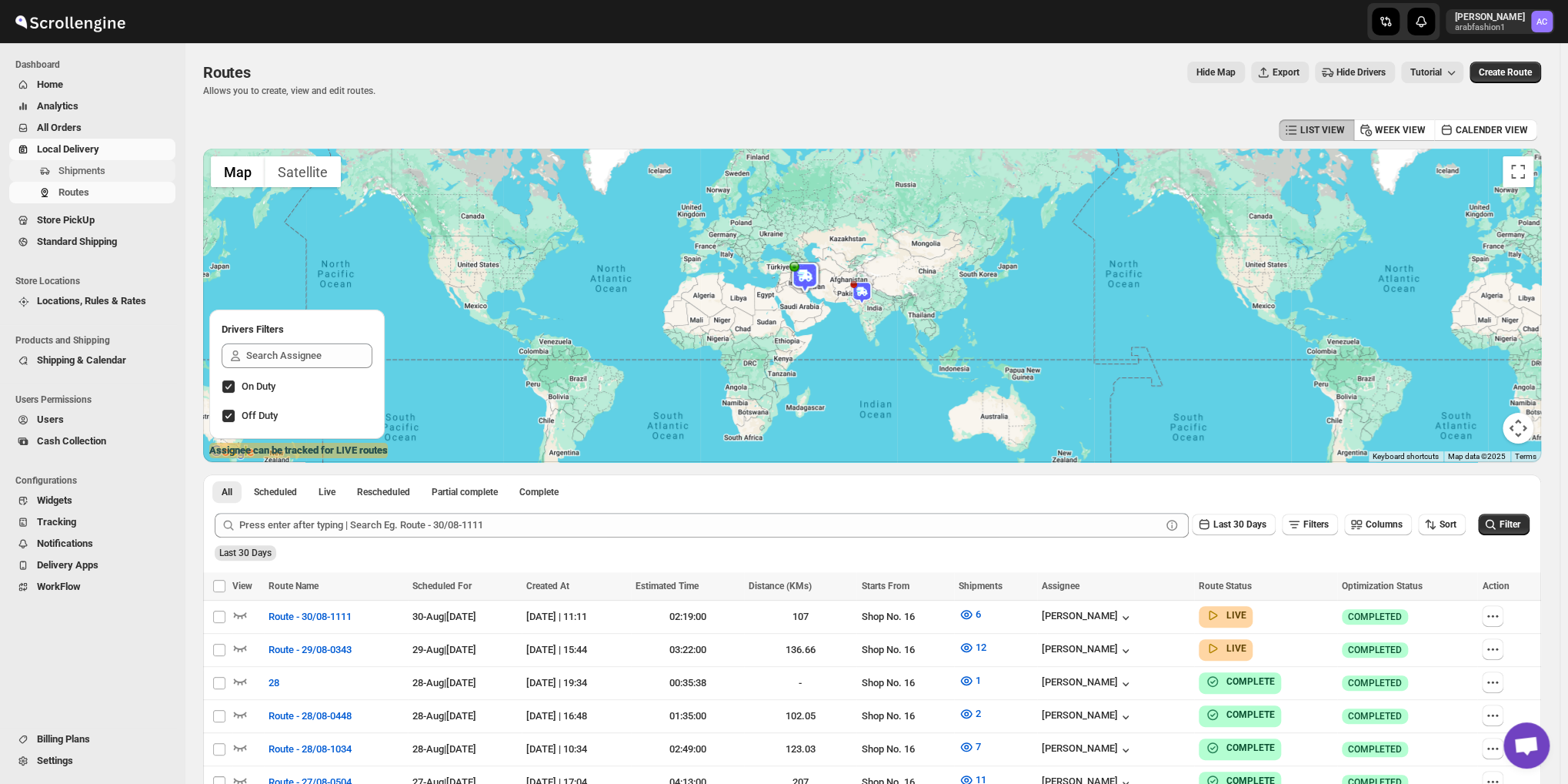
click at [61, 172] on span "Shipments" at bounding box center [82, 171] width 47 height 12
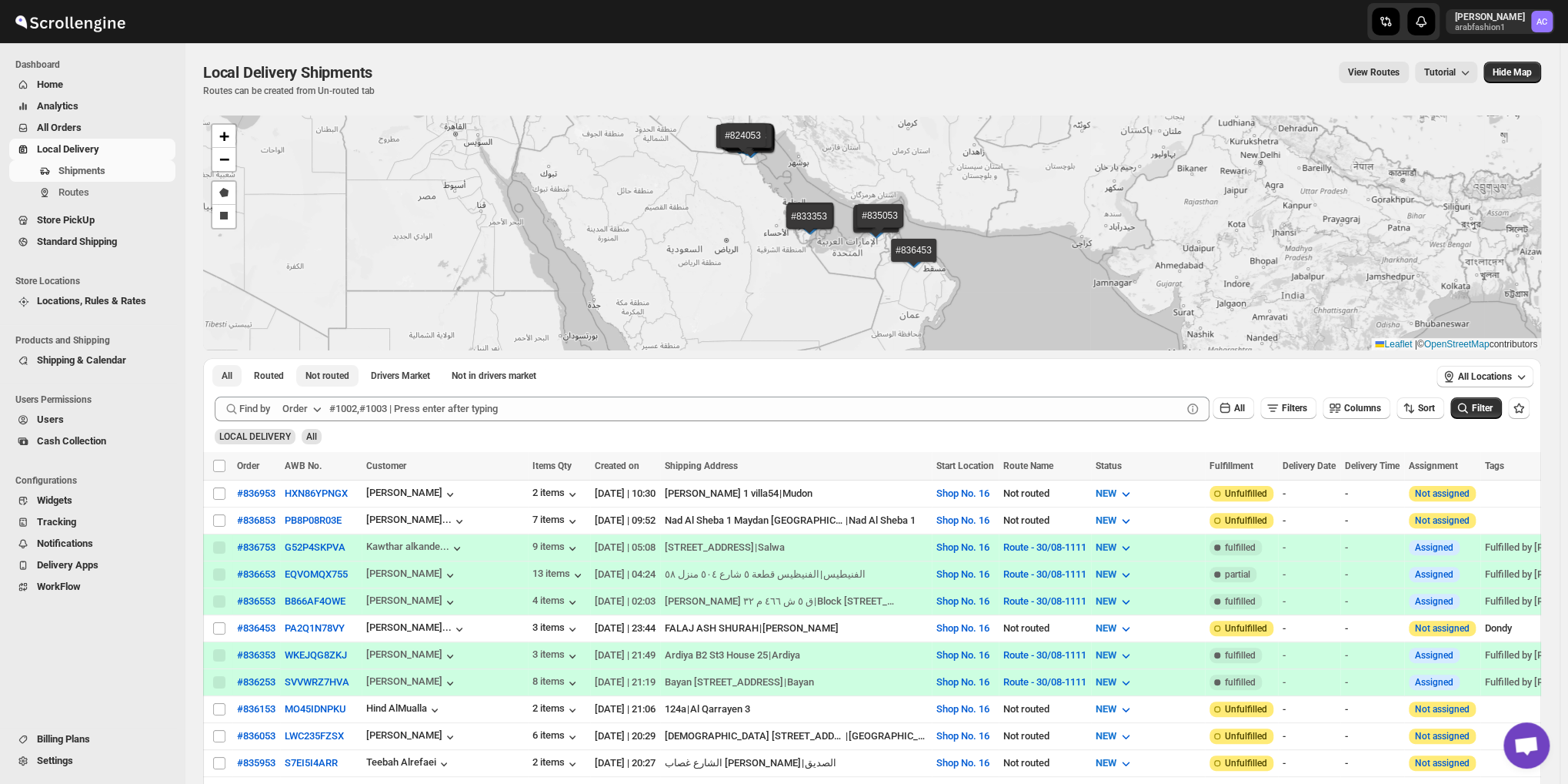
click at [305, 380] on span "Not routed" at bounding box center [327, 375] width 44 height 13
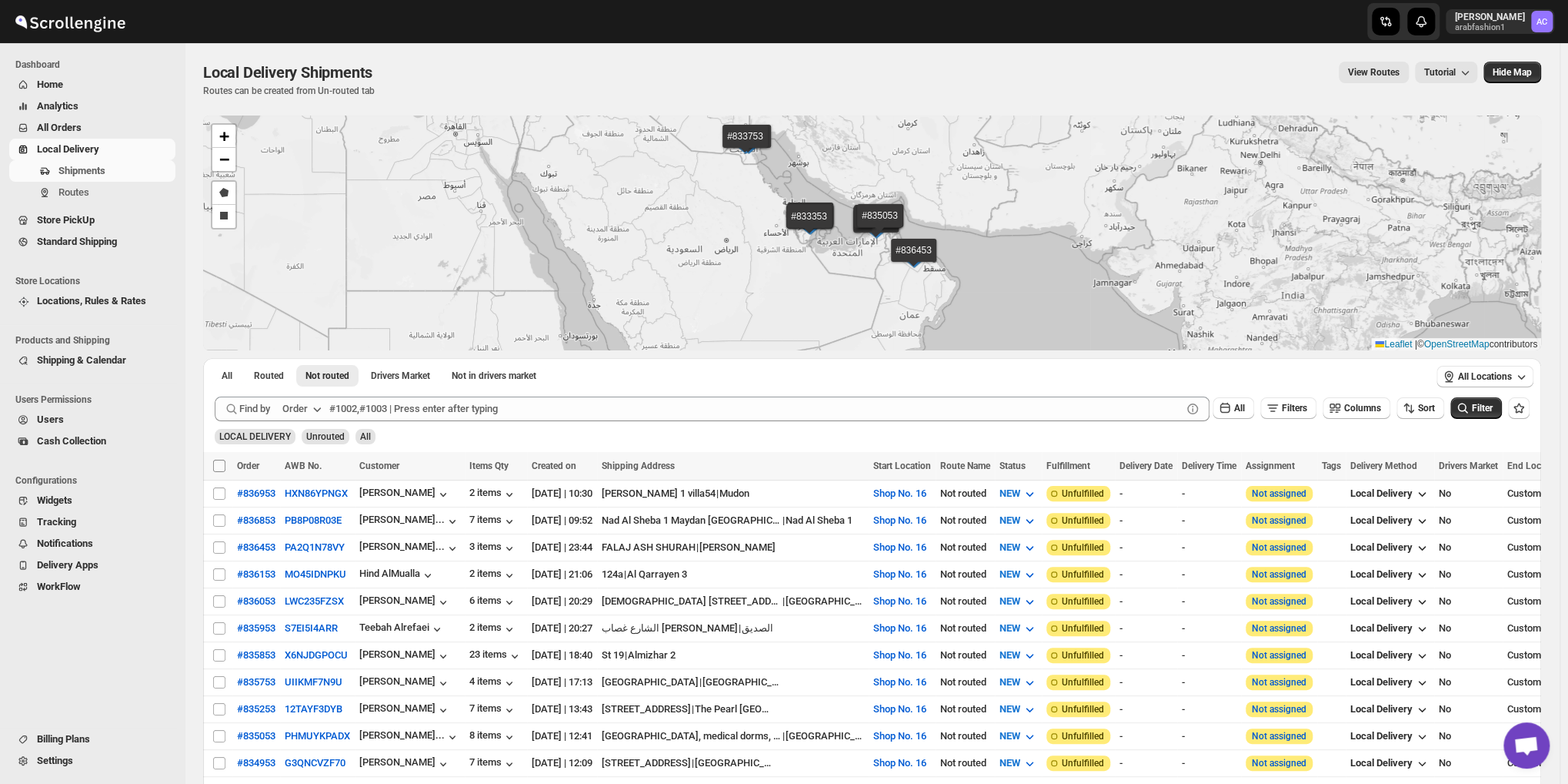
click at [217, 459] on span at bounding box center [220, 466] width 14 height 14
click at [217, 460] on input "Select all shipments" at bounding box center [219, 466] width 13 height 13
checkbox input "true"
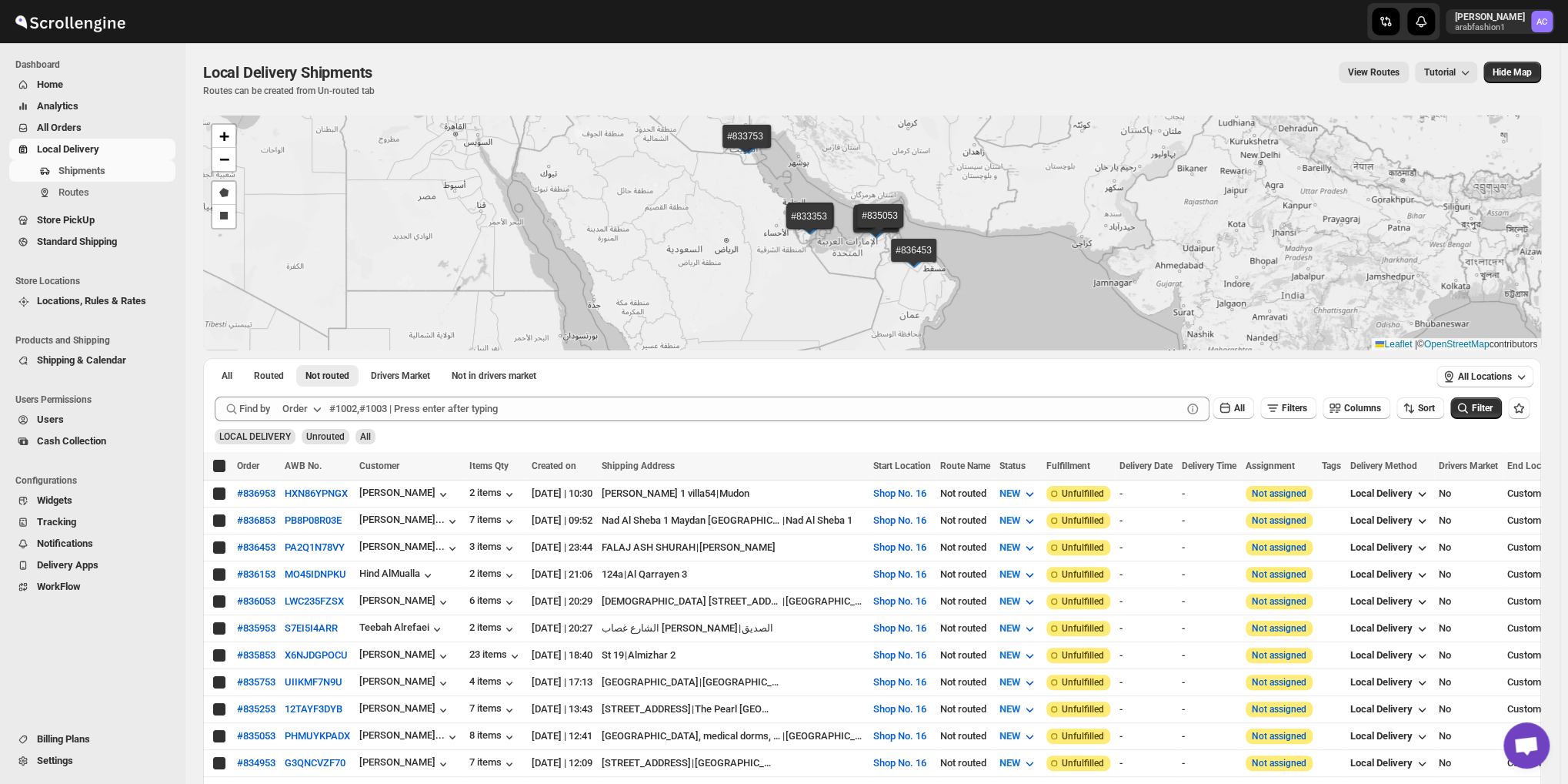
checkbox input "true"
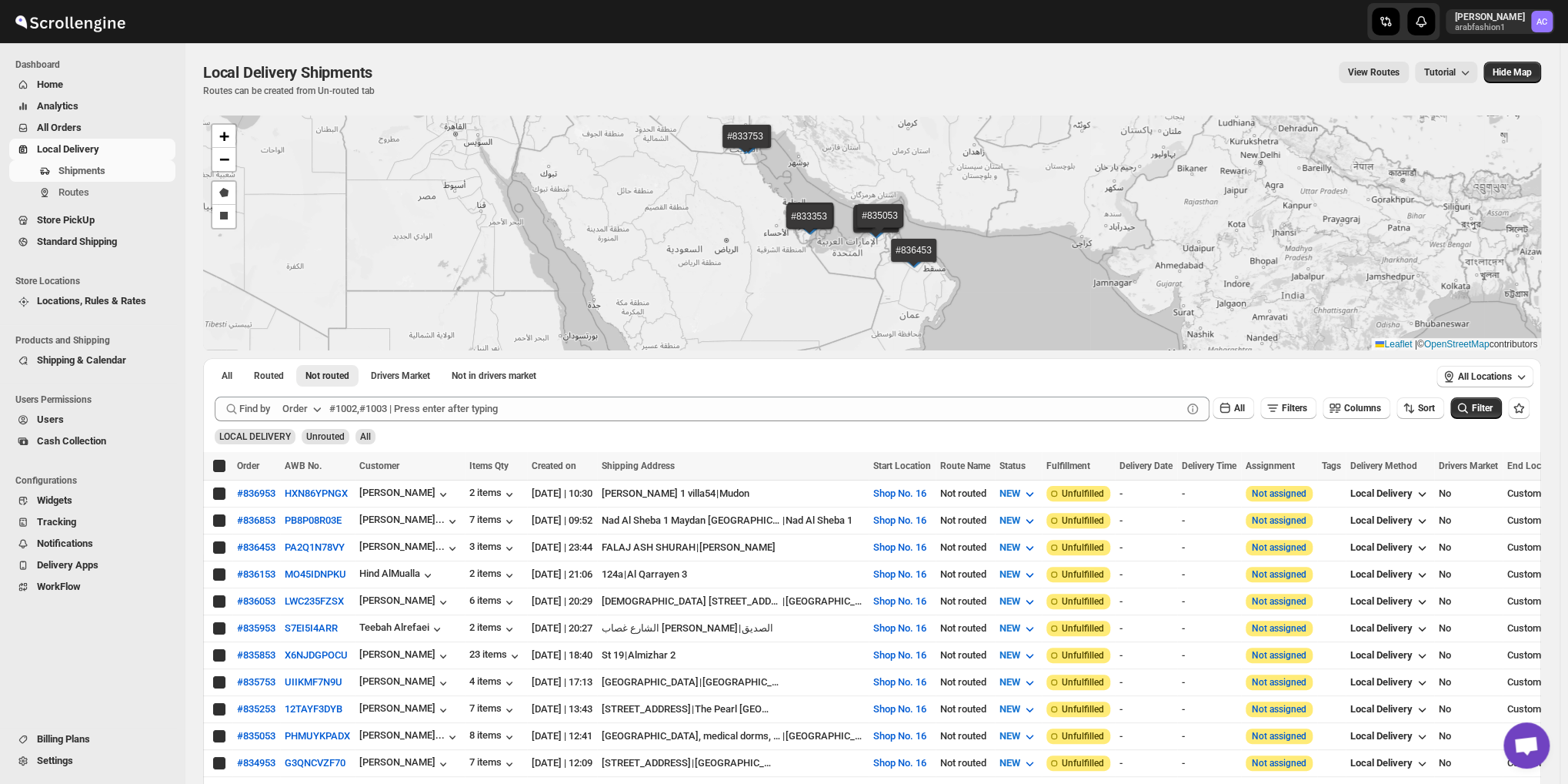
checkbox input "true"
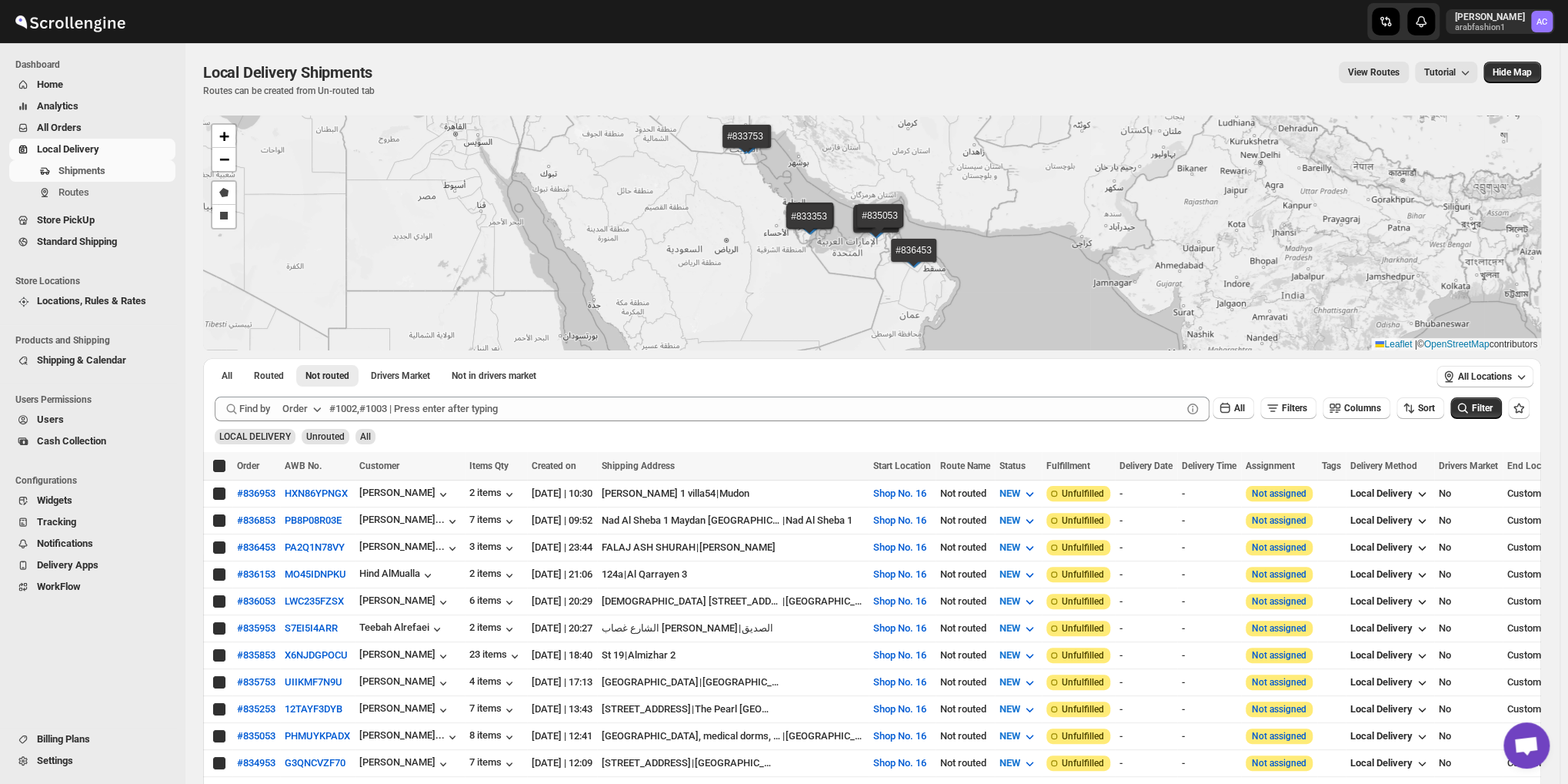
checkbox input "true"
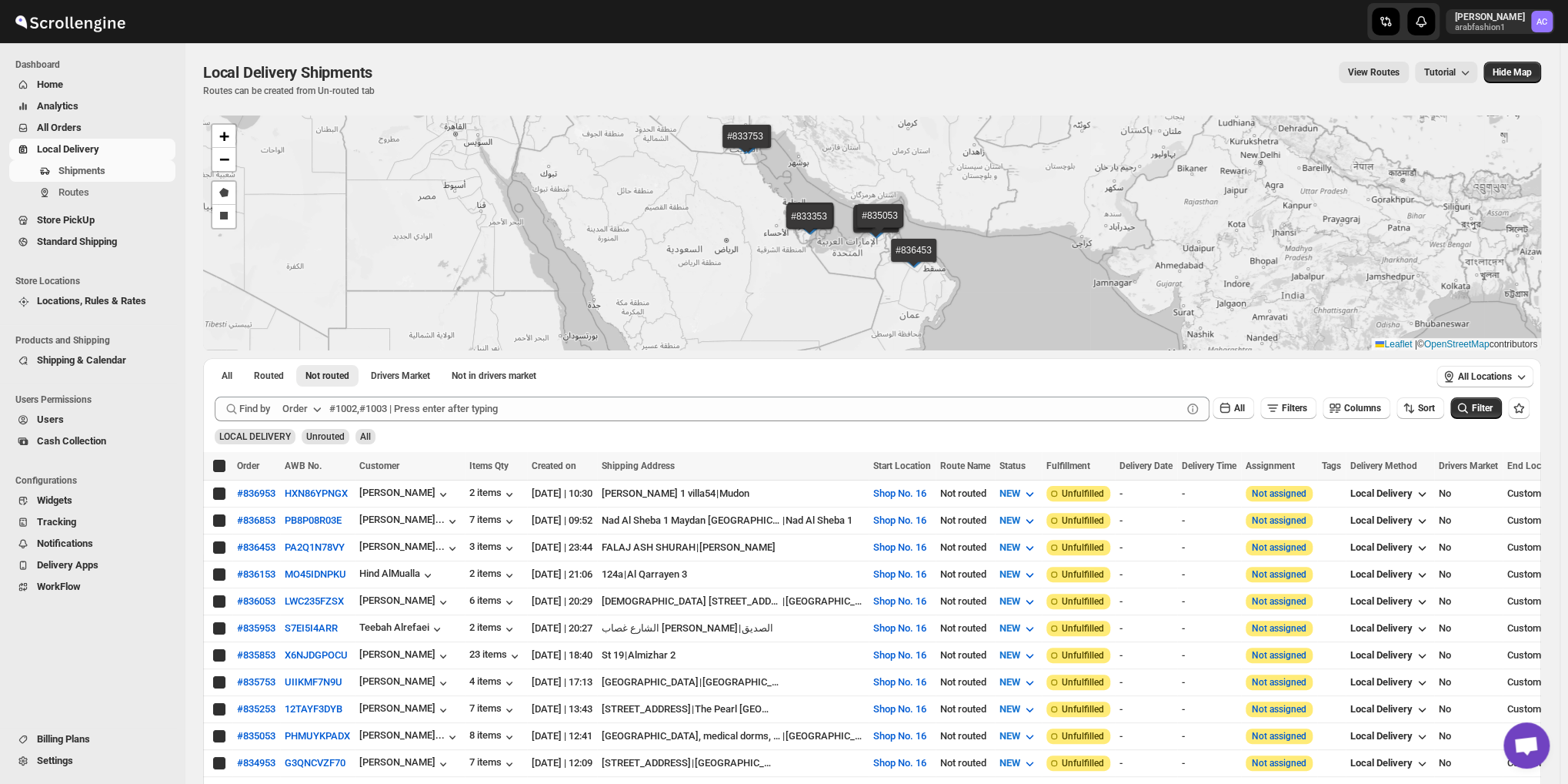
checkbox input "true"
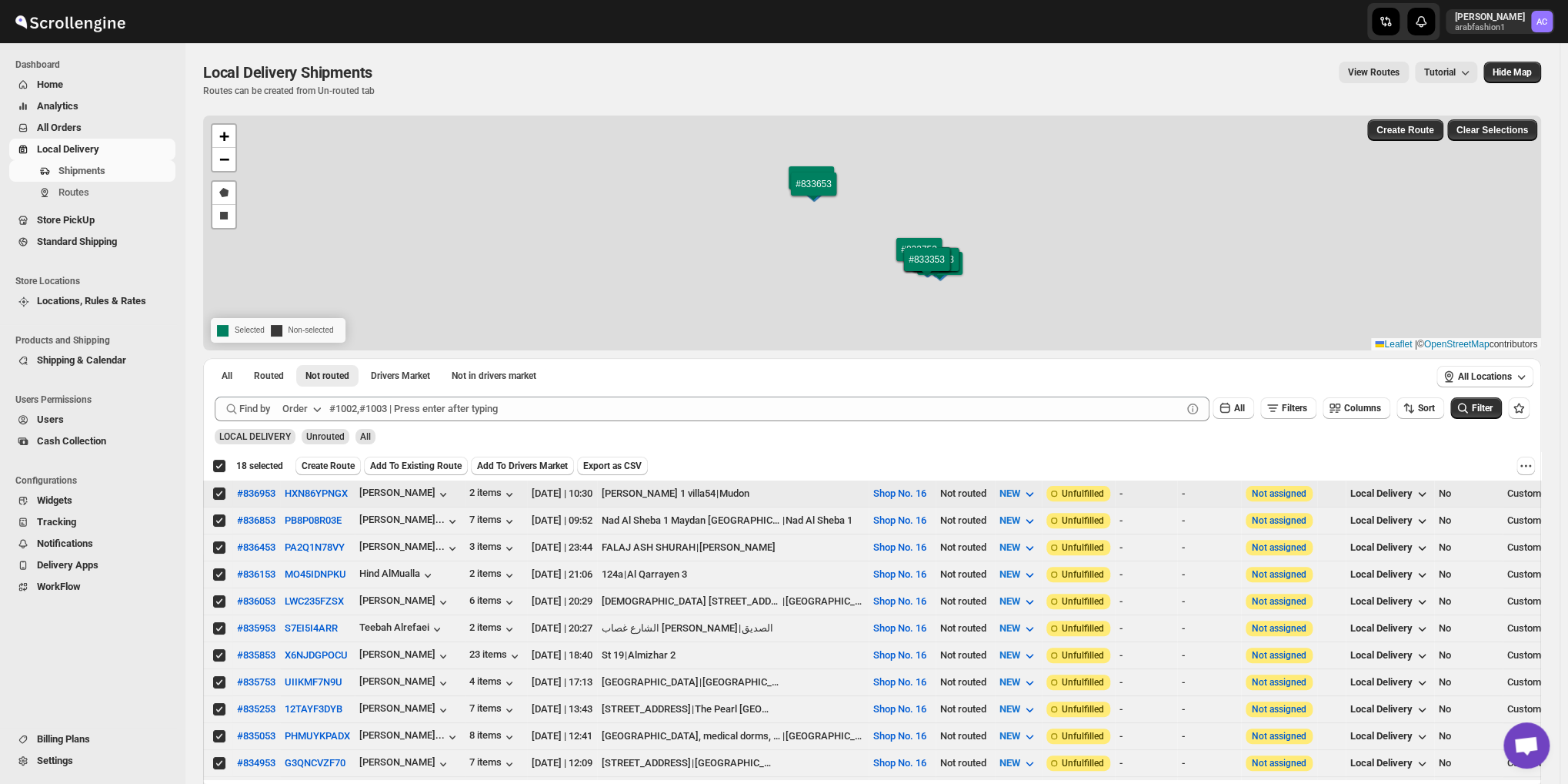
scroll to position [289, 0]
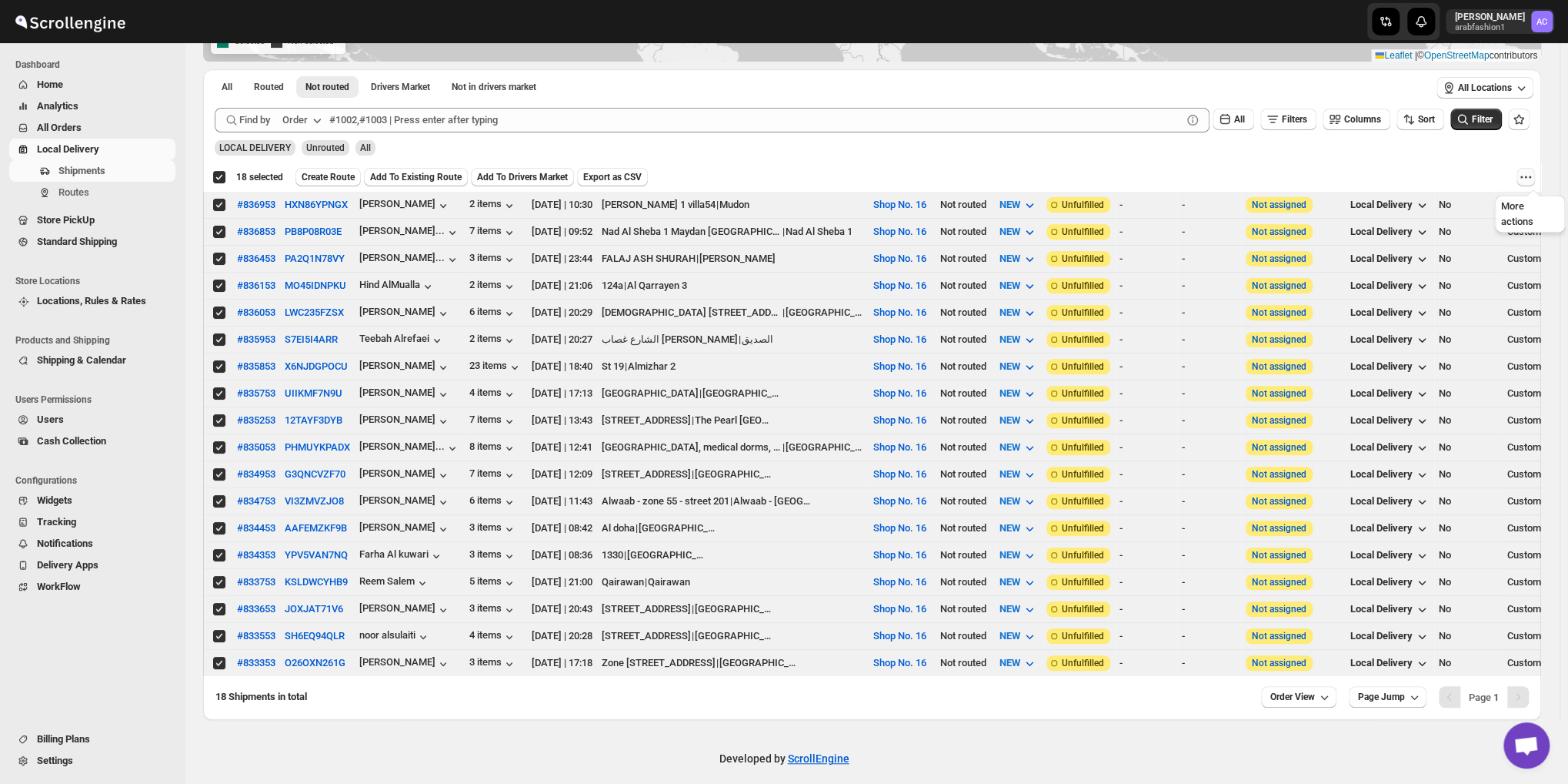
click at [1528, 179] on icon "More actions" at bounding box center [1525, 177] width 16 height 16
click at [1477, 233] on span "MOVE TO STANDARD SHIPPING" at bounding box center [1461, 233] width 143 height 12
checkbox input "false"
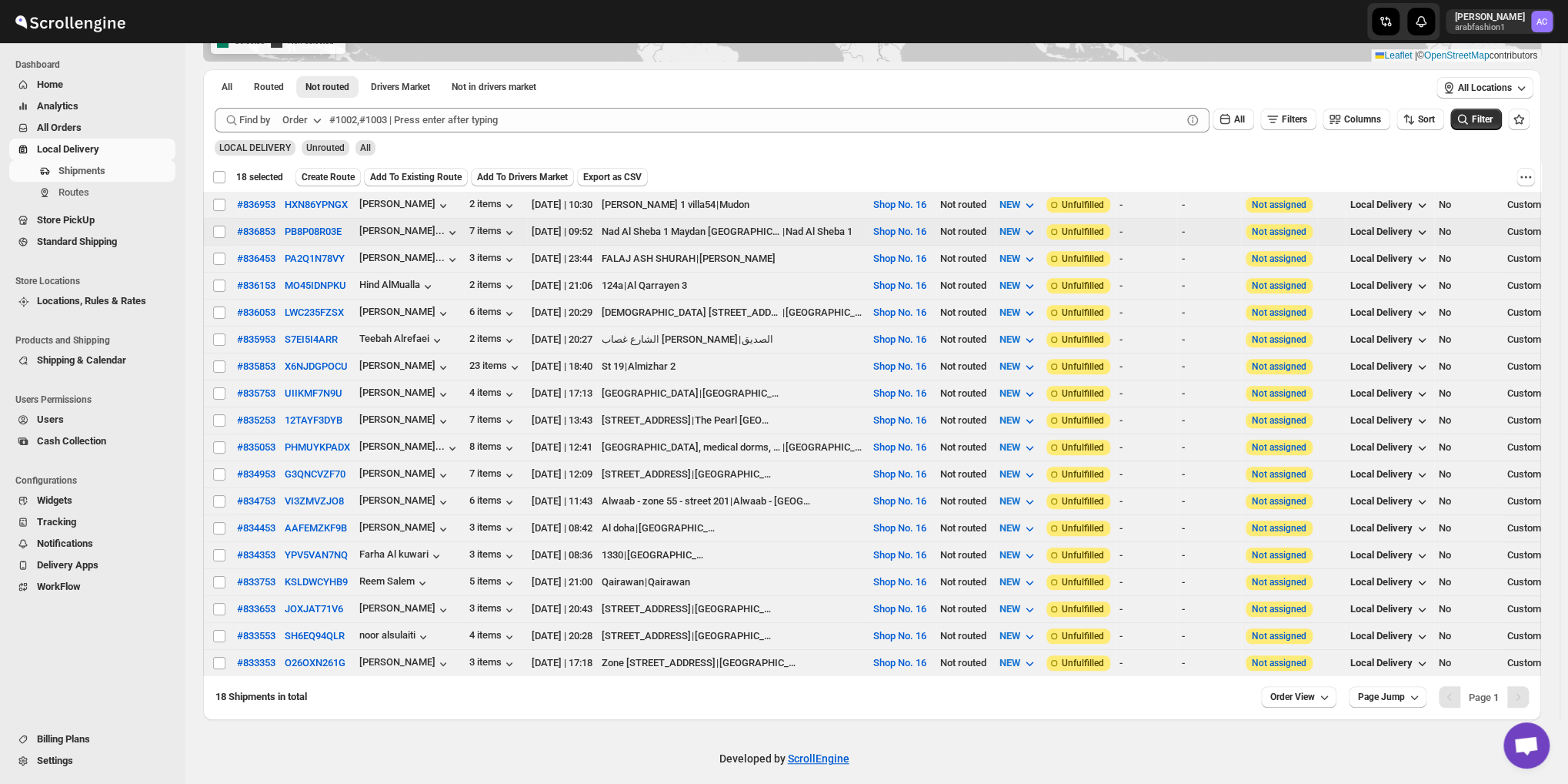
checkbox input "false"
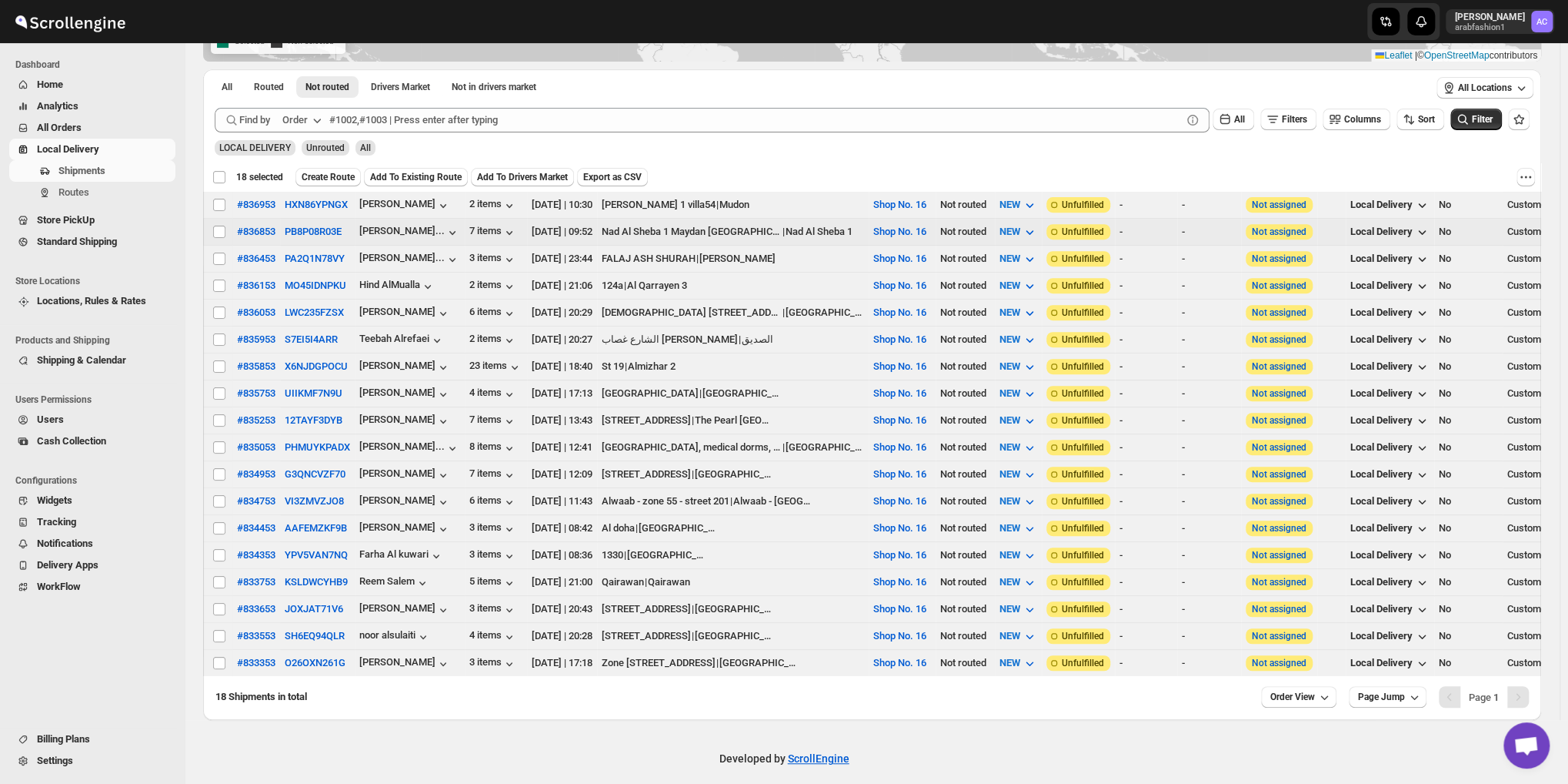
checkbox input "false"
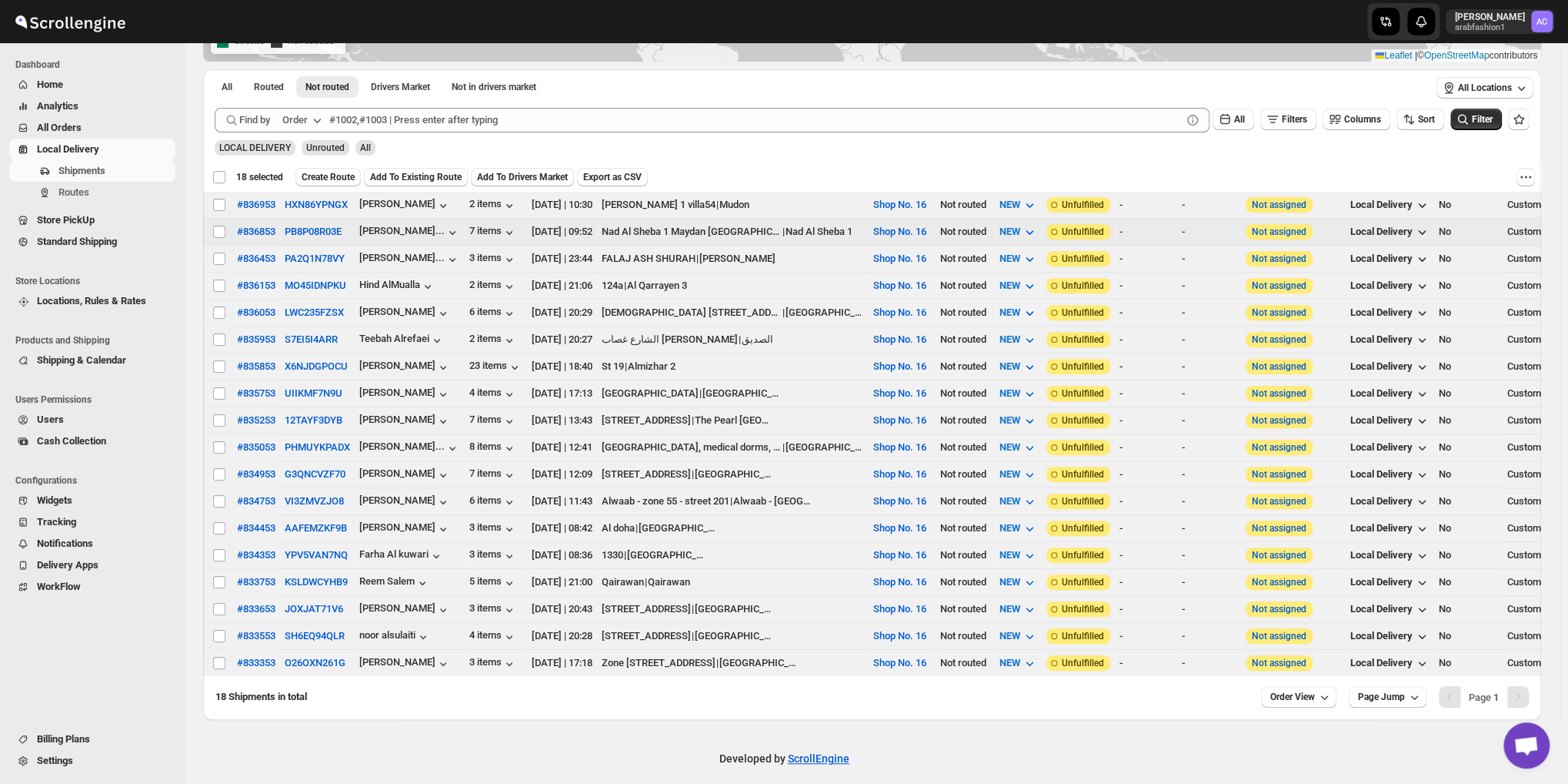
checkbox input "false"
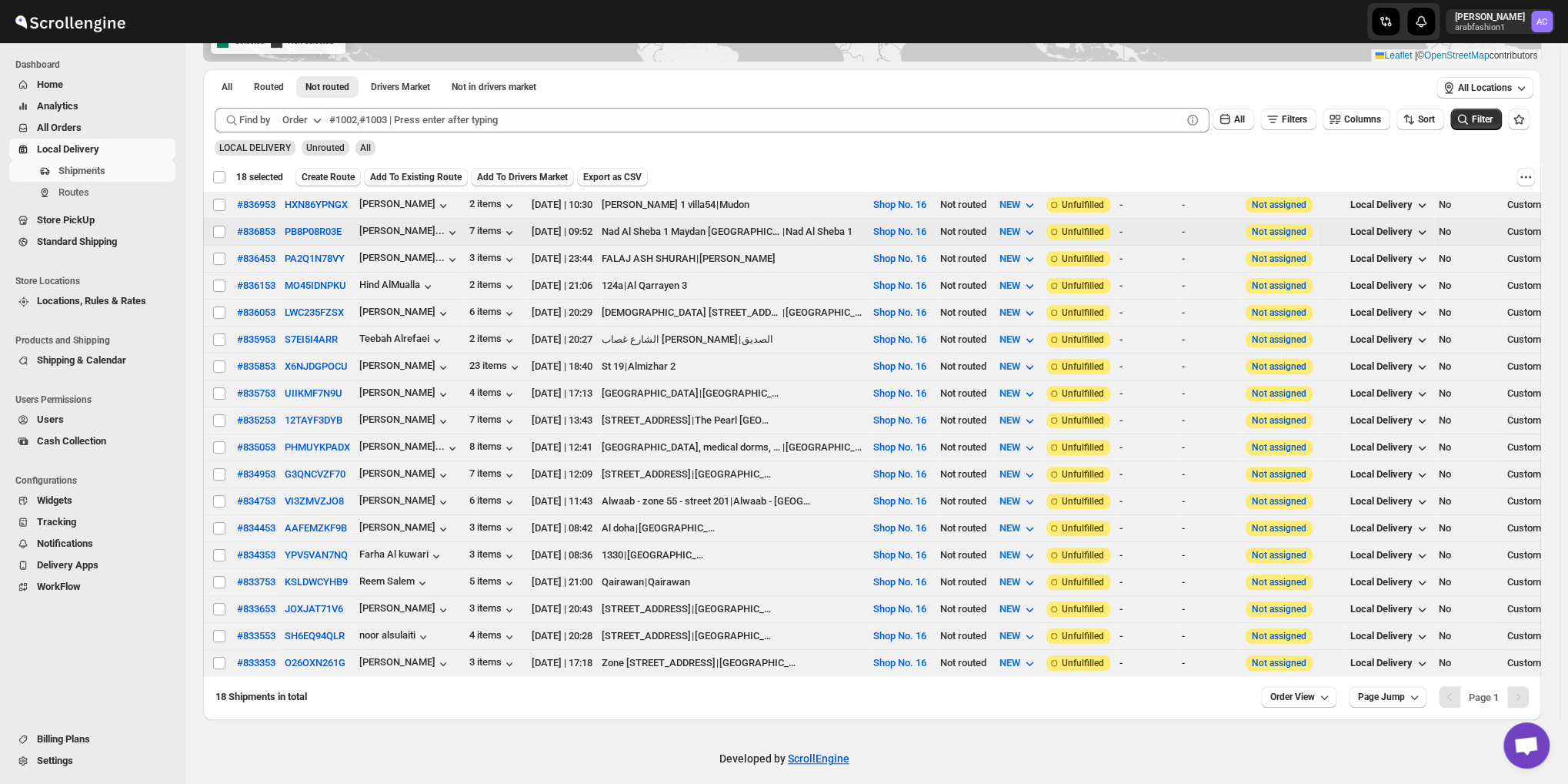
checkbox input "false"
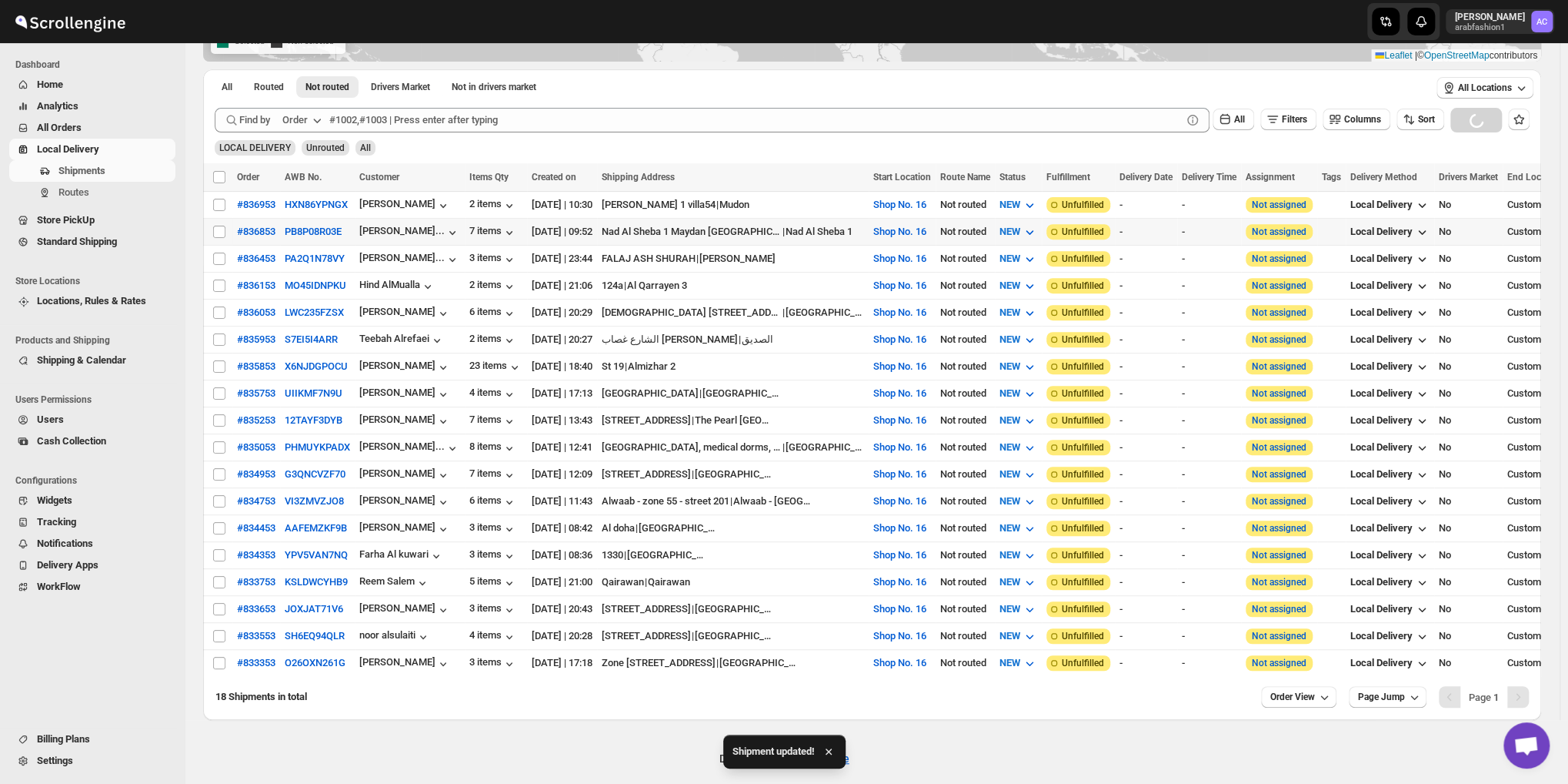
scroll to position [77, 0]
